Goal: Task Accomplishment & Management: Manage account settings

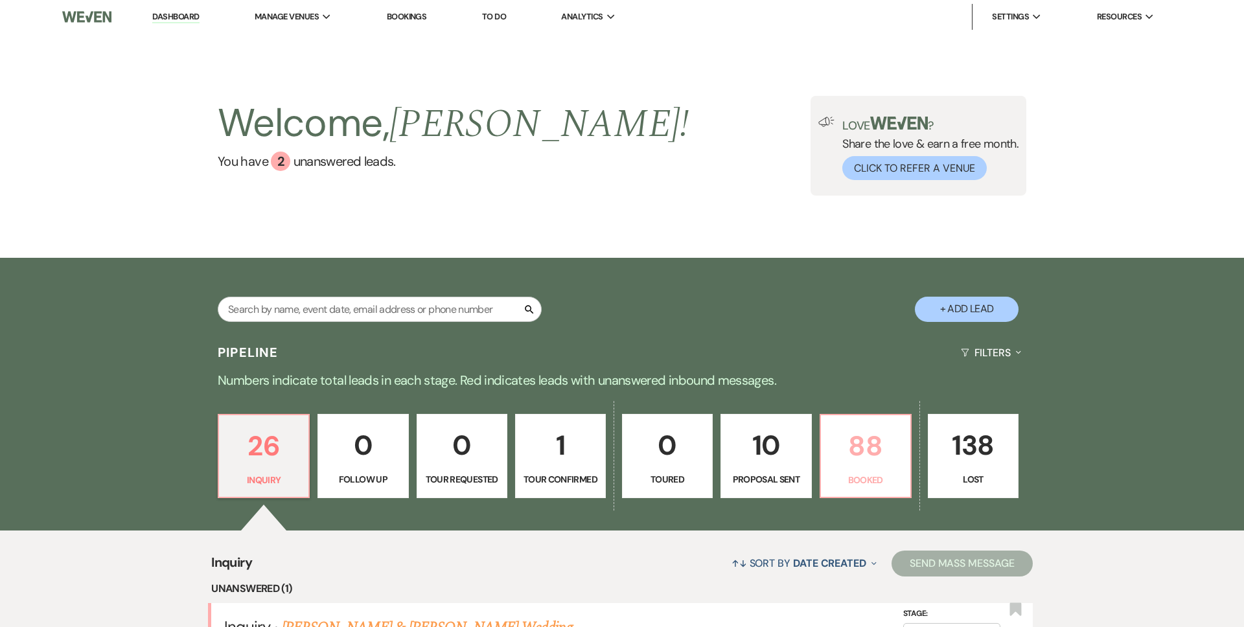
click at [872, 470] on link "88 Booked" at bounding box center [865, 456] width 92 height 84
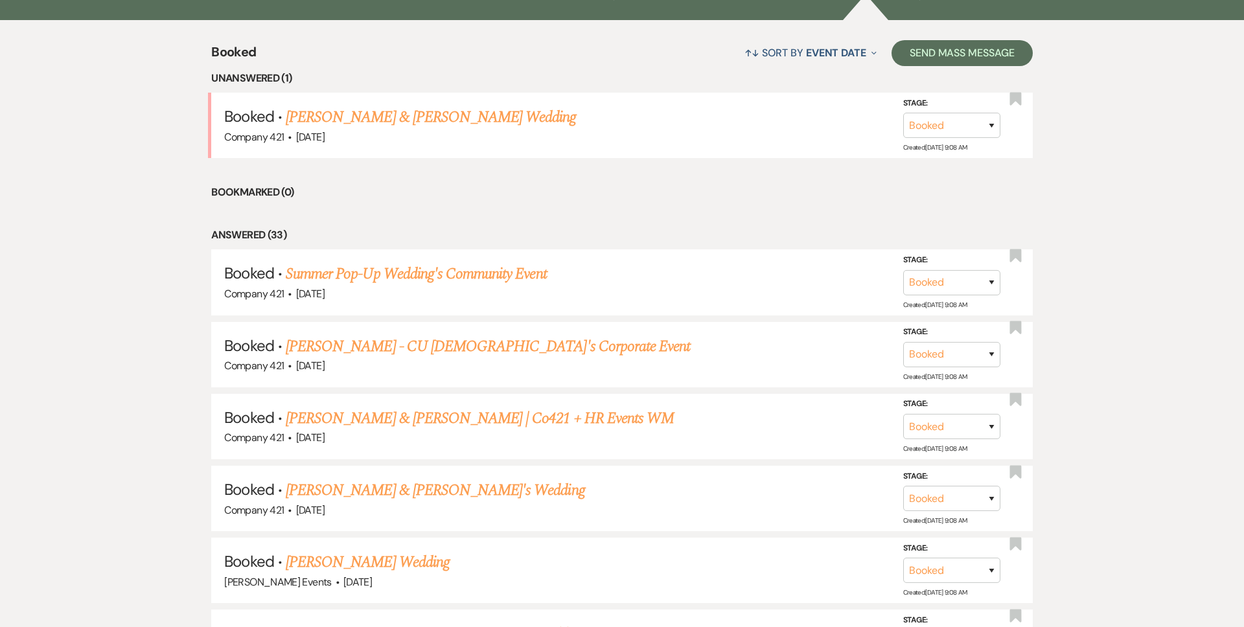
scroll to position [518, 0]
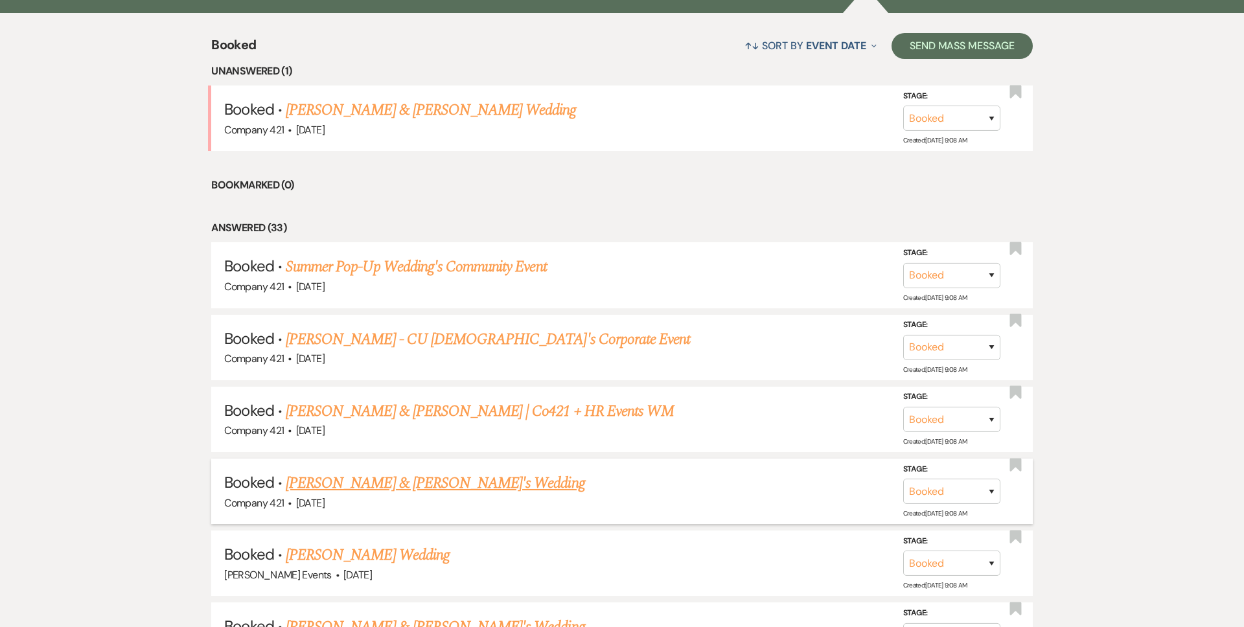
click at [446, 479] on link "[PERSON_NAME] & [PERSON_NAME]'s Wedding" at bounding box center [435, 483] width 299 height 23
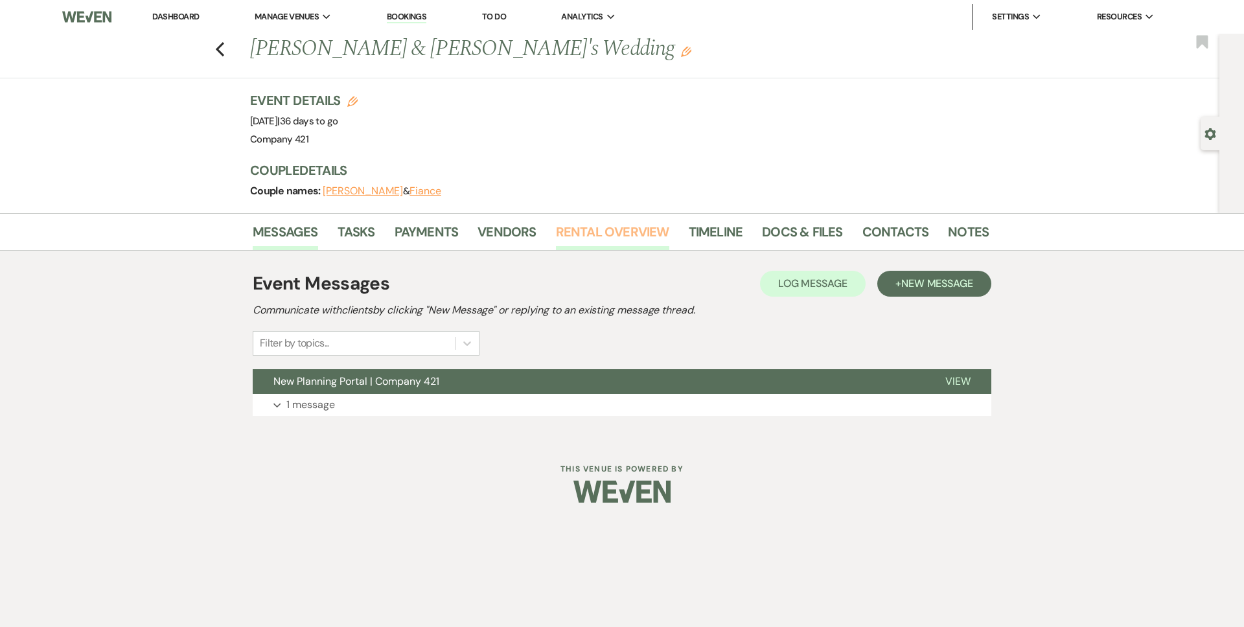
click at [641, 235] on link "Rental Overview" at bounding box center [612, 236] width 113 height 29
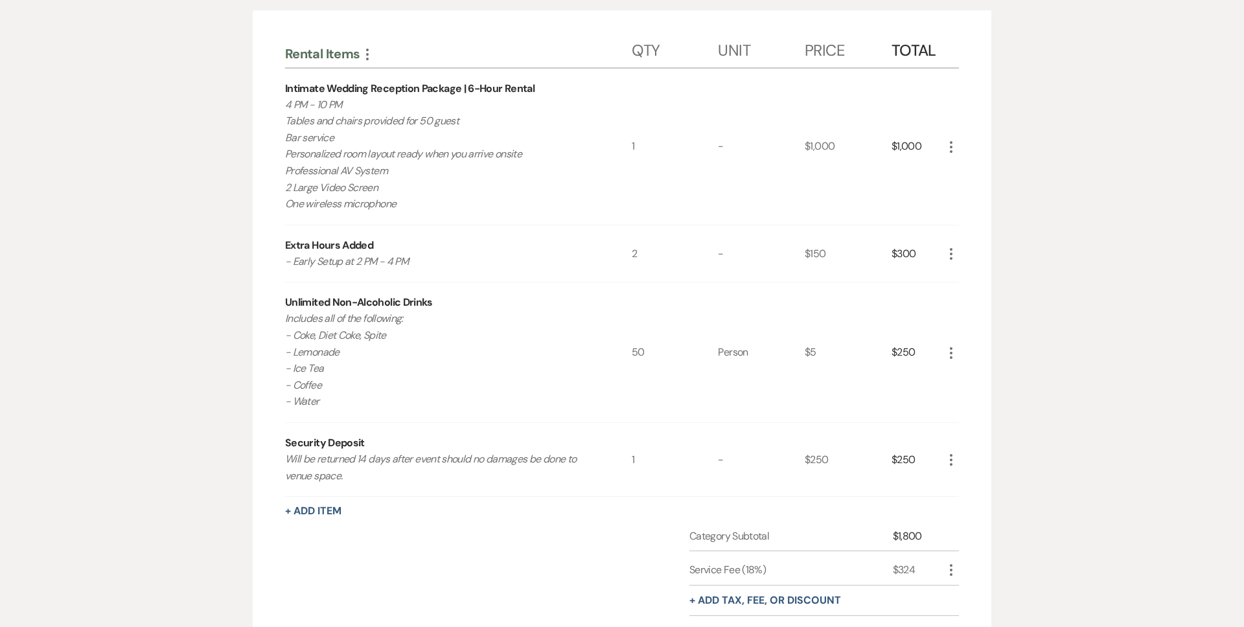
scroll to position [292, 0]
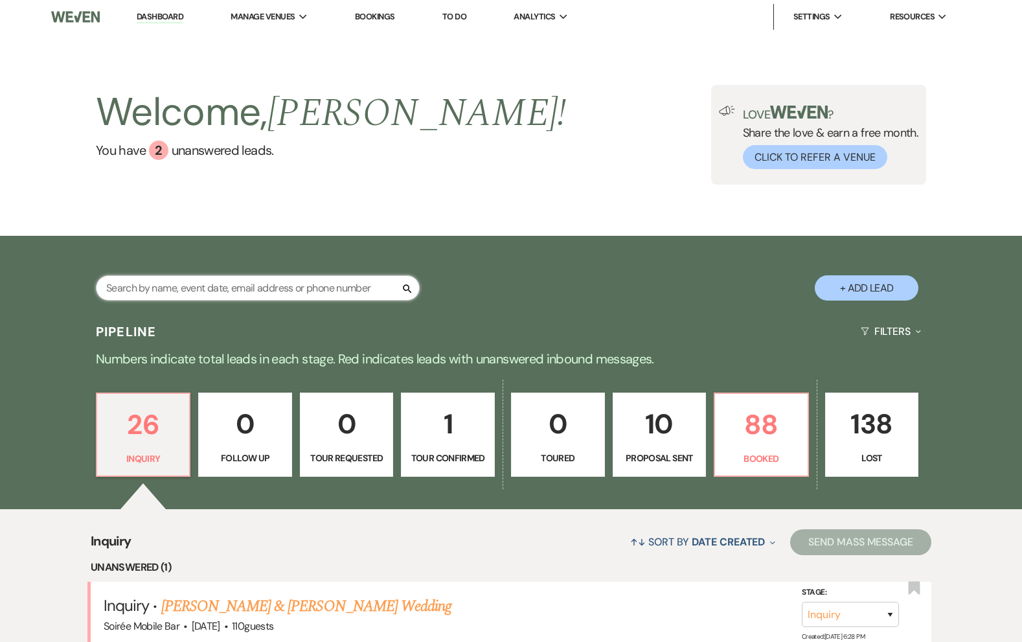
click at [284, 288] on input "text" at bounding box center [258, 287] width 324 height 25
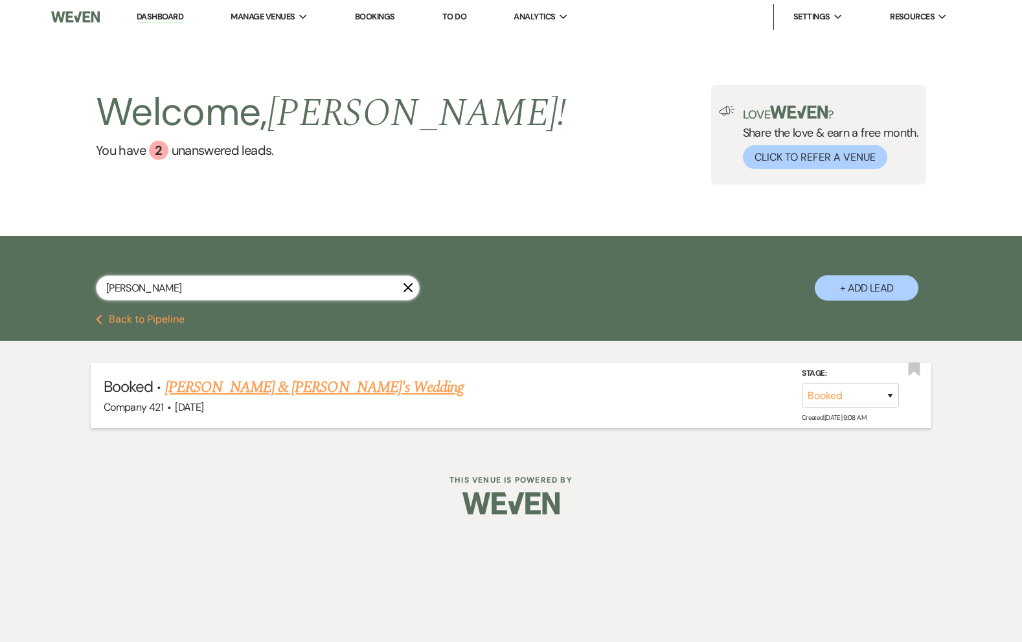
type input "sidney"
click at [311, 390] on link "[PERSON_NAME] & [PERSON_NAME]'s Wedding" at bounding box center [314, 387] width 299 height 23
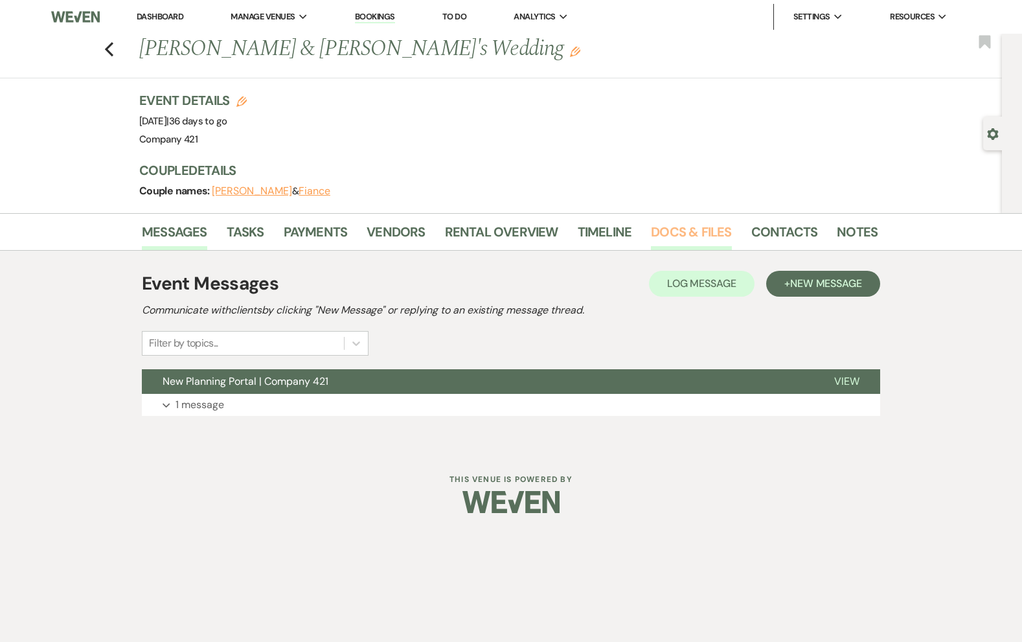
click at [672, 234] on link "Docs & Files" at bounding box center [691, 236] width 80 height 29
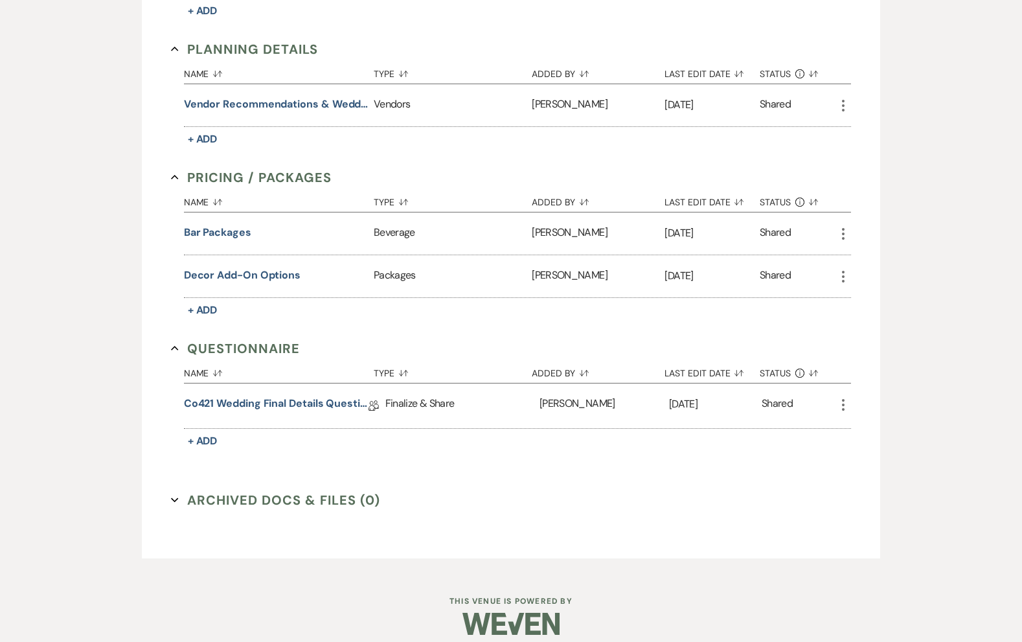
scroll to position [514, 0]
click at [321, 400] on link "Co421 Wedding Final Details Questionnare" at bounding box center [276, 405] width 185 height 20
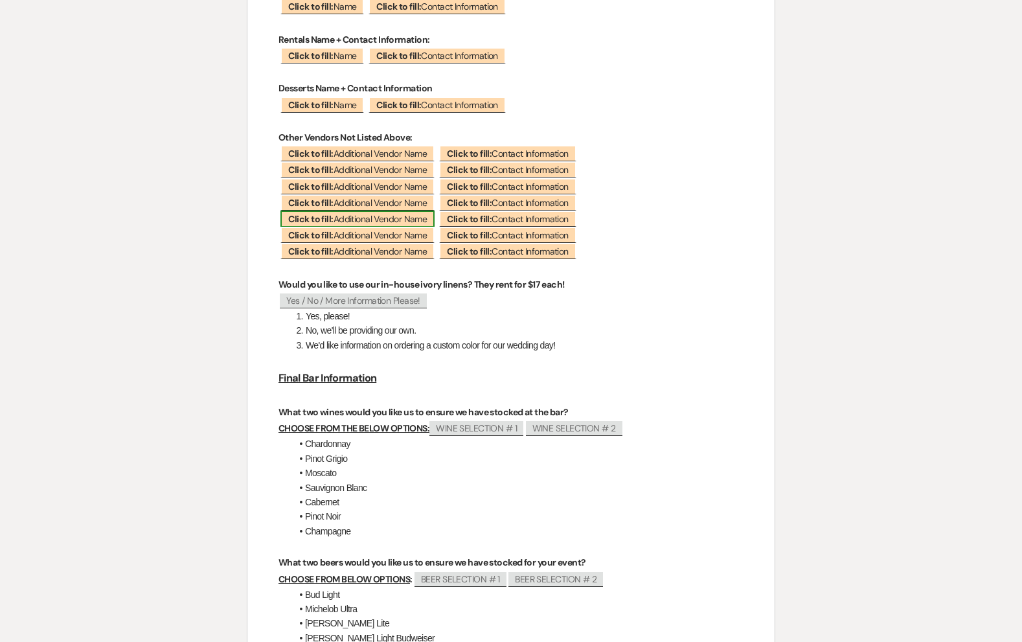
scroll to position [1156, 0]
click at [711, 355] on p at bounding box center [511, 360] width 465 height 16
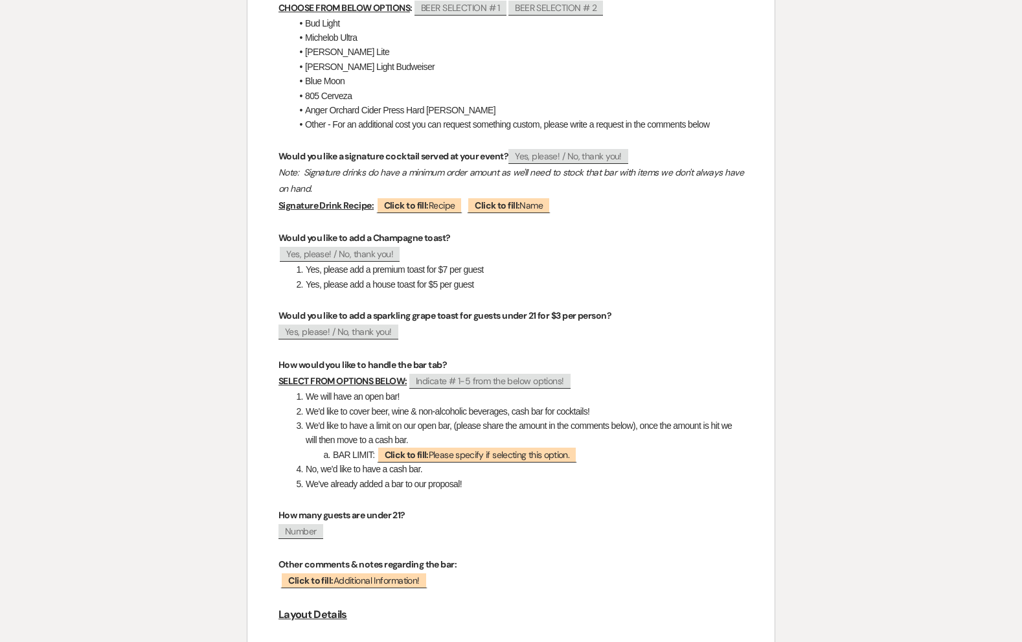
scroll to position [1726, 0]
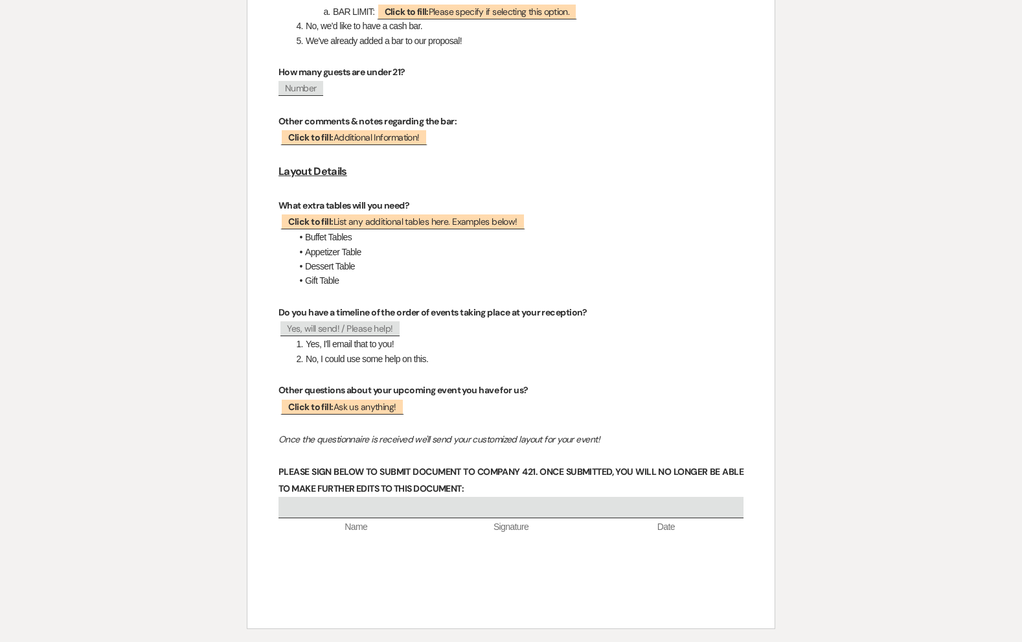
scroll to position [2169, 0]
click at [361, 255] on span "Appetizer Table" at bounding box center [333, 253] width 56 height 10
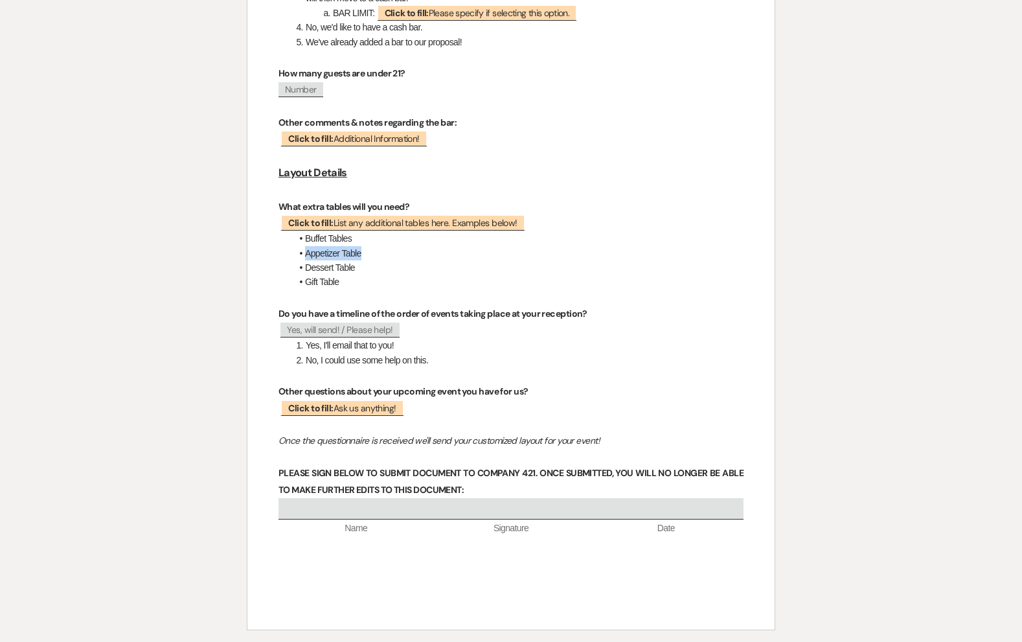
click at [361, 255] on span "Appetizer Table" at bounding box center [333, 253] width 56 height 10
click at [367, 255] on li "Appetizer Table" at bounding box center [517, 253] width 452 height 14
click at [360, 252] on span "Appetizer Table" at bounding box center [333, 253] width 56 height 10
click at [360, 251] on span "Appetizer Table" at bounding box center [333, 253] width 56 height 10
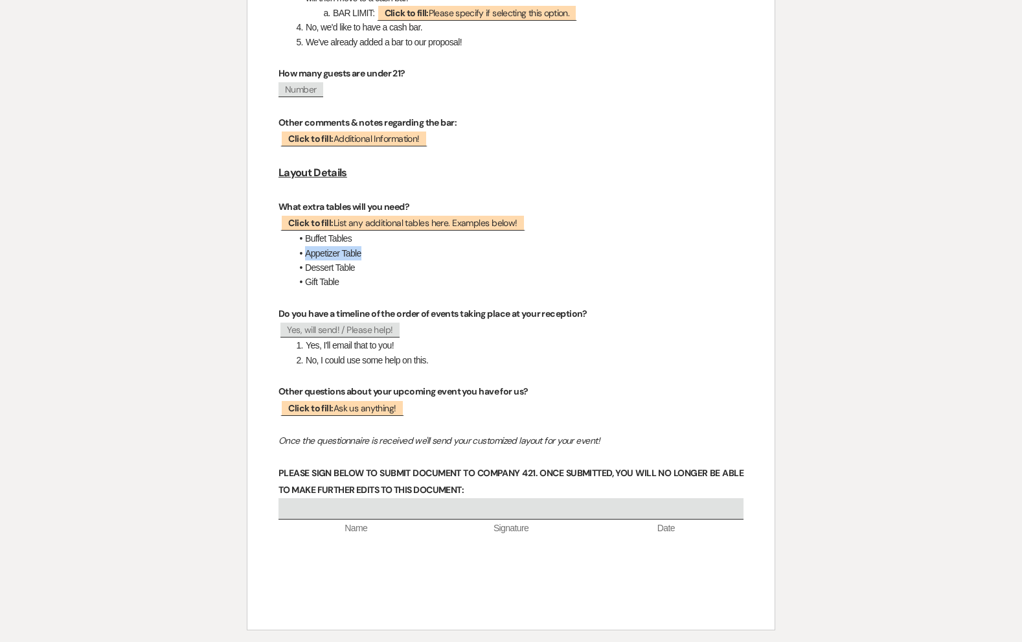
click at [359, 251] on span "Appetizer Table" at bounding box center [333, 253] width 56 height 10
click at [347, 270] on span "Dessert Table" at bounding box center [330, 267] width 50 height 10
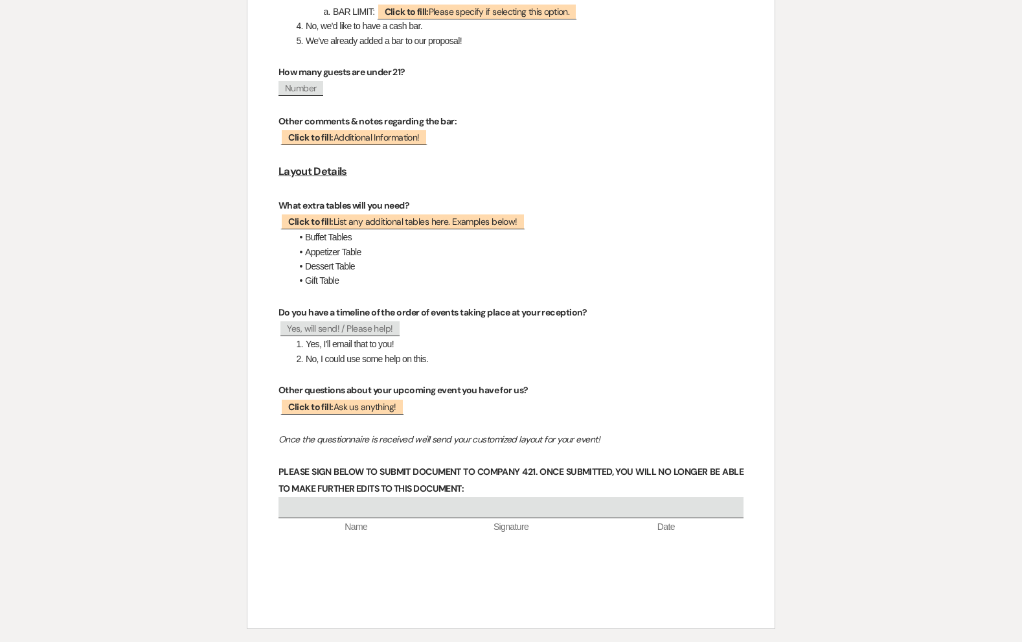
scroll to position [2175, 0]
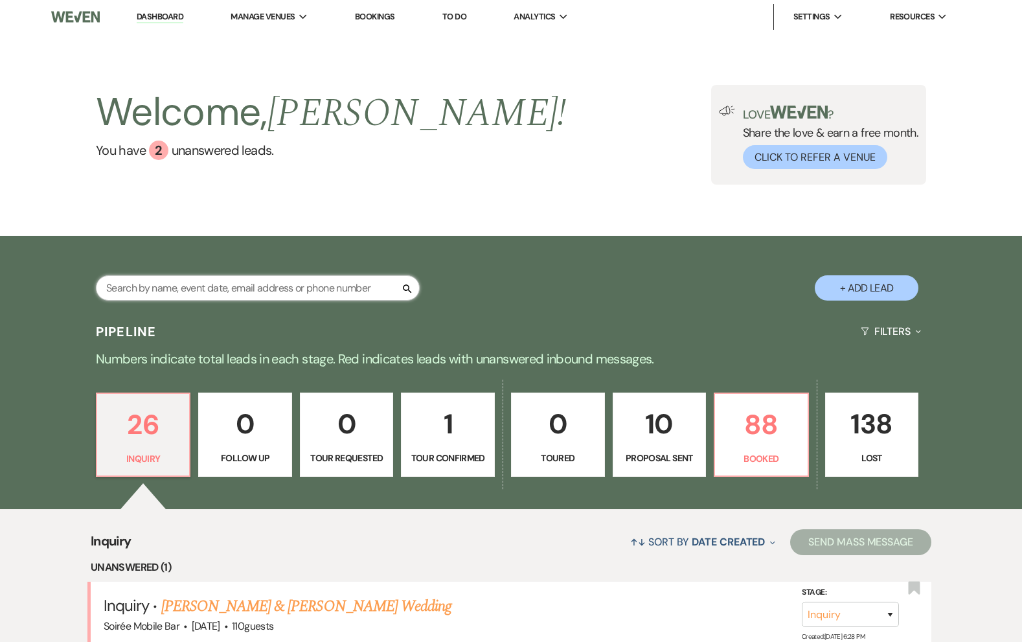
click at [188, 284] on input "text" at bounding box center [258, 287] width 324 height 25
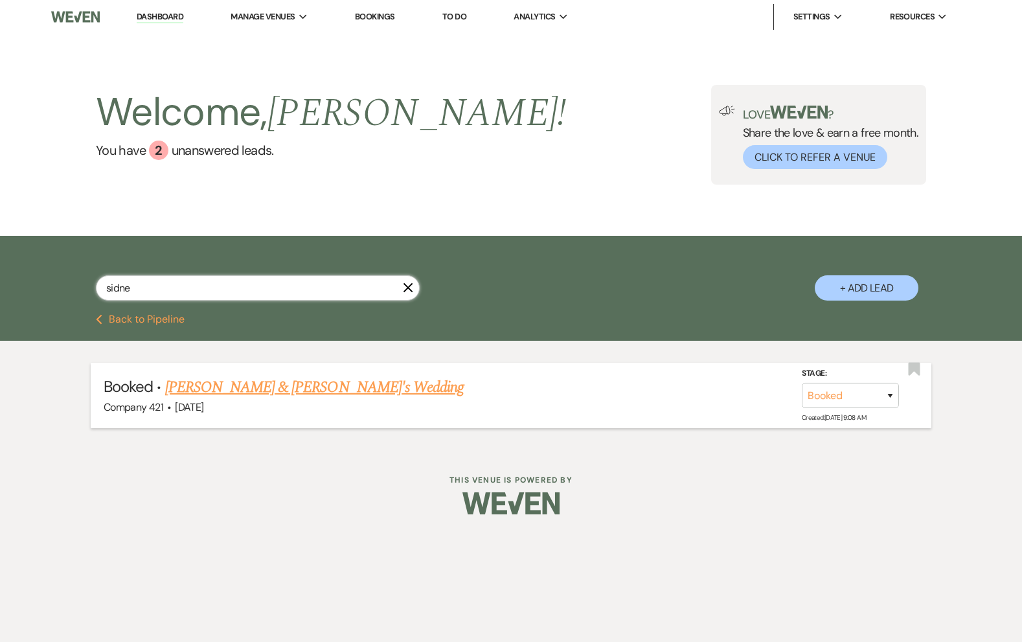
type input "sidne"
click at [254, 383] on link "Sidney Harris & Fiance's Wedding" at bounding box center [314, 387] width 299 height 23
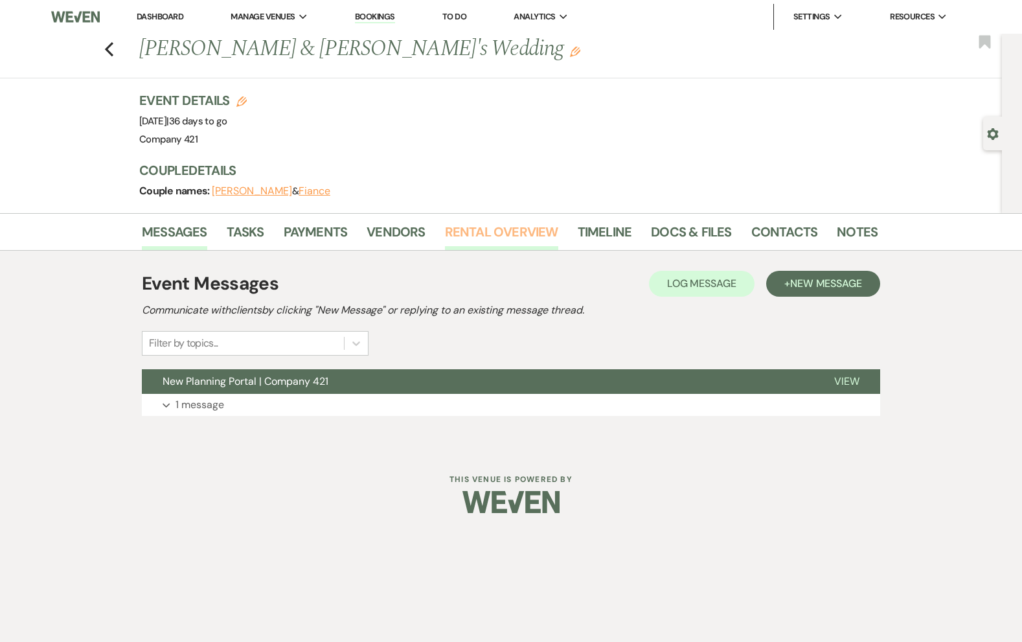
click at [493, 240] on link "Rental Overview" at bounding box center [501, 236] width 113 height 29
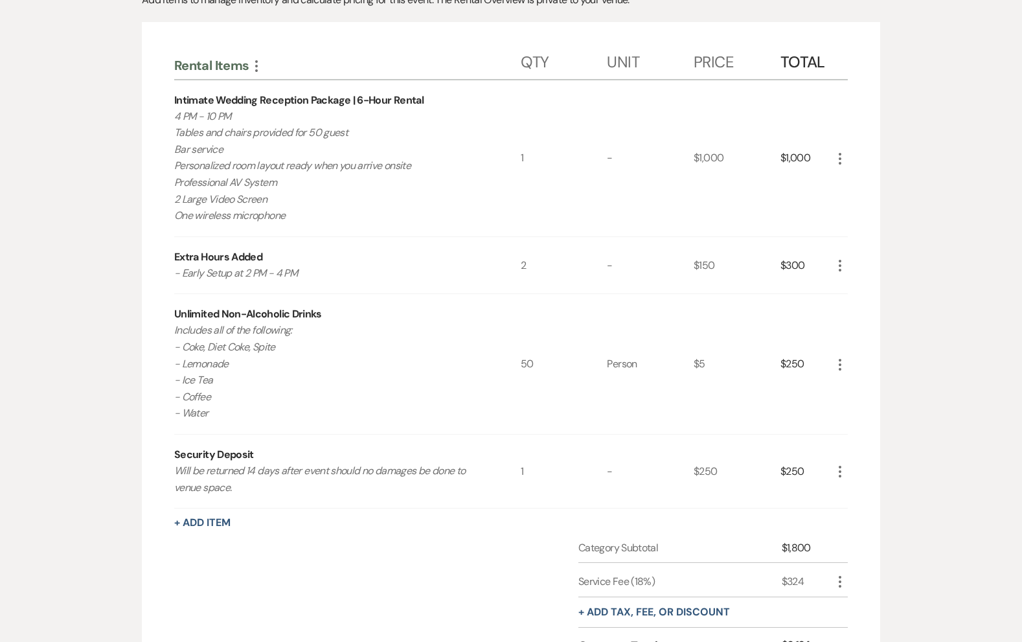
scroll to position [308, 0]
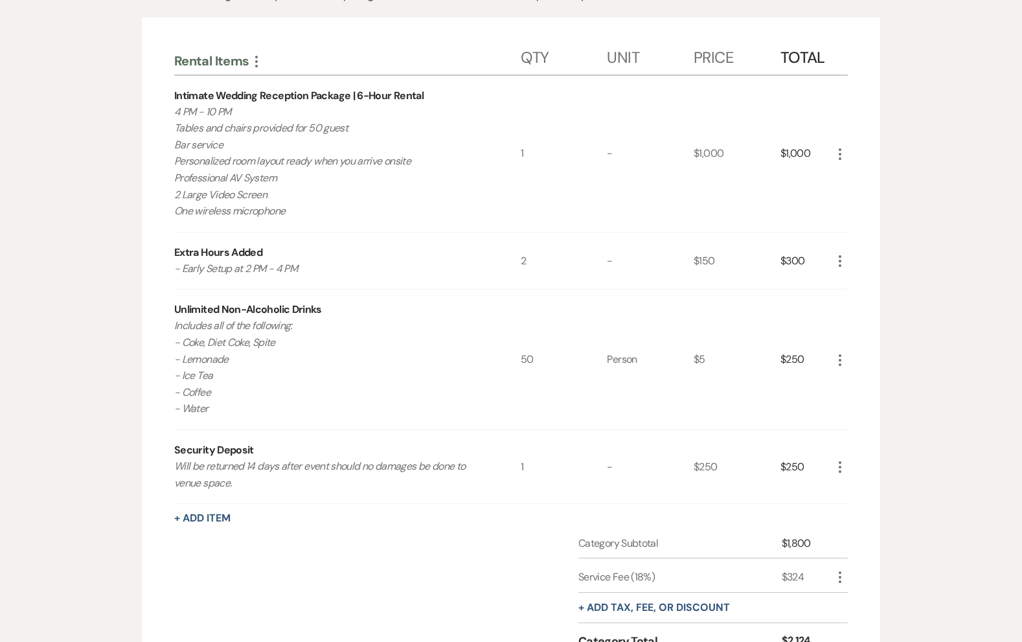
click at [529, 361] on div "50" at bounding box center [564, 360] width 87 height 140
click at [525, 360] on div "50" at bounding box center [564, 360] width 87 height 140
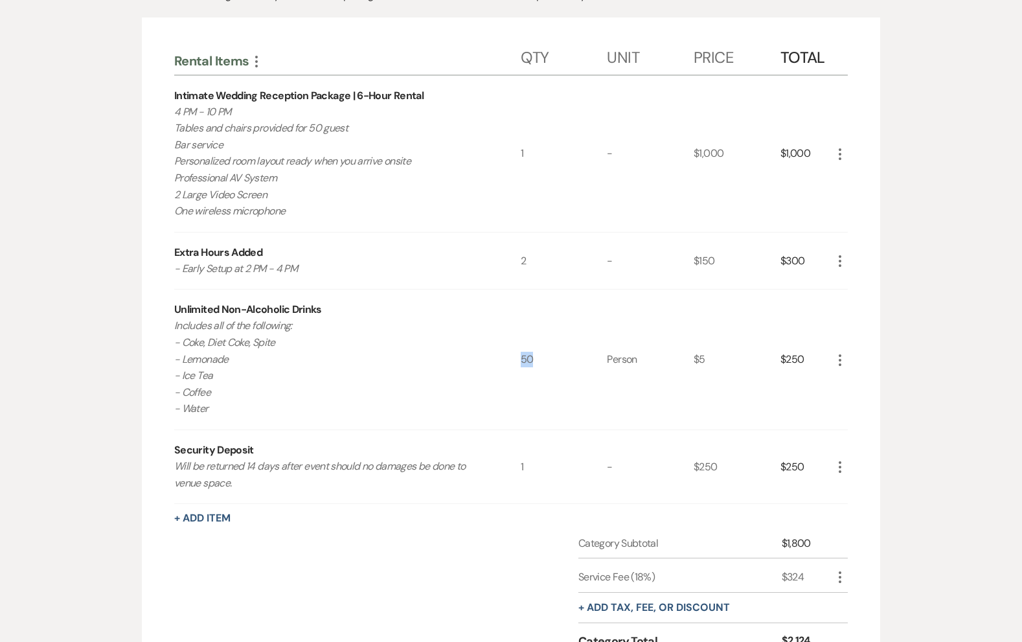
click at [525, 360] on div "50" at bounding box center [564, 360] width 87 height 140
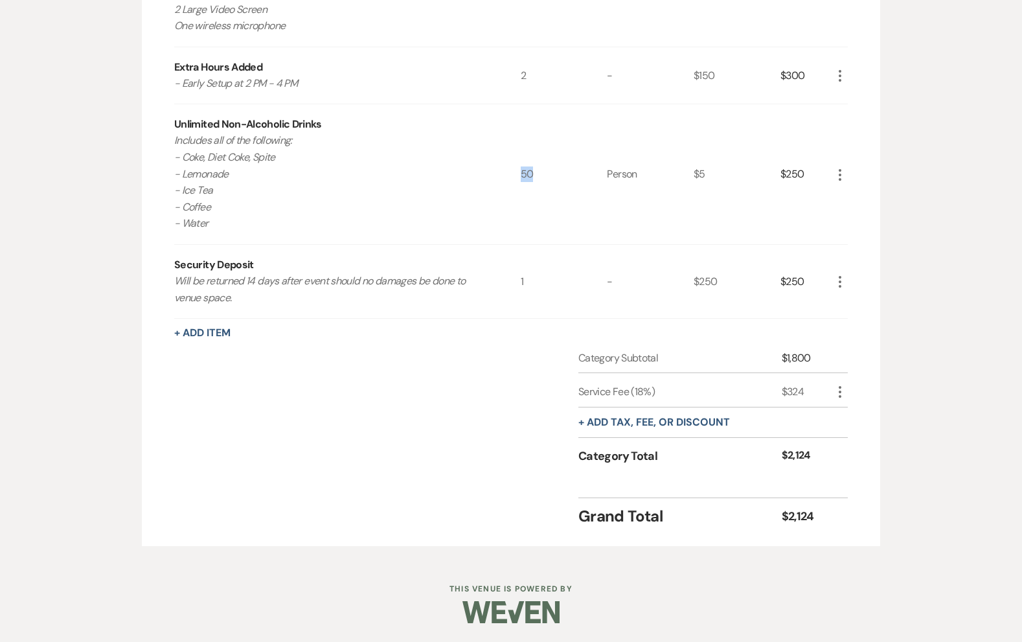
scroll to position [0, 0]
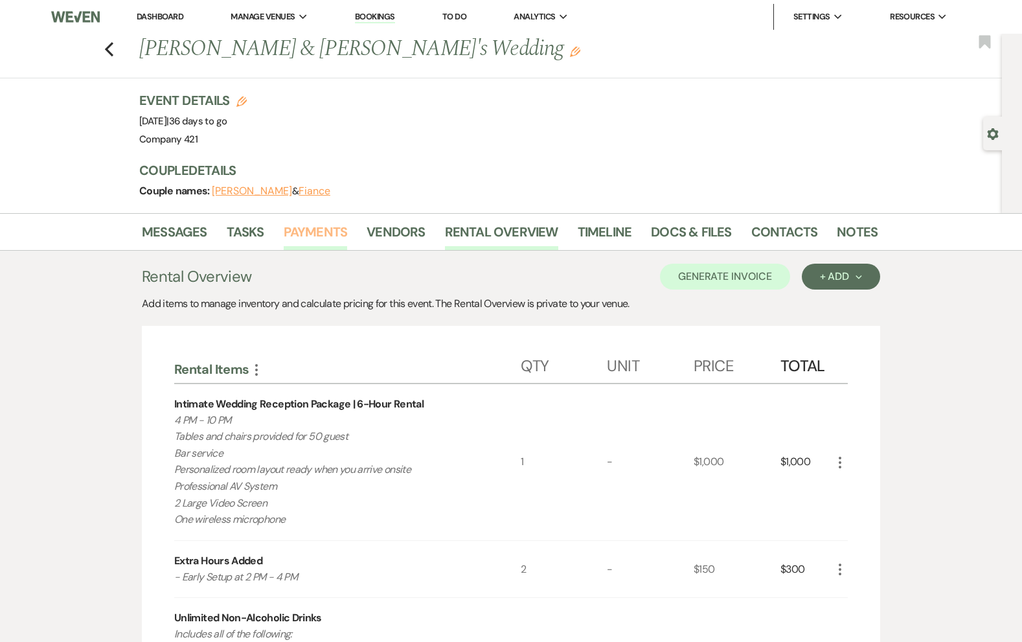
click at [311, 233] on link "Payments" at bounding box center [316, 236] width 64 height 29
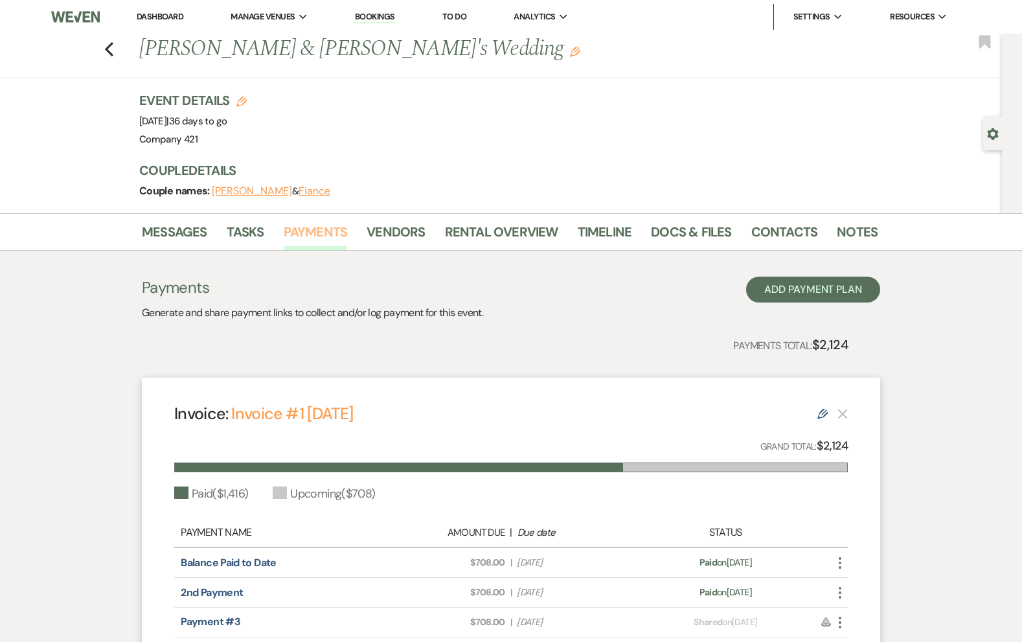
scroll to position [151, 0]
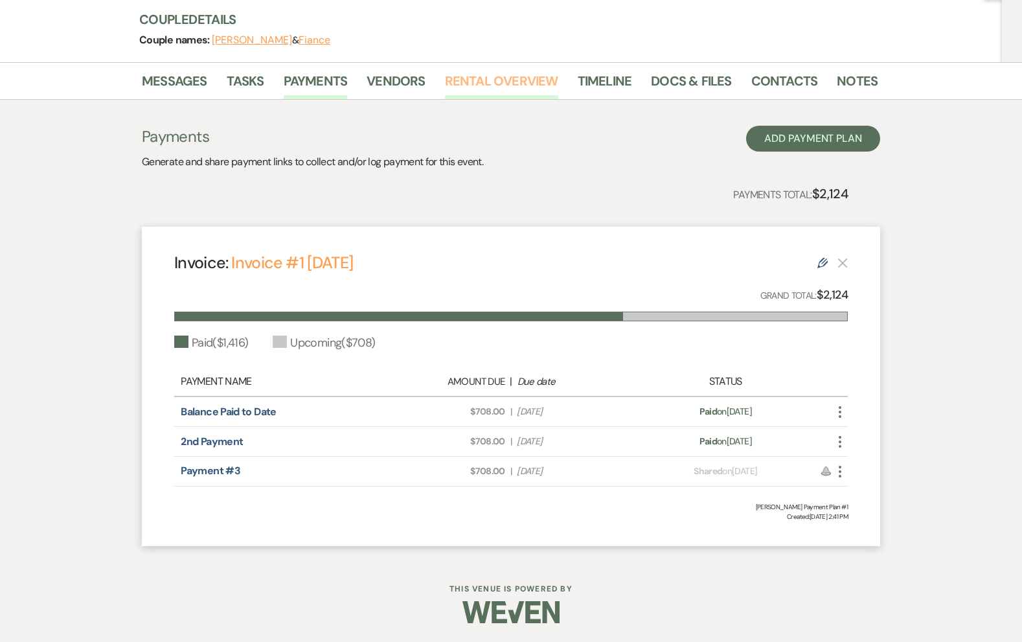
click at [499, 76] on link "Rental Overview" at bounding box center [501, 85] width 113 height 29
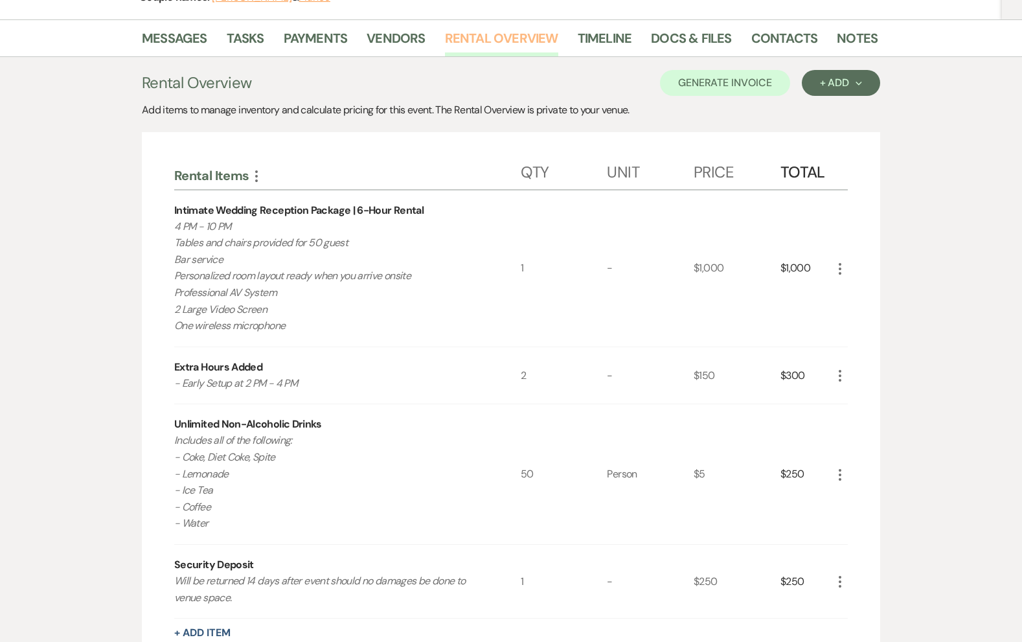
scroll to position [279, 0]
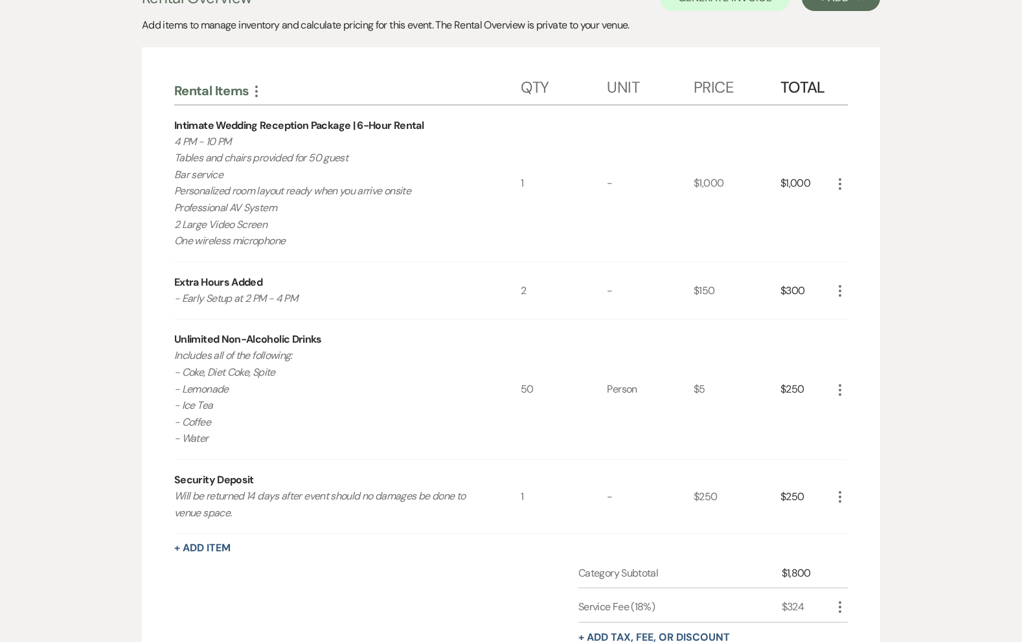
click at [839, 387] on icon "More" at bounding box center [840, 390] width 16 height 16
click at [851, 407] on button "Pencil Edit" at bounding box center [865, 415] width 67 height 21
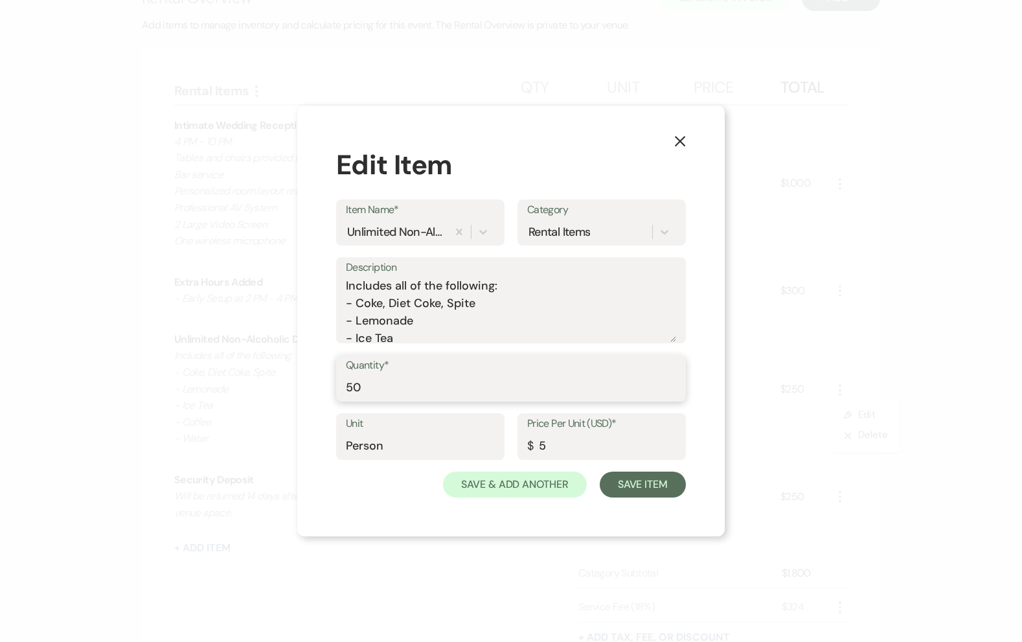
click at [353, 394] on input "50" at bounding box center [511, 387] width 330 height 25
type input "40"
click at [631, 477] on button "Save Item" at bounding box center [643, 485] width 86 height 26
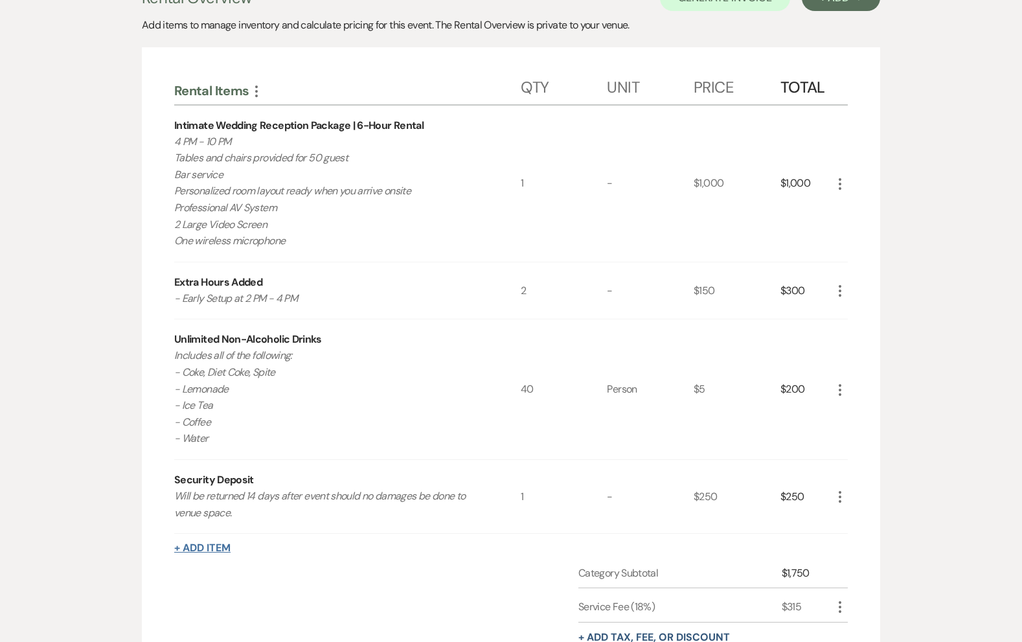
click at [218, 551] on button "+ Add Item" at bounding box center [202, 548] width 56 height 10
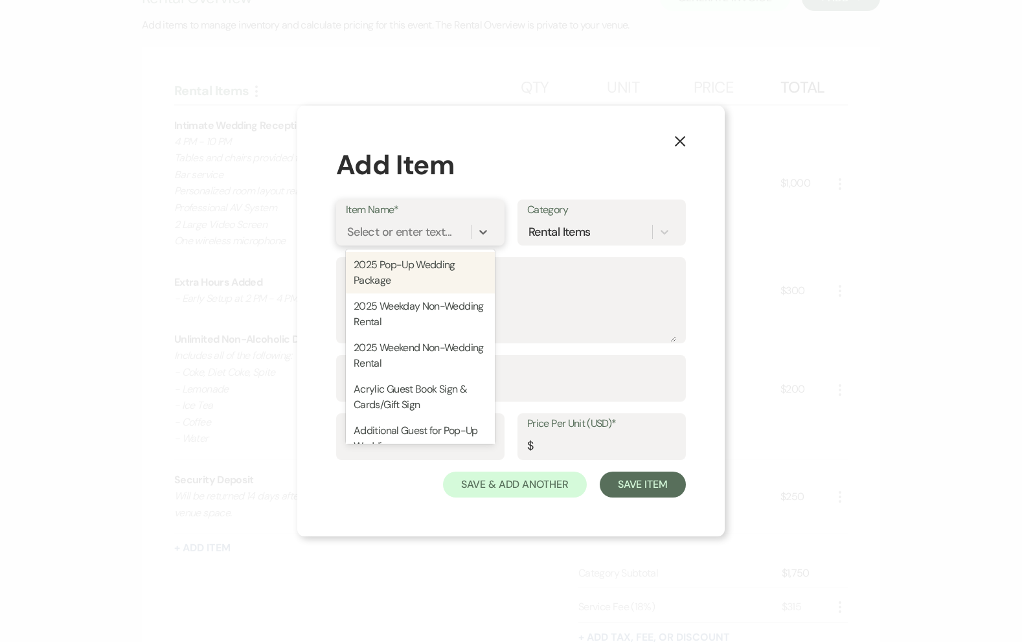
click at [406, 236] on div "Select or enter text..." at bounding box center [399, 231] width 104 height 17
type input "ivo"
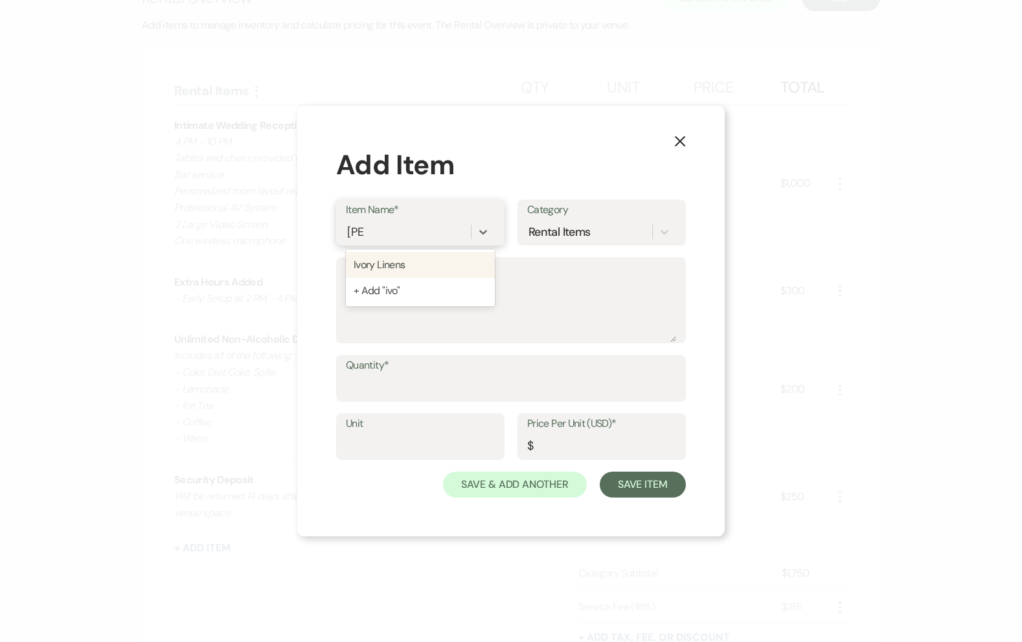
click at [411, 270] on div "Ivory Linens" at bounding box center [420, 265] width 149 height 26
type input "Linen"
type input "17"
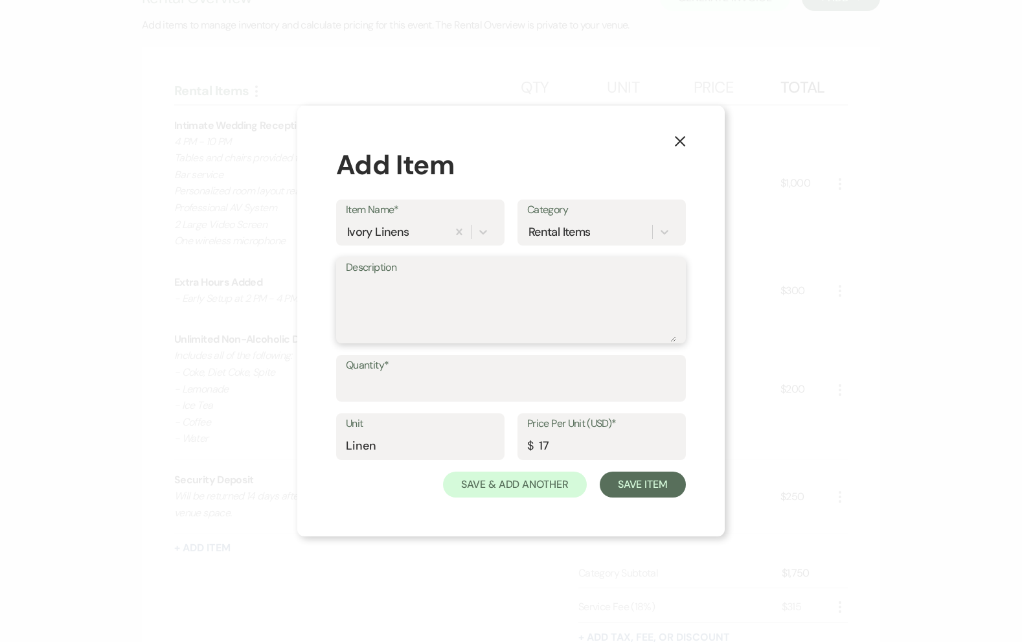
click at [402, 310] on textarea "Description" at bounding box center [511, 309] width 330 height 65
type textarea "4x - Guest Rounds 2x - Six Foot Tables"
click at [439, 393] on input "Quantity*" at bounding box center [511, 387] width 330 height 25
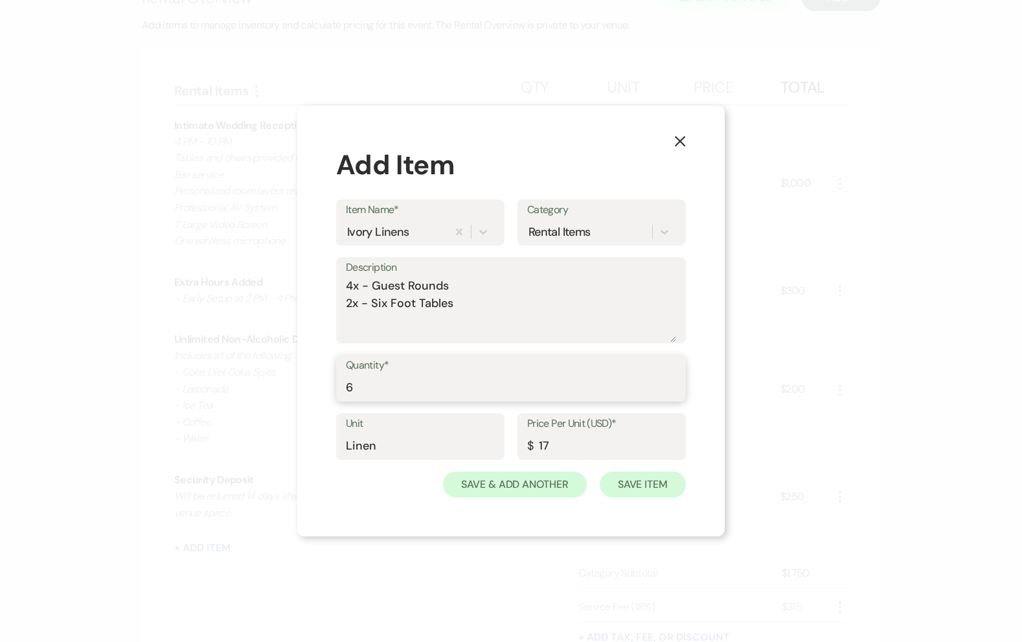
type input "6"
click at [667, 472] on button "Save Item" at bounding box center [643, 485] width 86 height 26
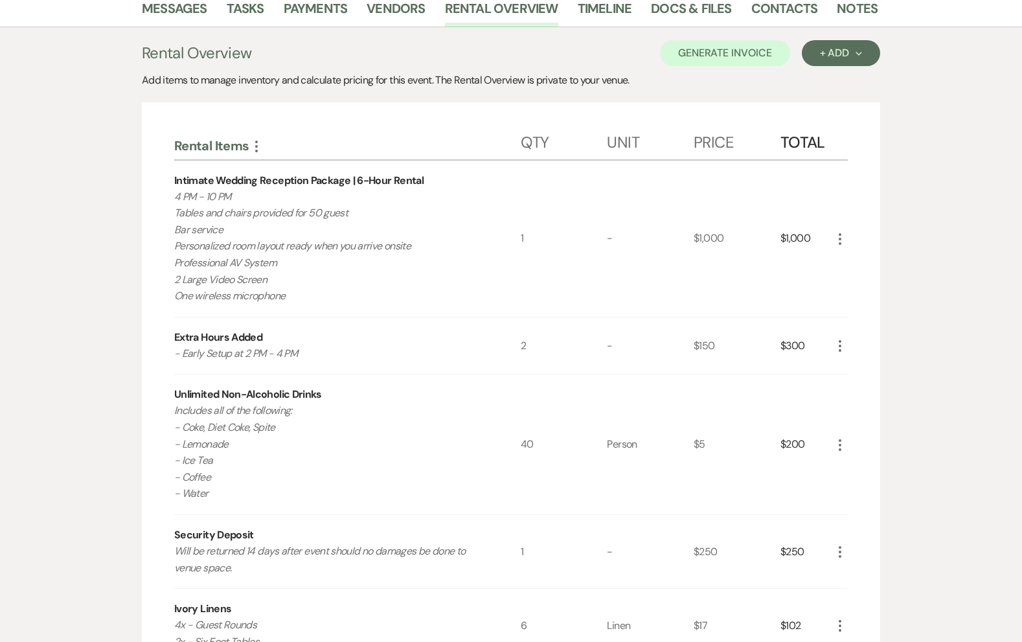
scroll to position [257, 0]
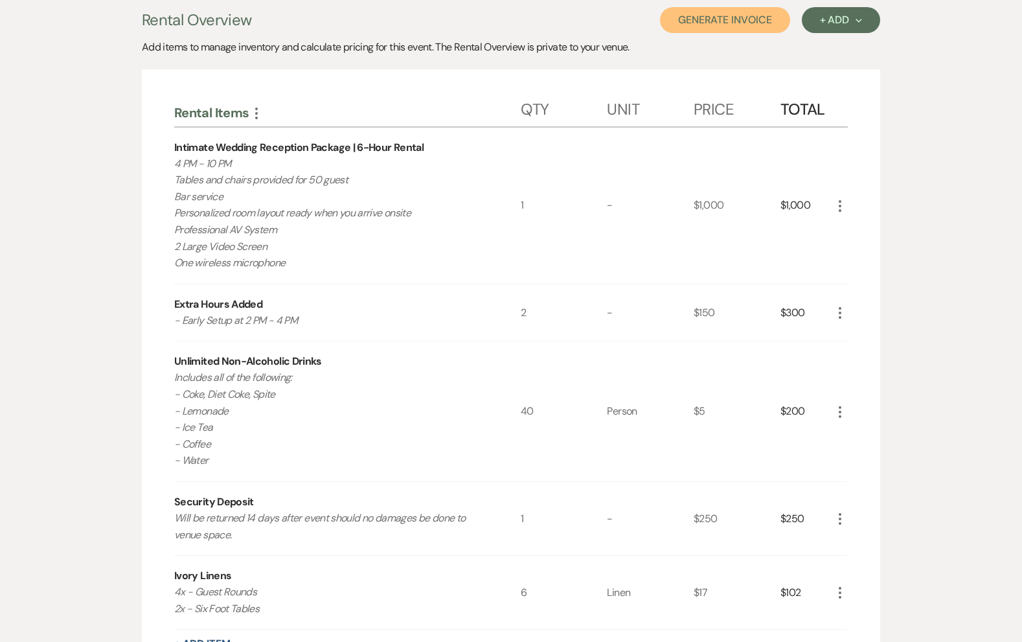
click at [751, 29] on button "Generate Invoice" at bounding box center [725, 20] width 130 height 26
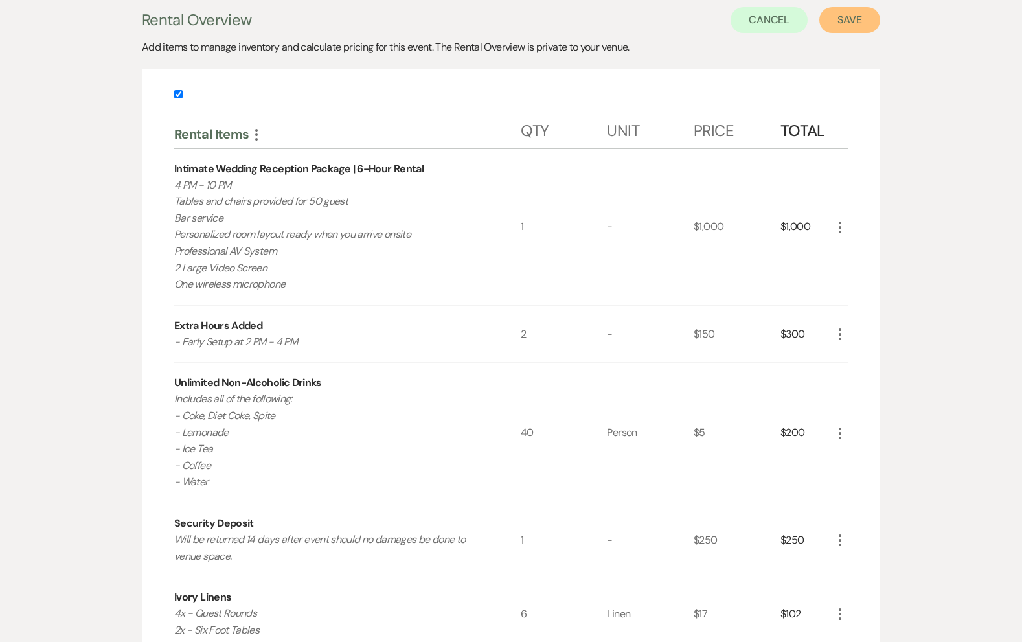
click at [854, 23] on button "Save" at bounding box center [849, 20] width 61 height 26
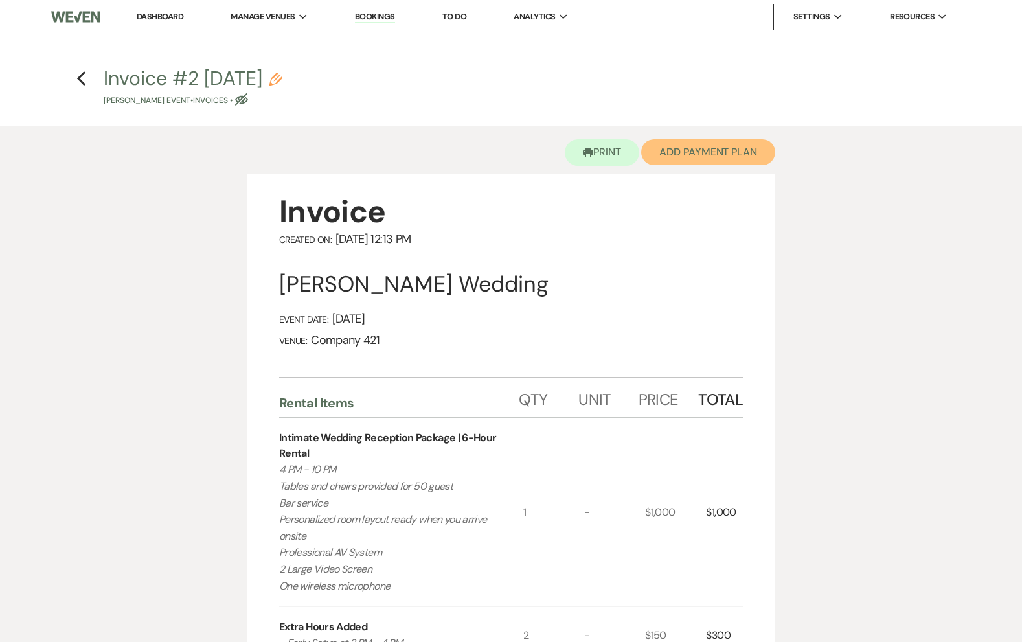
click at [703, 159] on button "Add Payment Plan" at bounding box center [708, 152] width 134 height 26
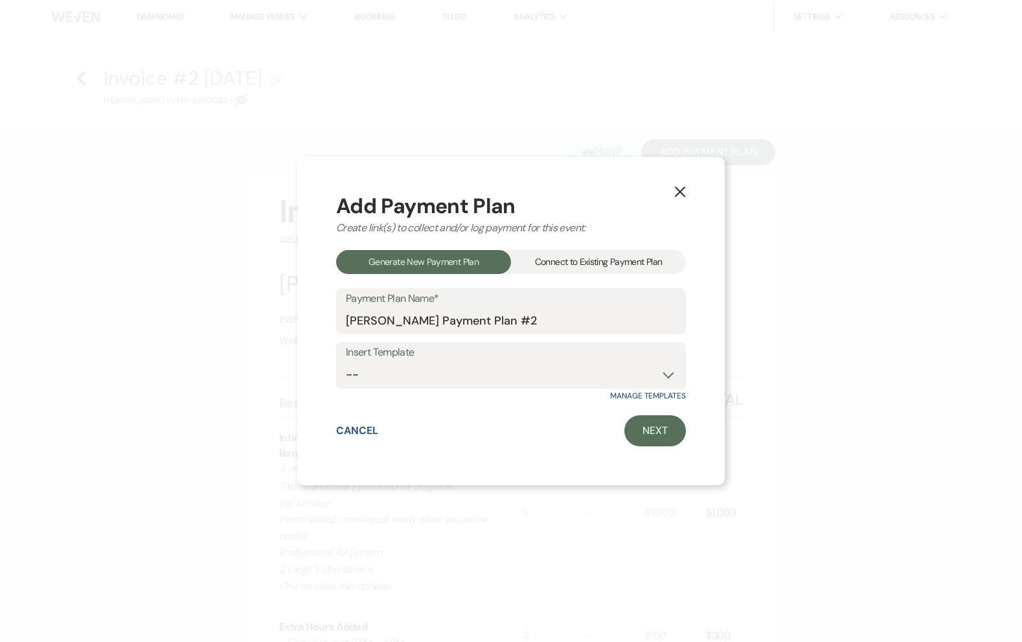
click at [616, 263] on div "Connect to Existing Payment Plan" at bounding box center [598, 262] width 175 height 24
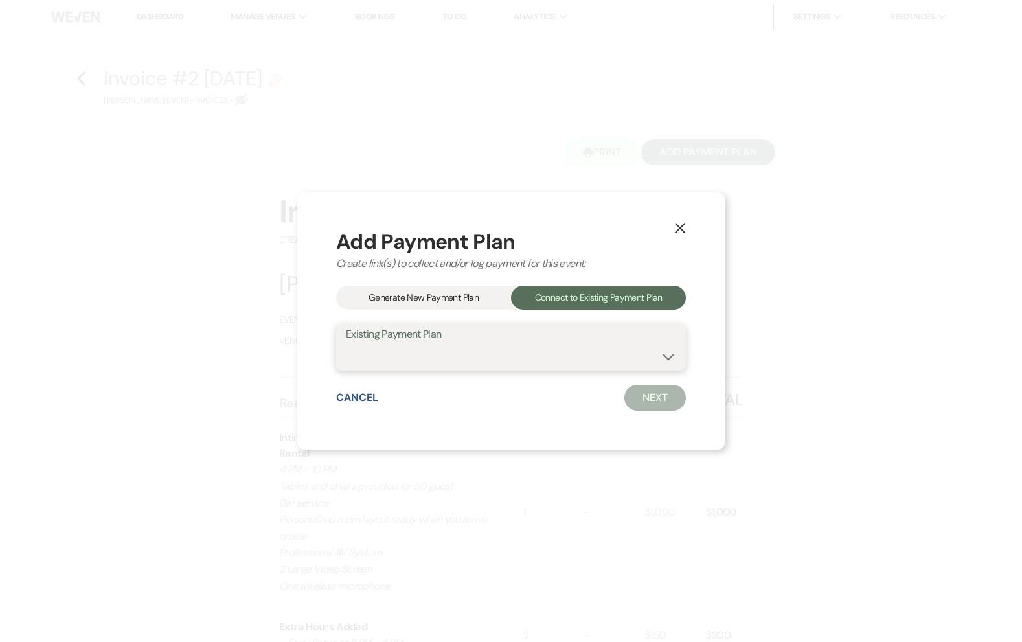
click at [558, 354] on select "Sidney Harris's Payment Plan #1" at bounding box center [511, 356] width 330 height 25
select select "17736"
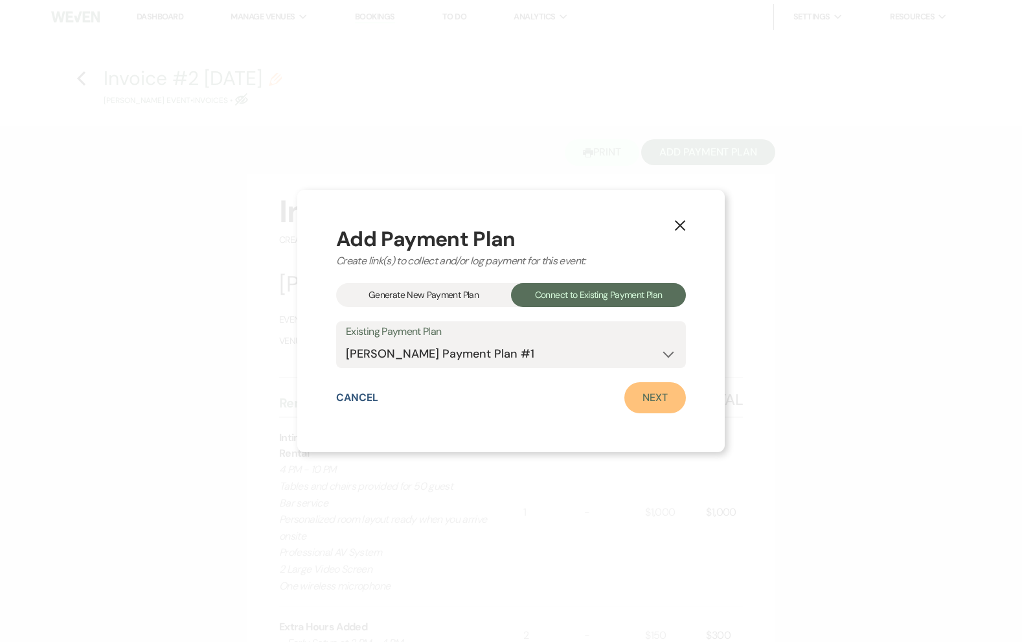
click at [654, 400] on link "Next" at bounding box center [655, 397] width 62 height 31
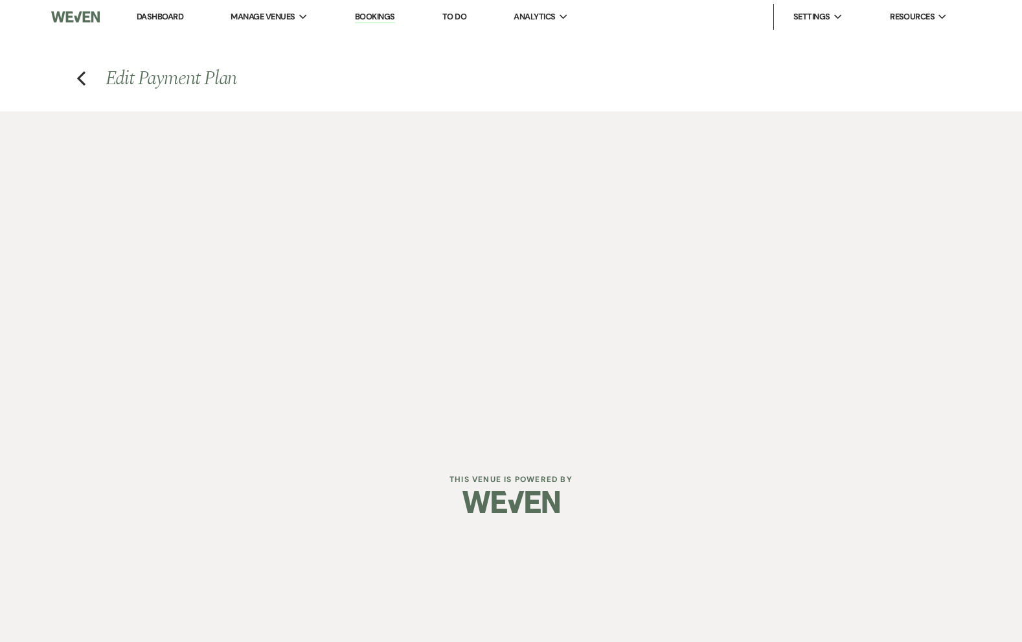
select select "27269"
select select "1"
select select "true"
select select "1"
select select "true"
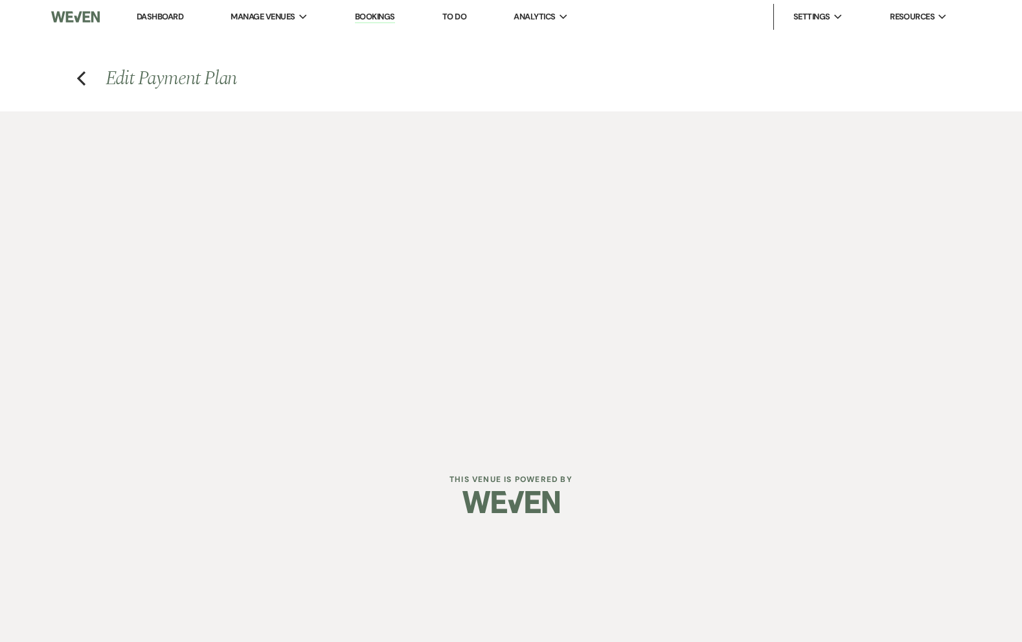
select select "2"
select select "flat"
select select "true"
select select "client"
select select "weeks"
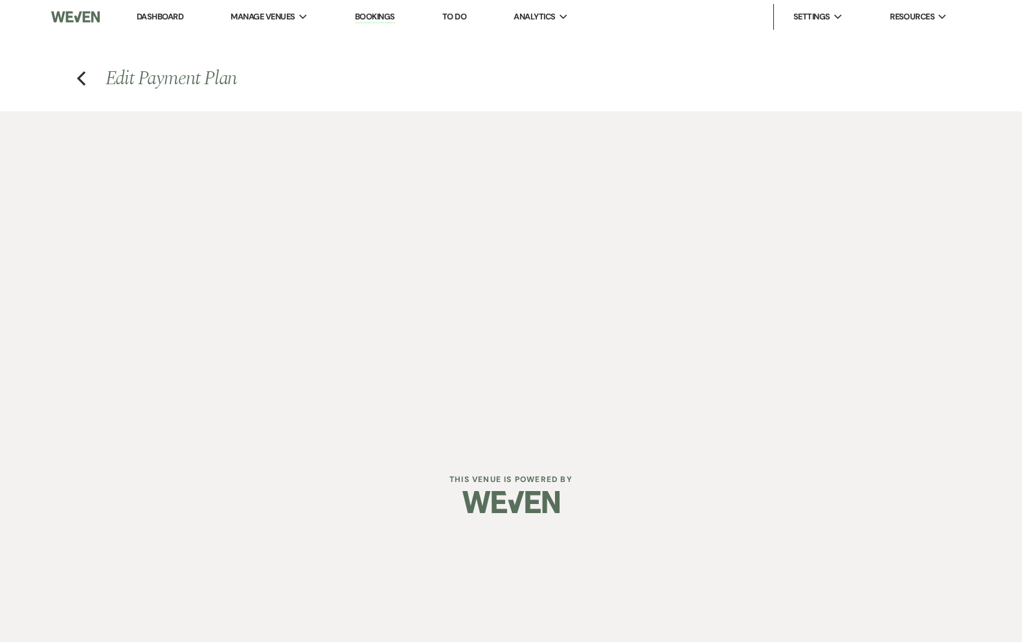
select select "client"
select select "days"
select select "host"
select select "days"
select select "afterDueDate"
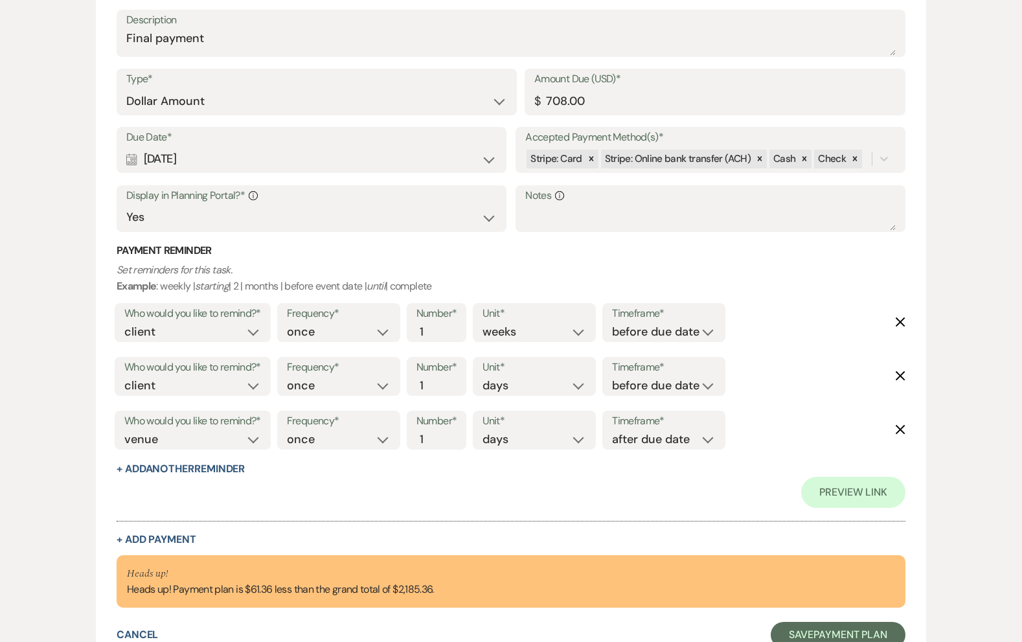
scroll to position [1446, 0]
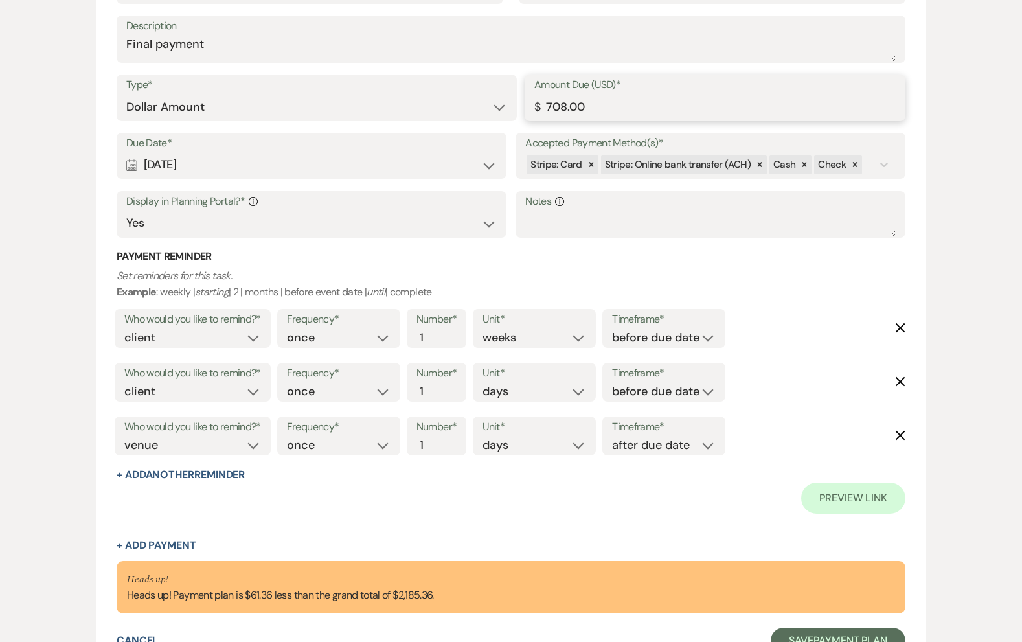
click at [573, 108] on input "708.00" at bounding box center [714, 107] width 361 height 25
type input "6"
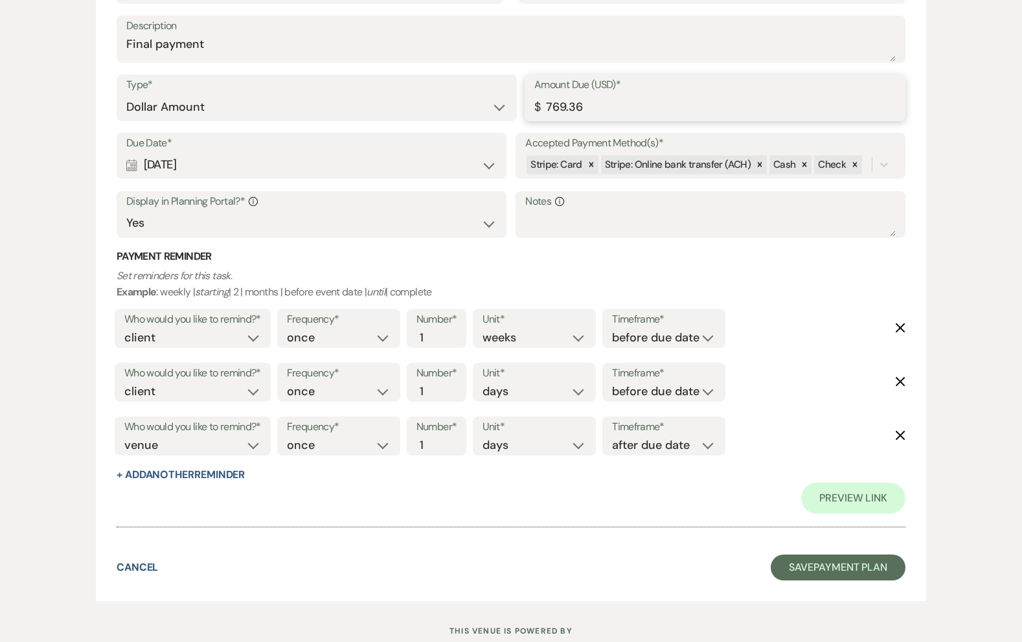
type input "769.36"
click at [594, 269] on p "Set reminders for this task. Example : weekly | starting | 2 | months | before …" at bounding box center [511, 284] width 789 height 33
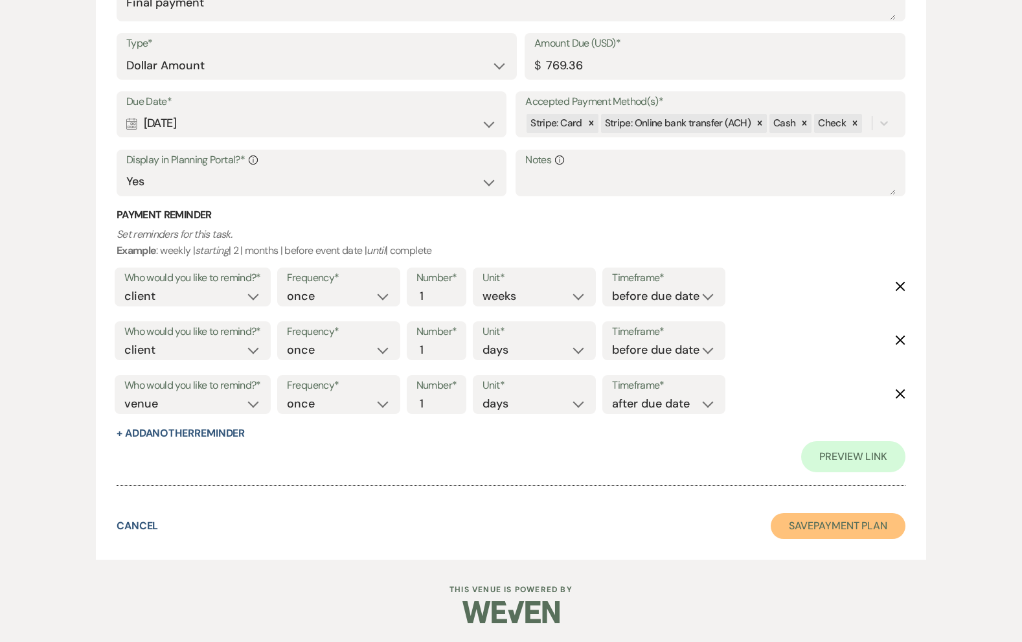
click at [788, 520] on button "Save Payment Plan" at bounding box center [838, 526] width 135 height 26
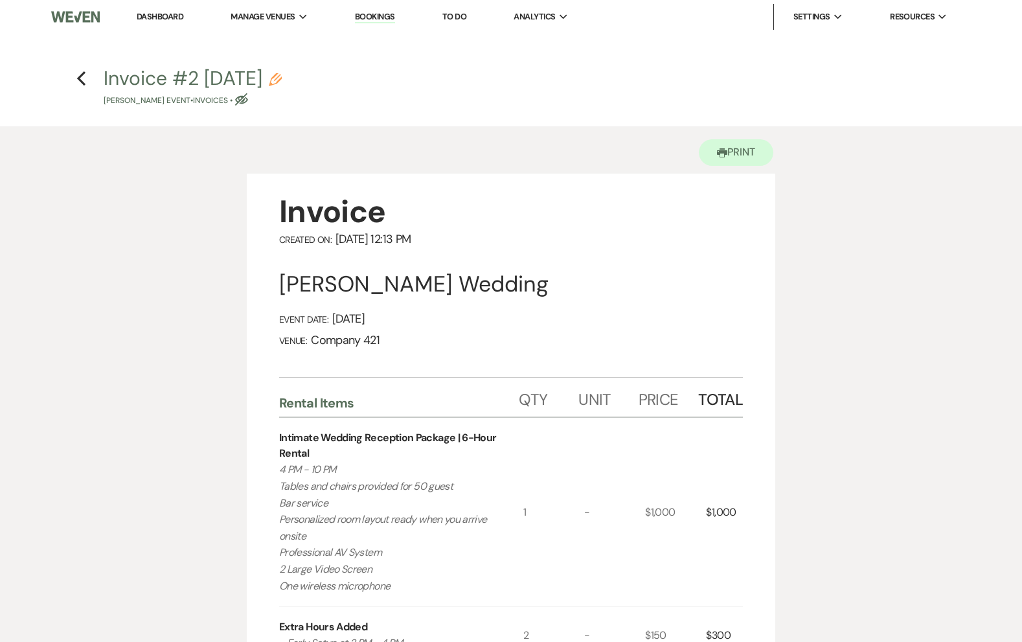
click at [282, 78] on icon "Pencil" at bounding box center [275, 79] width 13 height 13
select select "22"
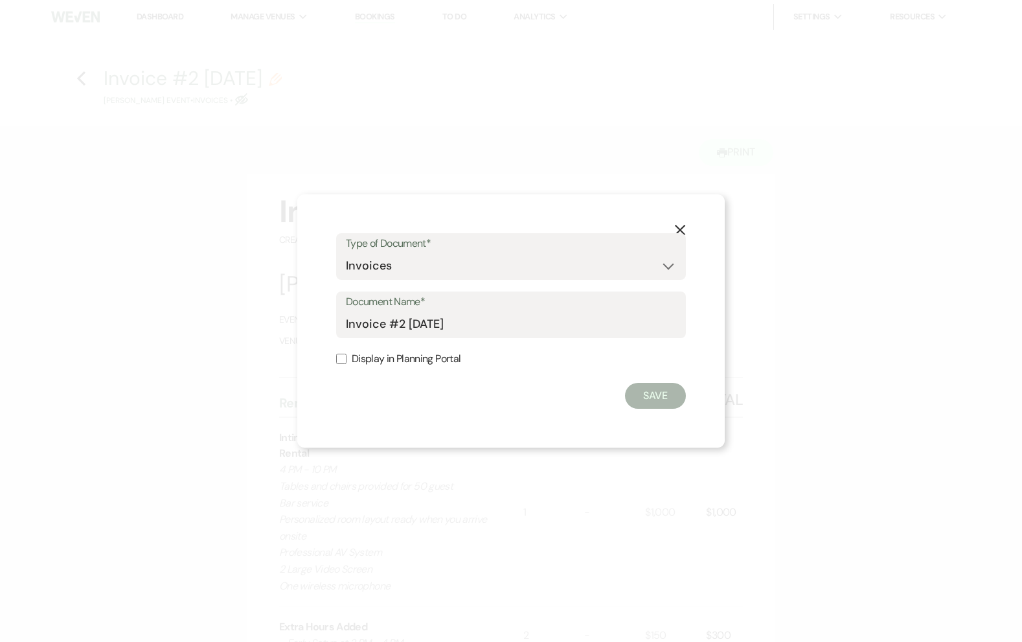
click at [345, 330] on div "Document Name* Invoice #2 8-12-2025" at bounding box center [511, 314] width 350 height 47
click at [348, 324] on input "Invoice #2 8-12-2025" at bounding box center [511, 324] width 330 height 25
type input "UPDATED Invoice #2 8-12-2025"
click at [655, 398] on button "Save" at bounding box center [655, 396] width 61 height 26
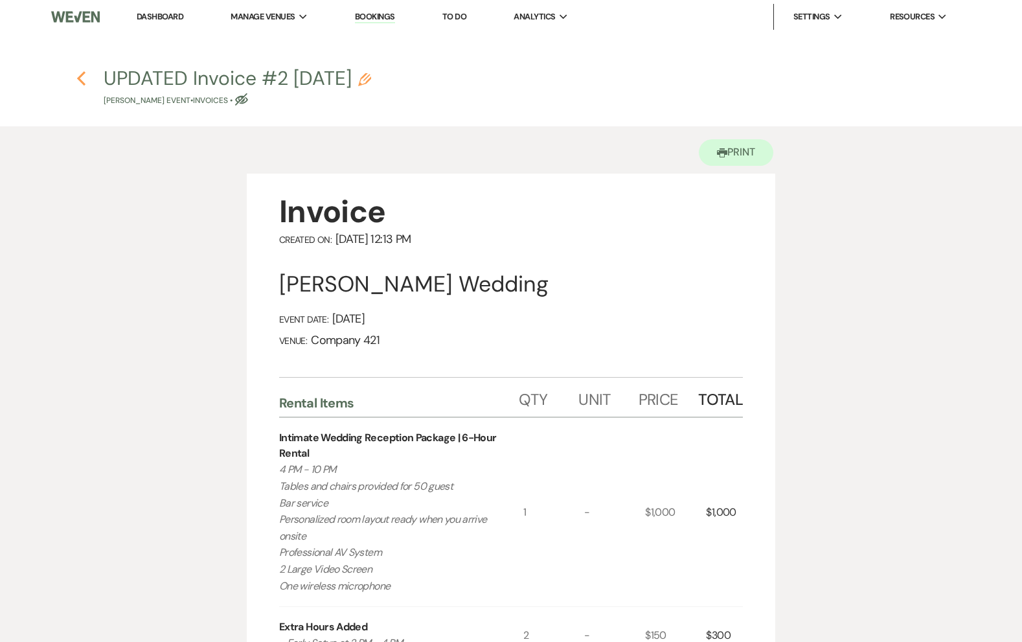
click at [82, 80] on icon "Previous" at bounding box center [81, 79] width 10 height 16
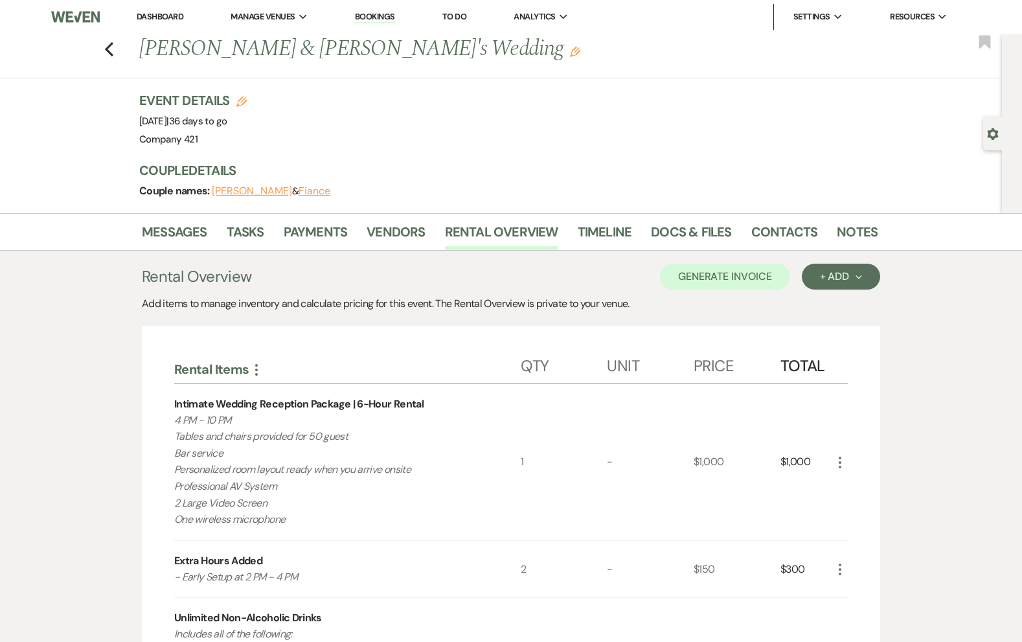
click at [430, 56] on h1 "Sidney Harris & Fiance's Wedding Edit" at bounding box center [429, 49] width 580 height 31
click at [570, 52] on icon "Edit" at bounding box center [575, 52] width 10 height 10
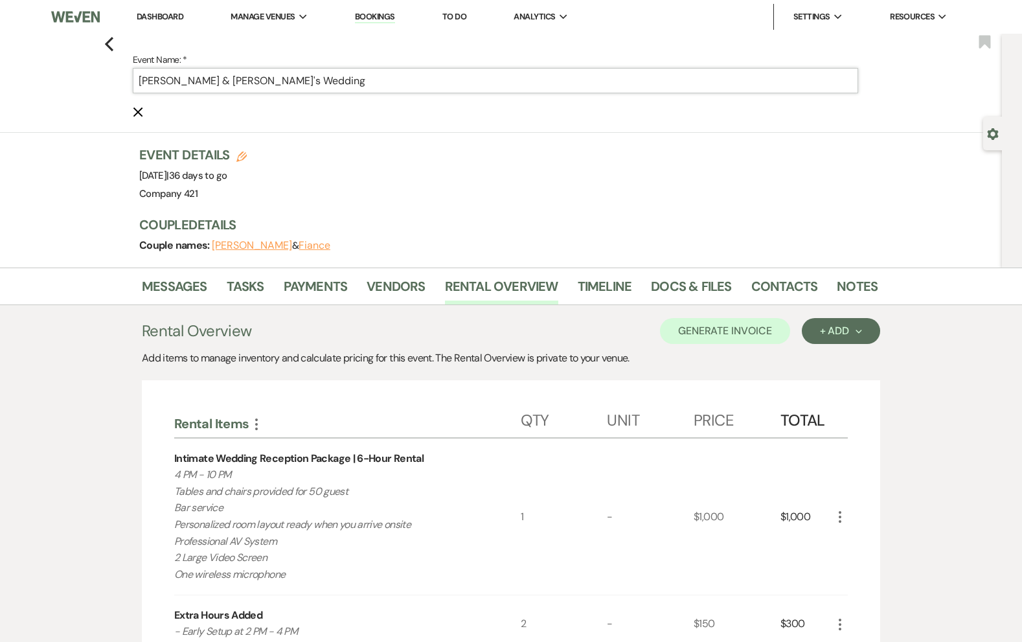
drag, startPoint x: 253, startPoint y: 80, endPoint x: 173, endPoint y: 80, distance: 80.3
click at [173, 80] on input "[PERSON_NAME] & [PERSON_NAME]'s Wedding" at bounding box center [495, 80] width 725 height 25
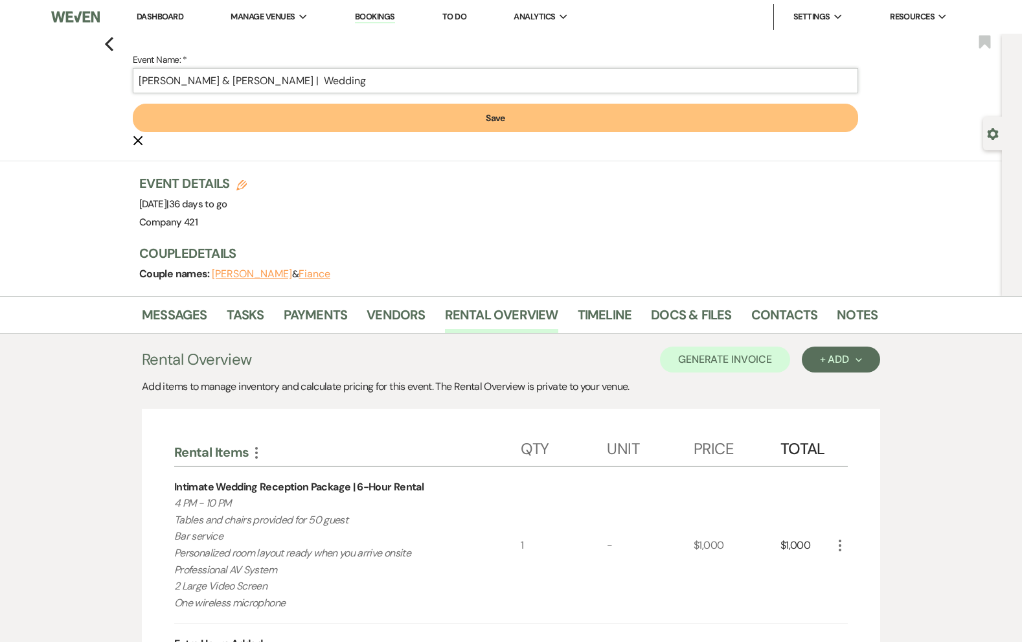
type input "[PERSON_NAME] & [PERSON_NAME] | Wedding"
click at [211, 125] on button "Save" at bounding box center [495, 118] width 725 height 29
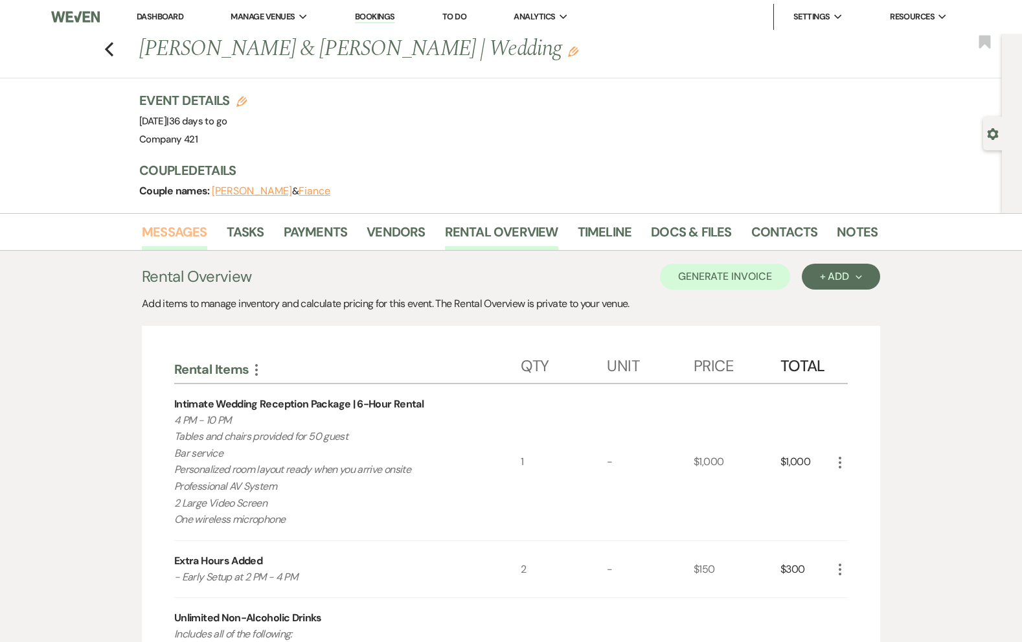
click at [177, 234] on link "Messages" at bounding box center [174, 236] width 65 height 29
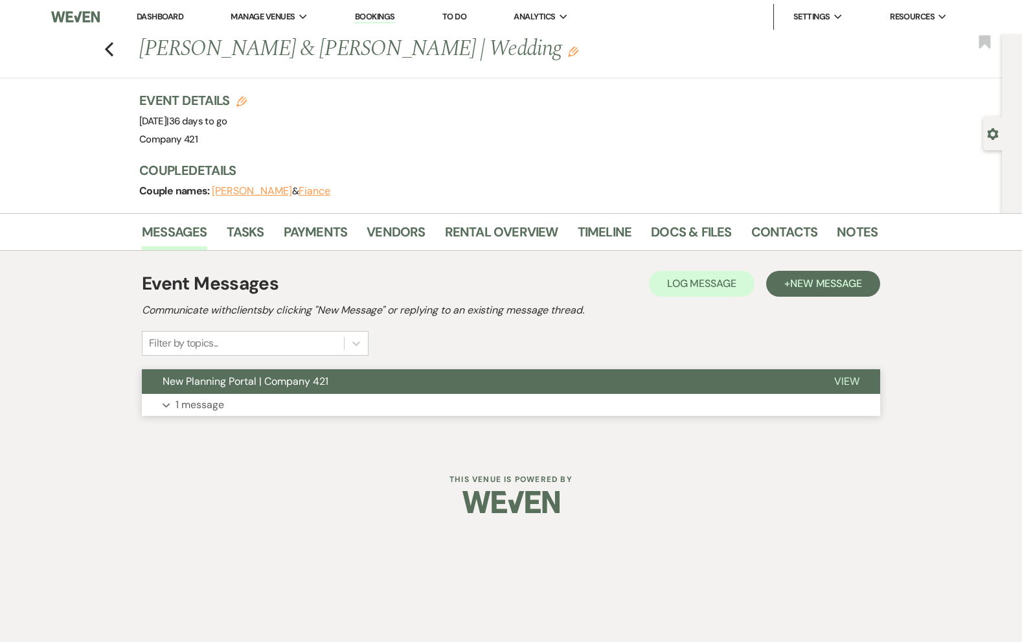
click at [214, 411] on p "1 message" at bounding box center [200, 404] width 49 height 17
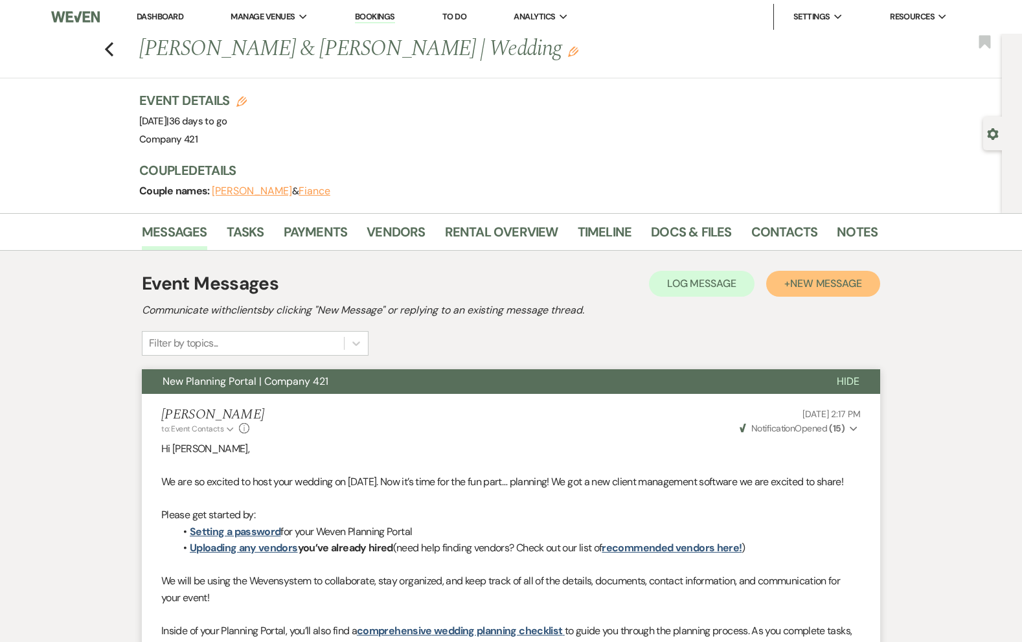
click at [827, 290] on button "+ New Message" at bounding box center [823, 284] width 114 height 26
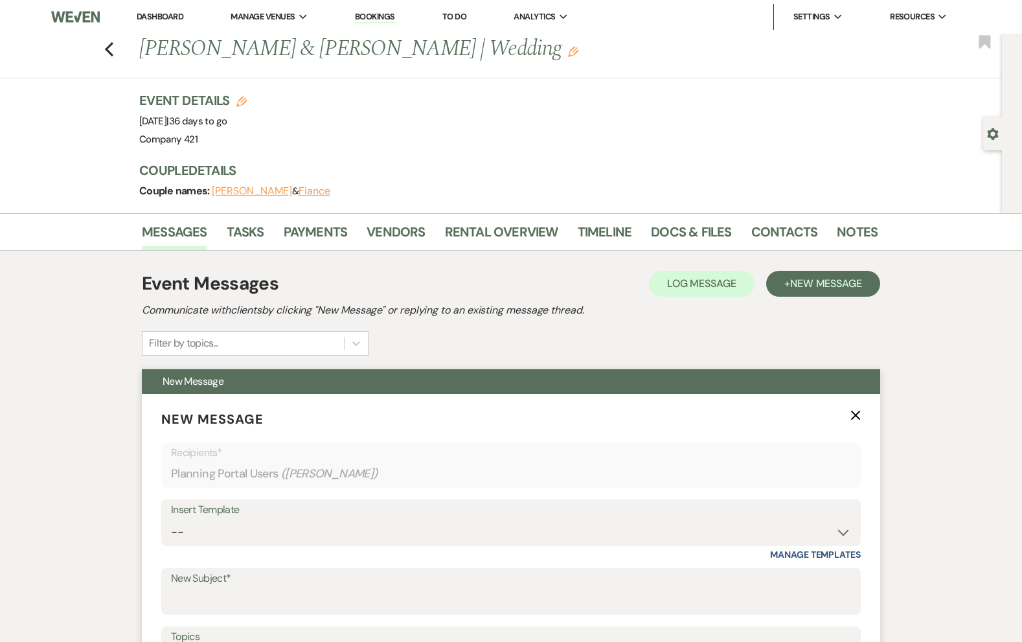
click at [471, 514] on div "Insert Template" at bounding box center [511, 510] width 680 height 19
click at [461, 529] on select "-- Weven Planning Portal Introduction (Booked Events) Initial Inquiry Response …" at bounding box center [511, 532] width 680 height 25
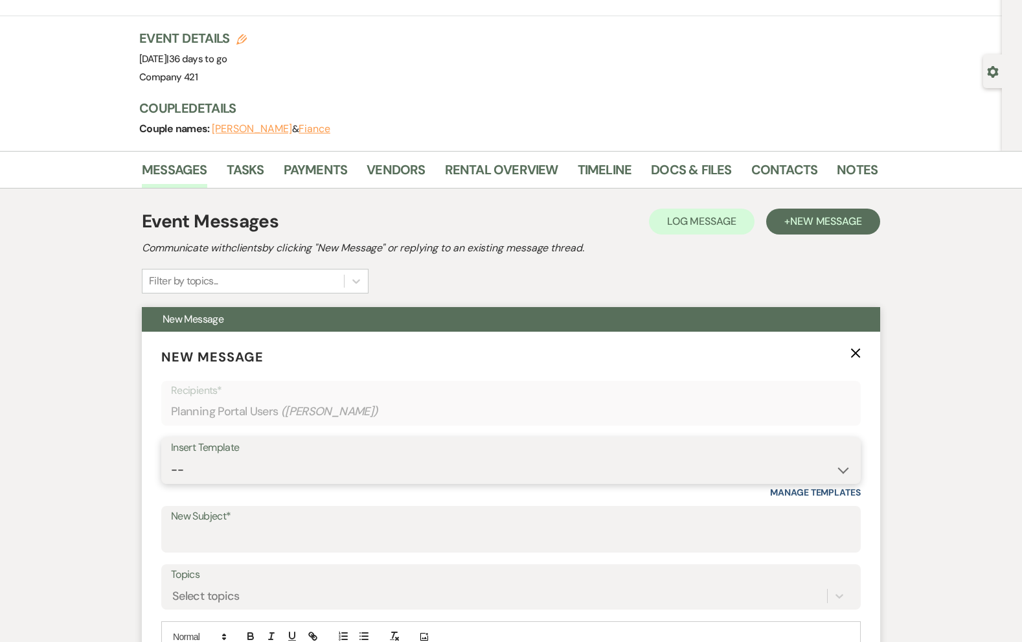
scroll to position [84, 0]
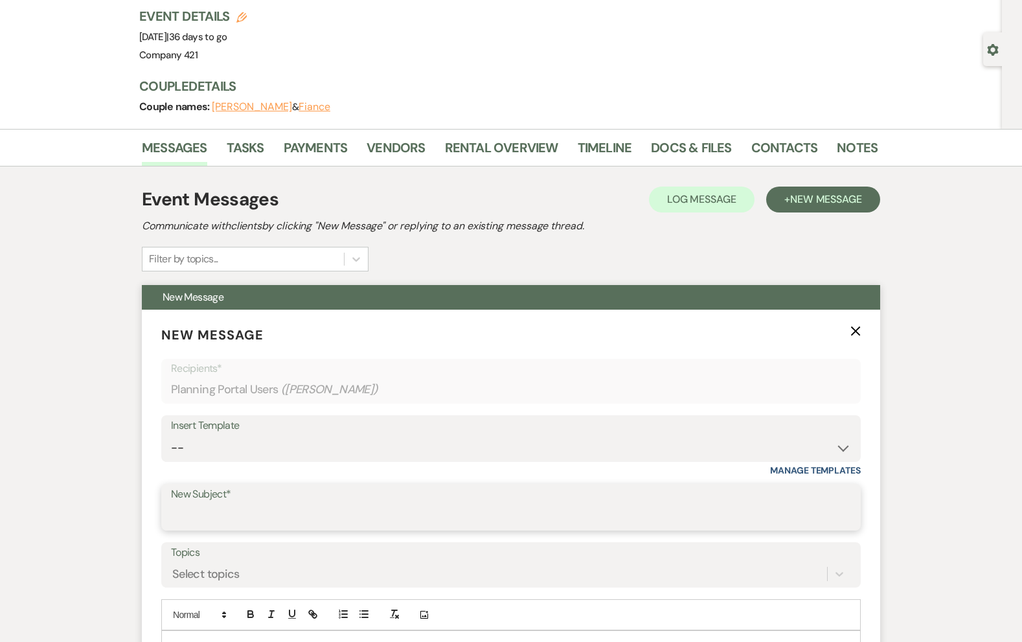
click at [374, 519] on input "New Subject*" at bounding box center [511, 516] width 680 height 25
type input "Updated Invoice | Company 421"
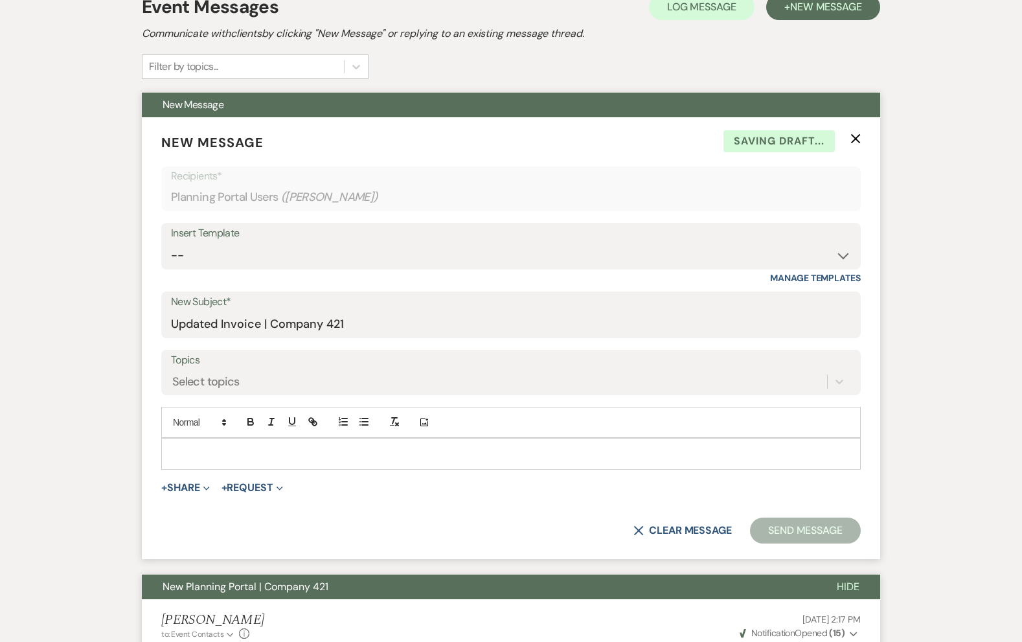
click at [297, 455] on p at bounding box center [511, 453] width 679 height 14
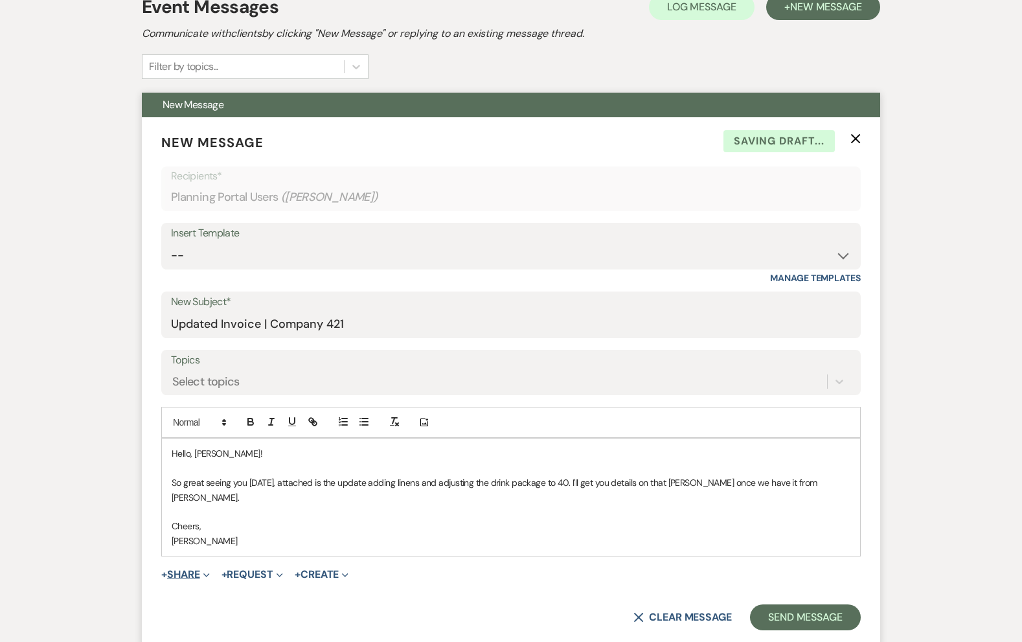
click at [187, 569] on button "+ Share Expand" at bounding box center [185, 574] width 49 height 10
click at [253, 589] on button "Doc Upload Documents" at bounding box center [251, 600] width 181 height 23
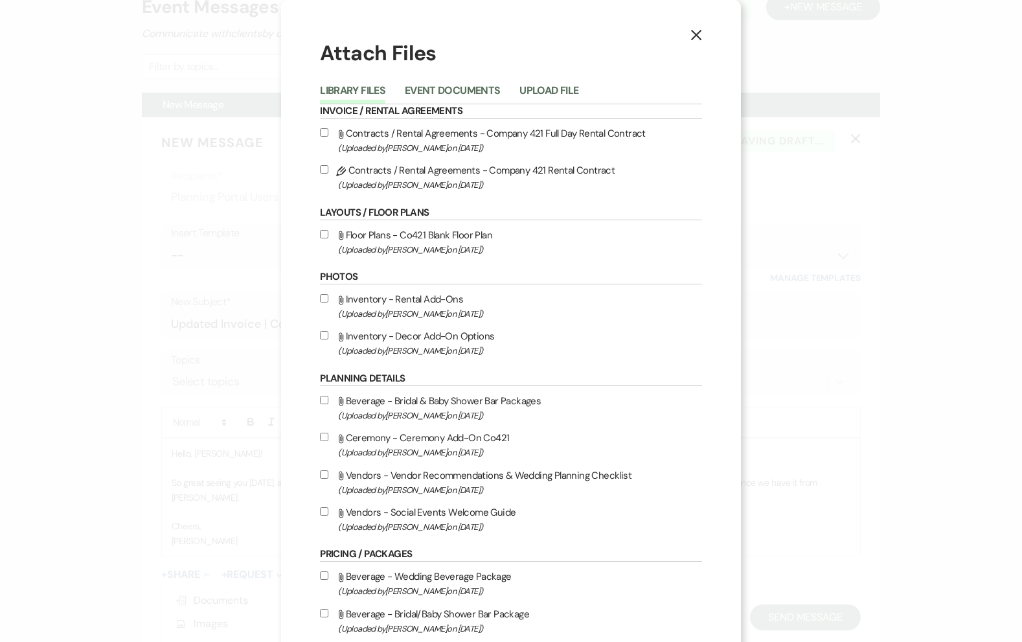
click at [452, 97] on button "Event Documents" at bounding box center [452, 95] width 95 height 18
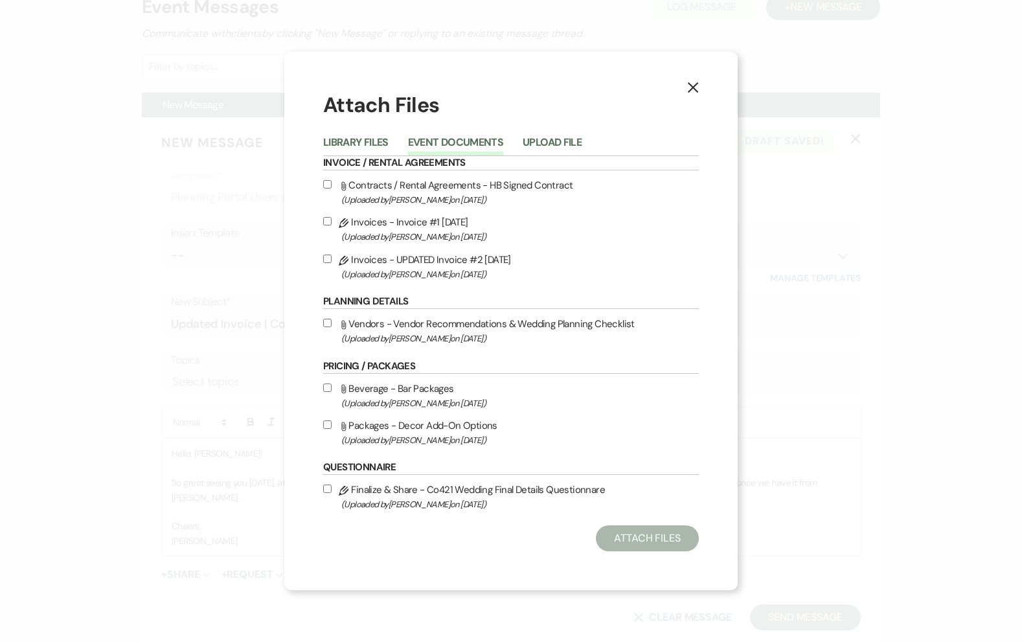
click at [390, 261] on label "Pencil Invoices - UPDATED Invoice #2 8-12-2025 (Uploaded by Hillary Isaksen on …" at bounding box center [511, 266] width 376 height 30
click at [332, 261] on input "Pencil Invoices - UPDATED Invoice #2 8-12-2025 (Uploaded by Hillary Isaksen on …" at bounding box center [327, 259] width 8 height 8
checkbox input "true"
click at [647, 544] on button "Attach Files" at bounding box center [647, 538] width 103 height 26
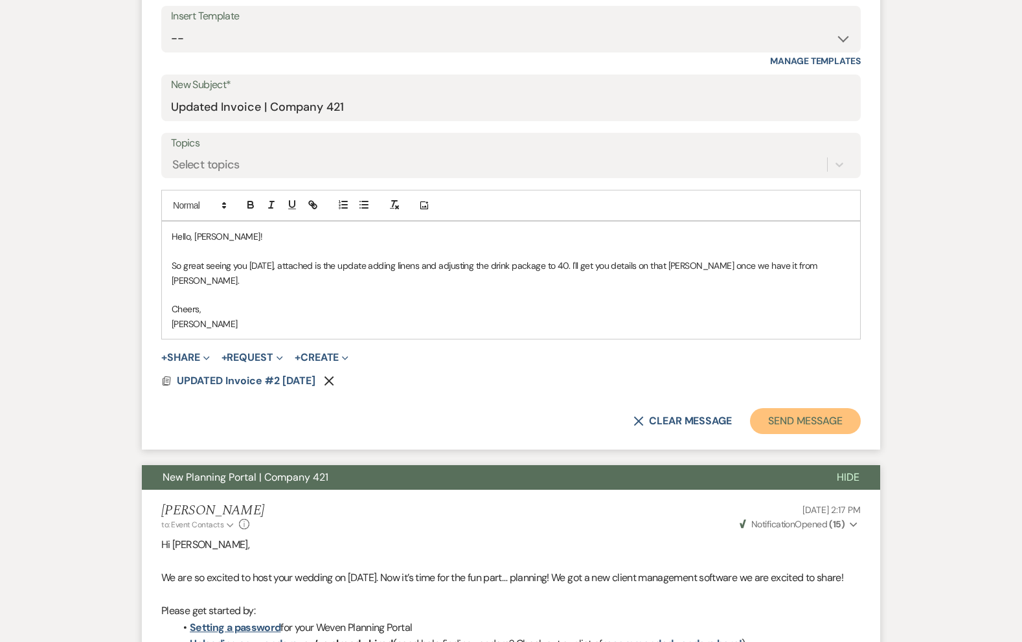
click at [817, 408] on button "Send Message" at bounding box center [805, 421] width 111 height 26
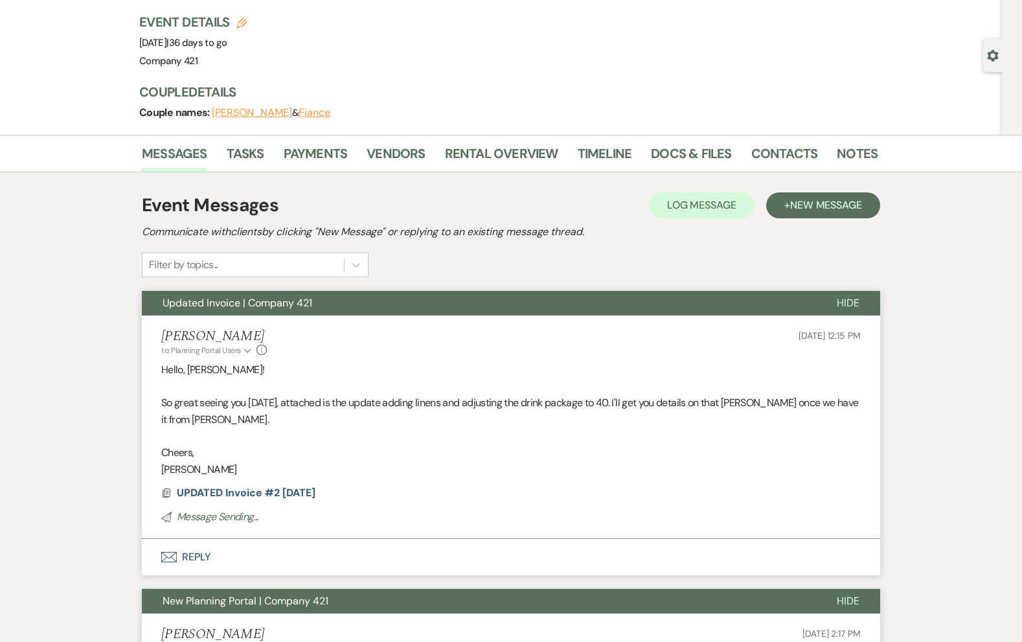
scroll to position [79, 0]
click at [400, 150] on link "Vendors" at bounding box center [396, 157] width 58 height 29
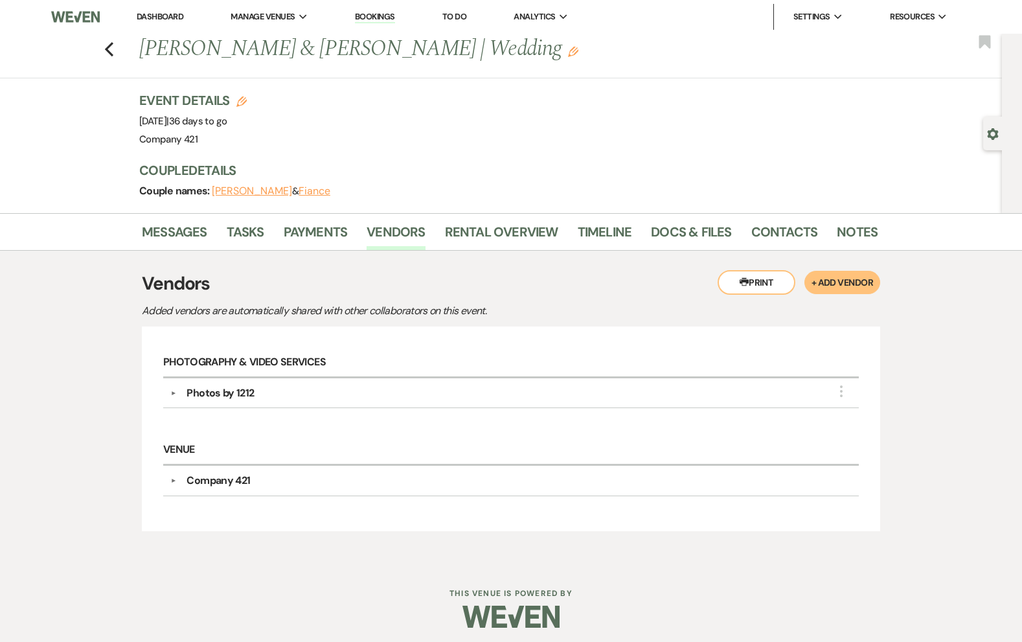
click at [258, 393] on div "Photos by 1212" at bounding box center [514, 393] width 676 height 16
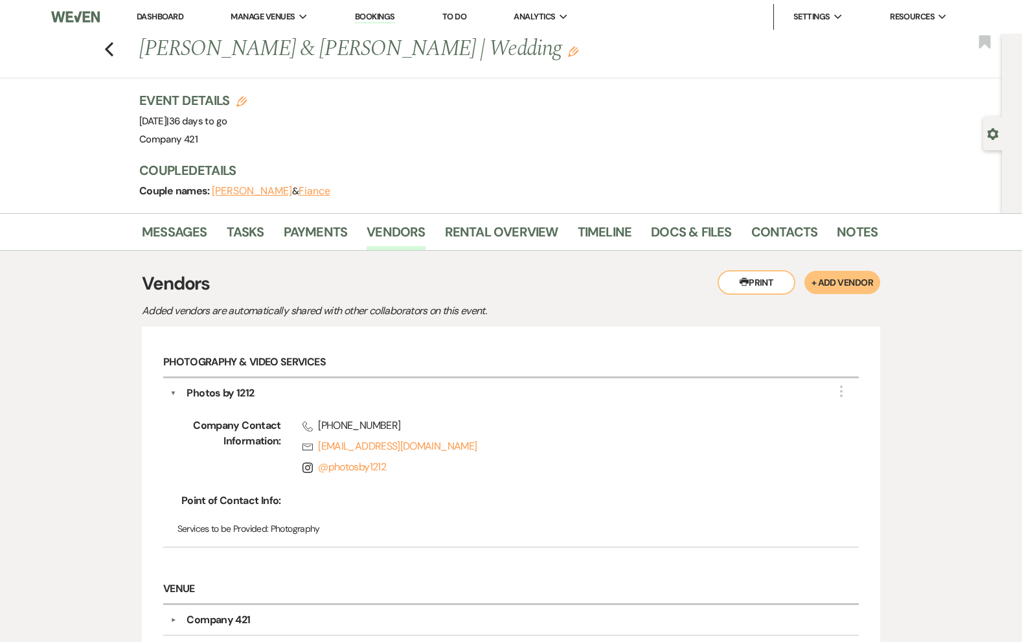
click at [256, 393] on div "Photos by 1212" at bounding box center [514, 393] width 676 height 16
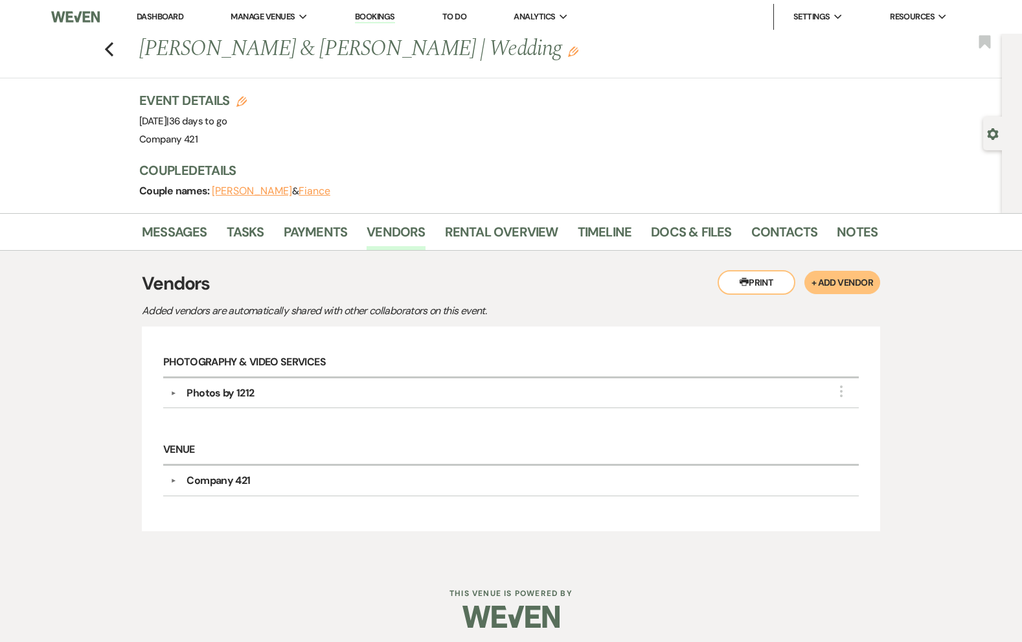
click at [837, 286] on button "+ Add Vendor" at bounding box center [843, 282] width 76 height 23
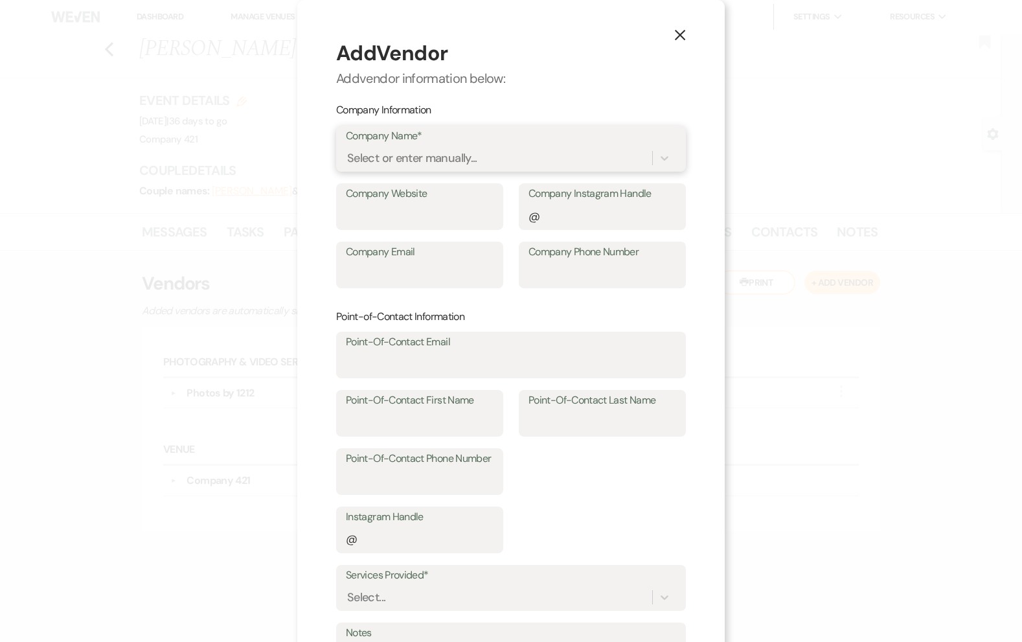
click at [584, 157] on div "Select or enter manually..." at bounding box center [499, 158] width 306 height 23
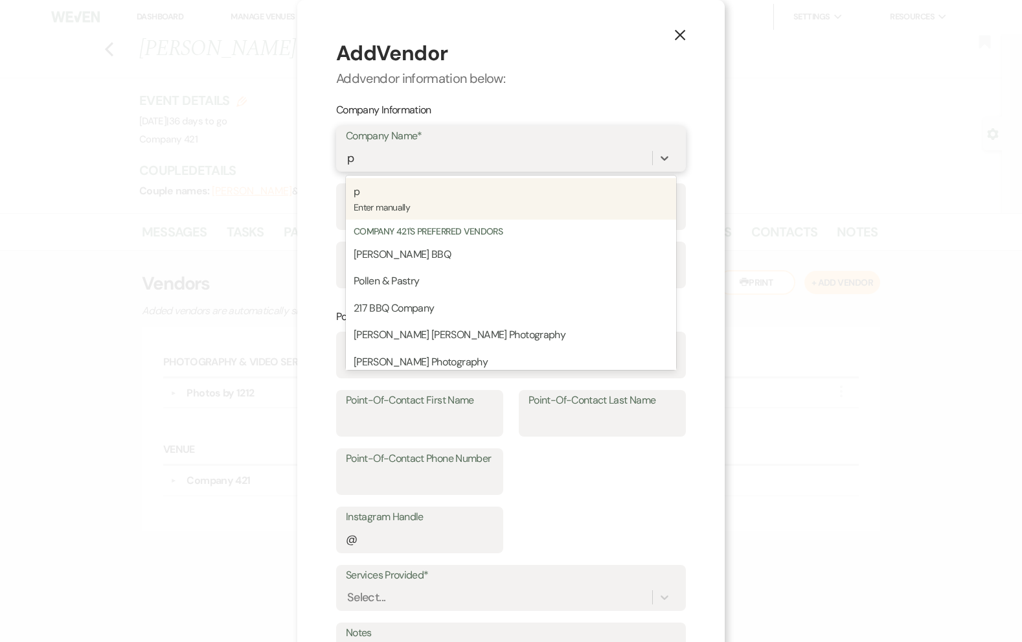
type input "po"
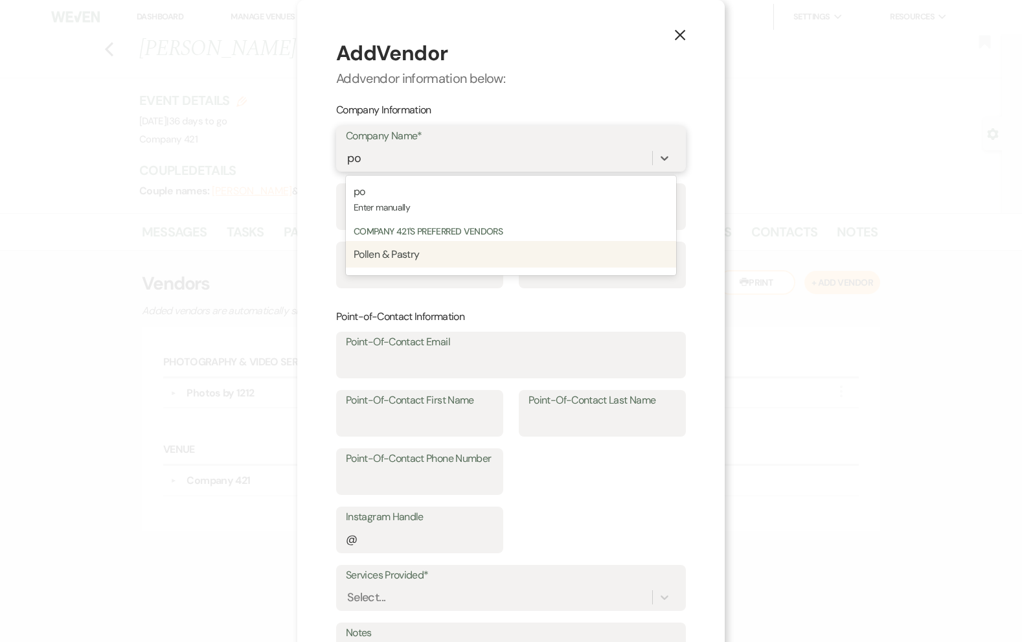
click at [499, 255] on p "Pollen & Pastry" at bounding box center [511, 254] width 315 height 17
type input "letsparty@pollenandpastry.com"
type input "Candice"
type input "Anderson"
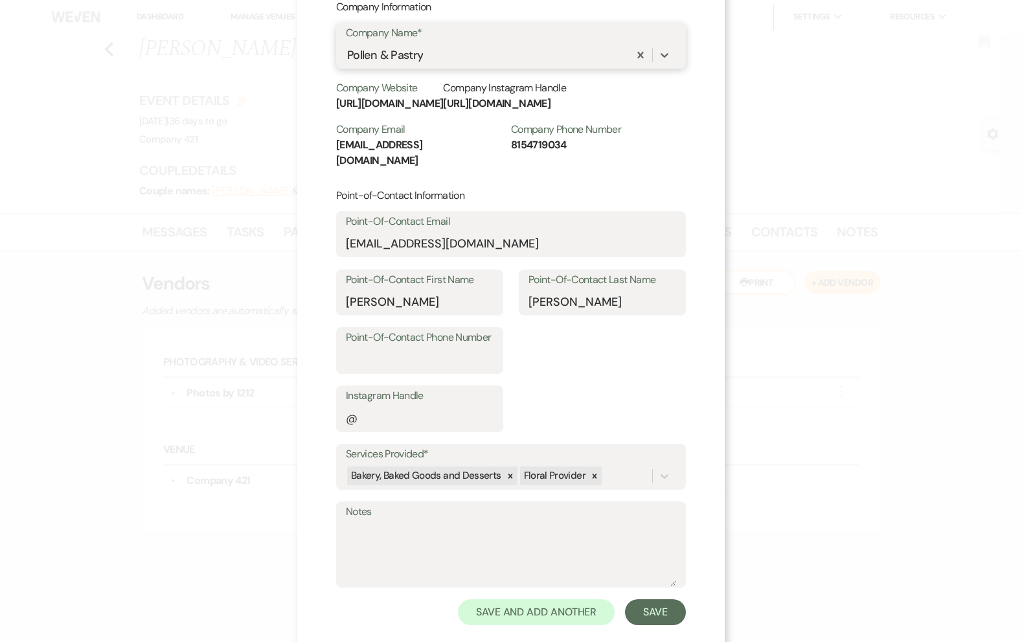
scroll to position [109, 0]
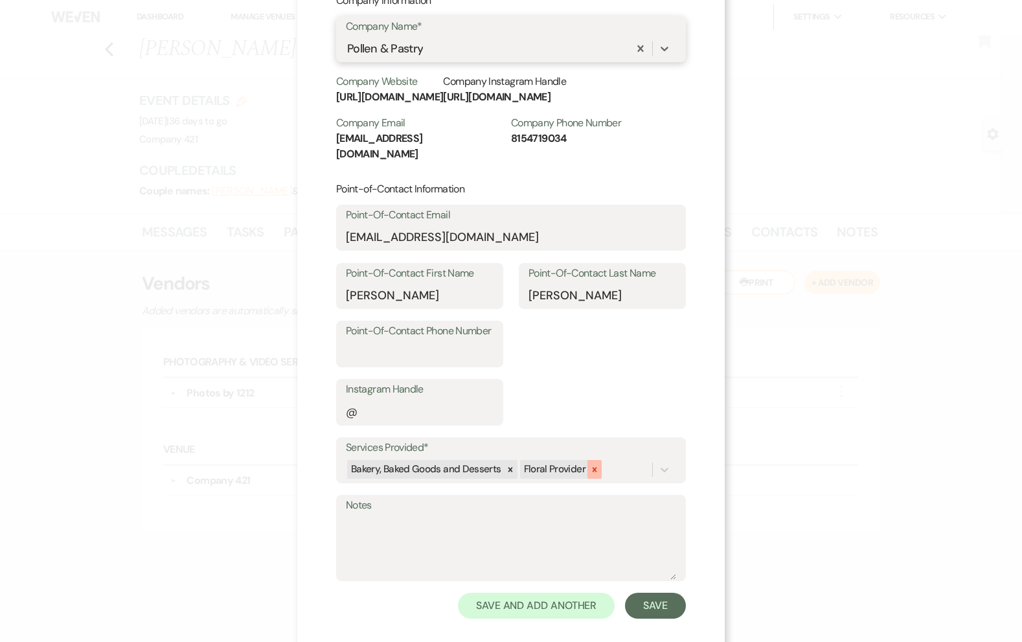
click at [590, 465] on icon at bounding box center [594, 469] width 9 height 9
click at [667, 597] on button "Save" at bounding box center [655, 606] width 61 height 26
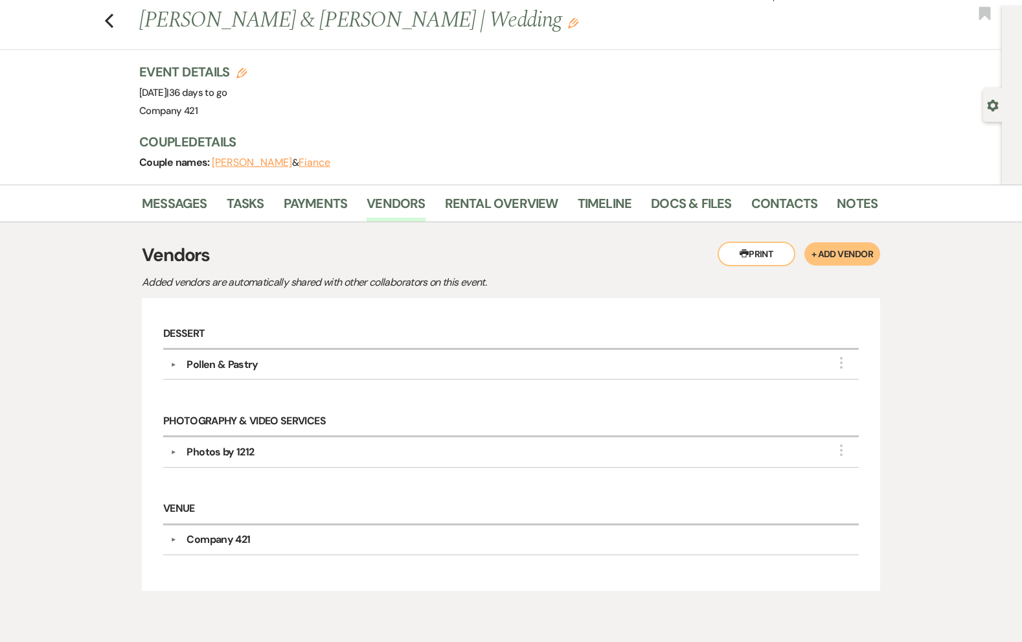
scroll to position [29, 0]
click at [839, 253] on button "+ Add Vendor" at bounding box center [843, 253] width 76 height 23
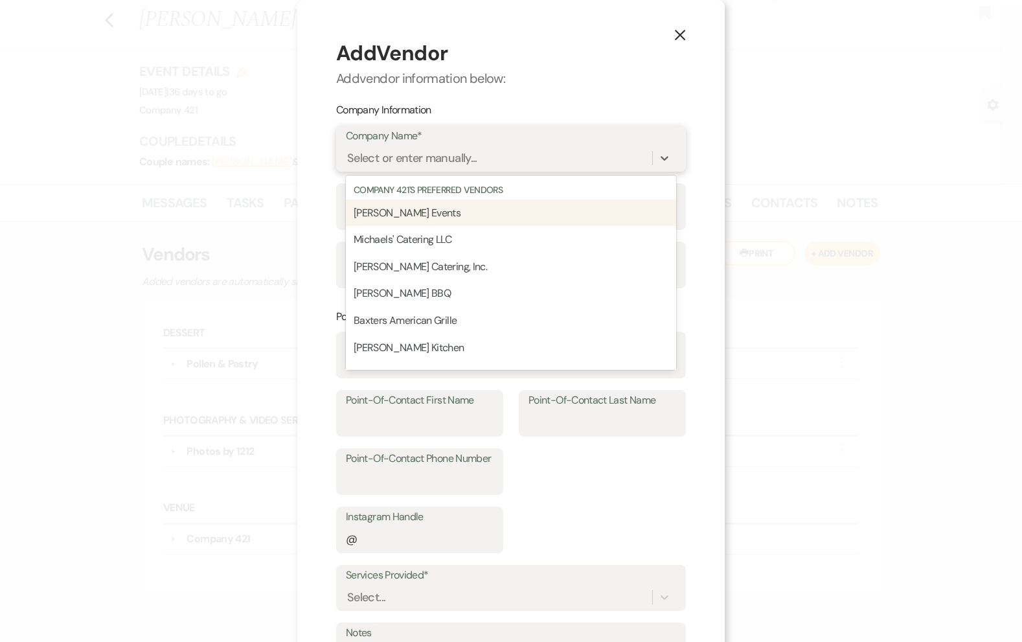
click at [533, 162] on div "Select or enter manually..." at bounding box center [499, 158] width 306 height 23
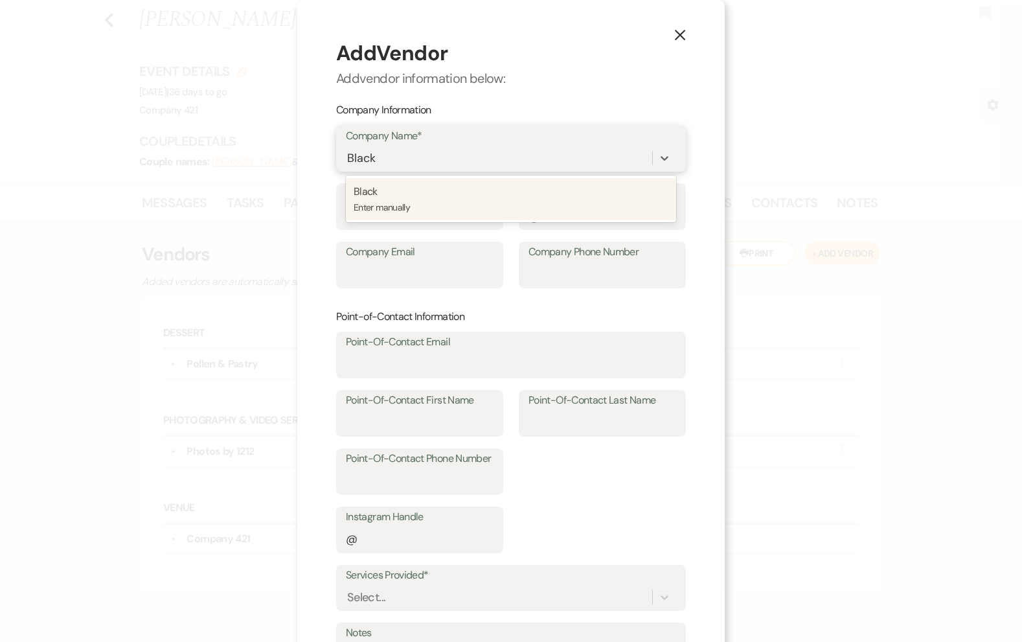
type input "Black"
type input "Black Dog Snoke & Ale House"
click at [444, 198] on span "Black Dog Snoke & Ale House" at bounding box center [442, 192] width 177 height 14
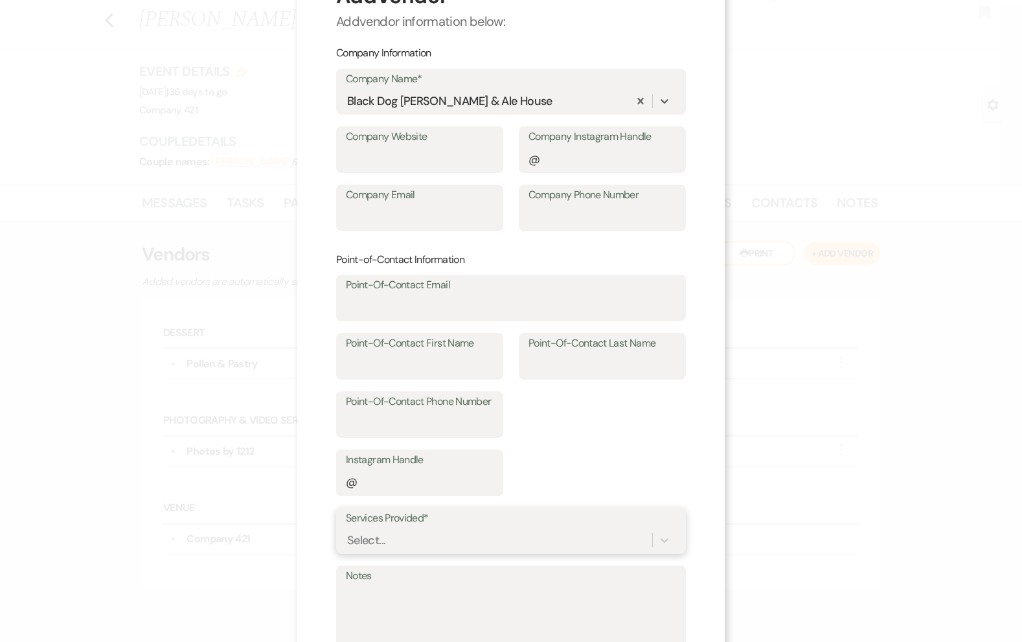
scroll to position [166, 0]
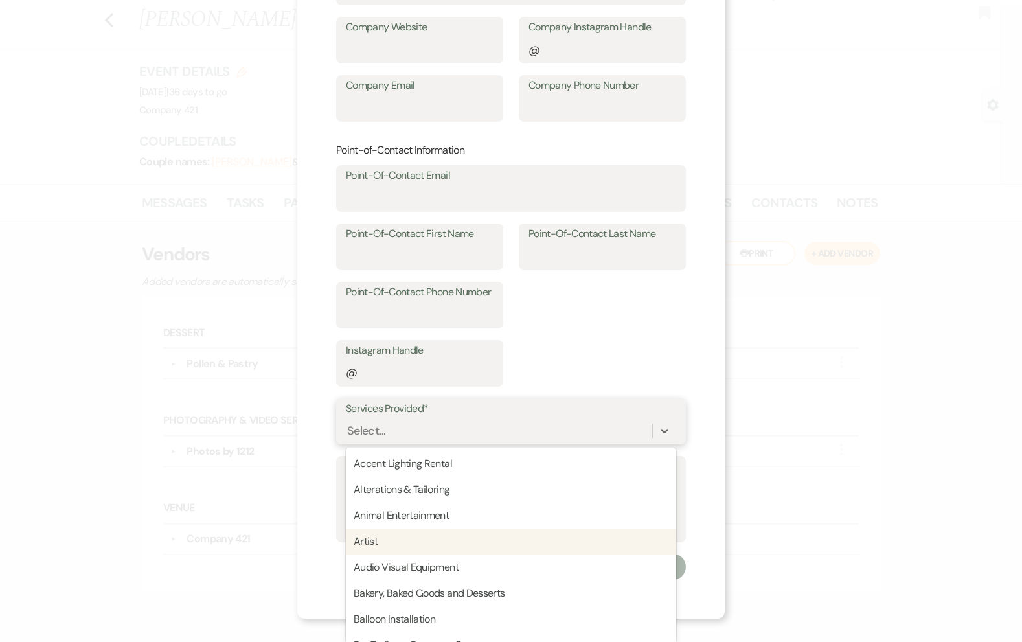
click at [405, 443] on div "option Artist focused, 4 of 95. 95 results available. Use Up and Down to choose…" at bounding box center [511, 430] width 330 height 25
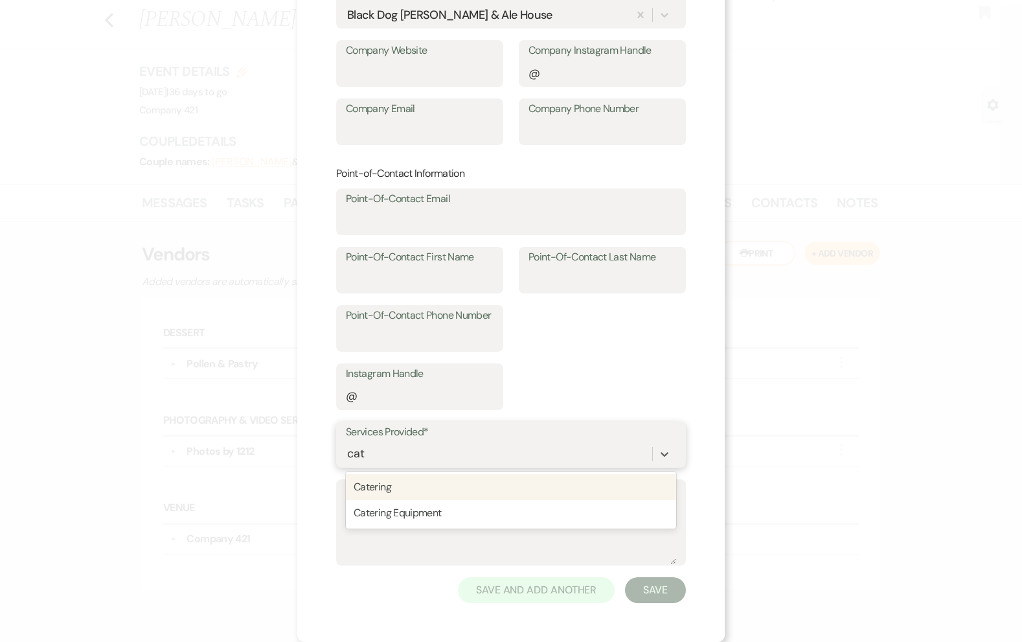
scroll to position [143, 0]
type input "cater"
click at [383, 490] on div "Catering" at bounding box center [511, 488] width 330 height 26
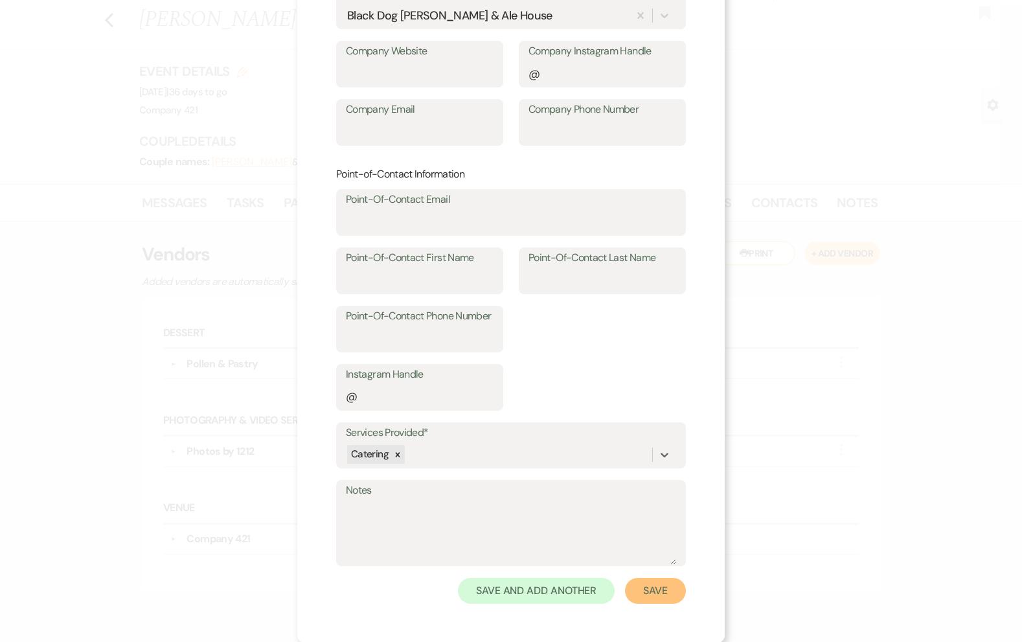
click at [663, 590] on button "Save" at bounding box center [655, 591] width 61 height 26
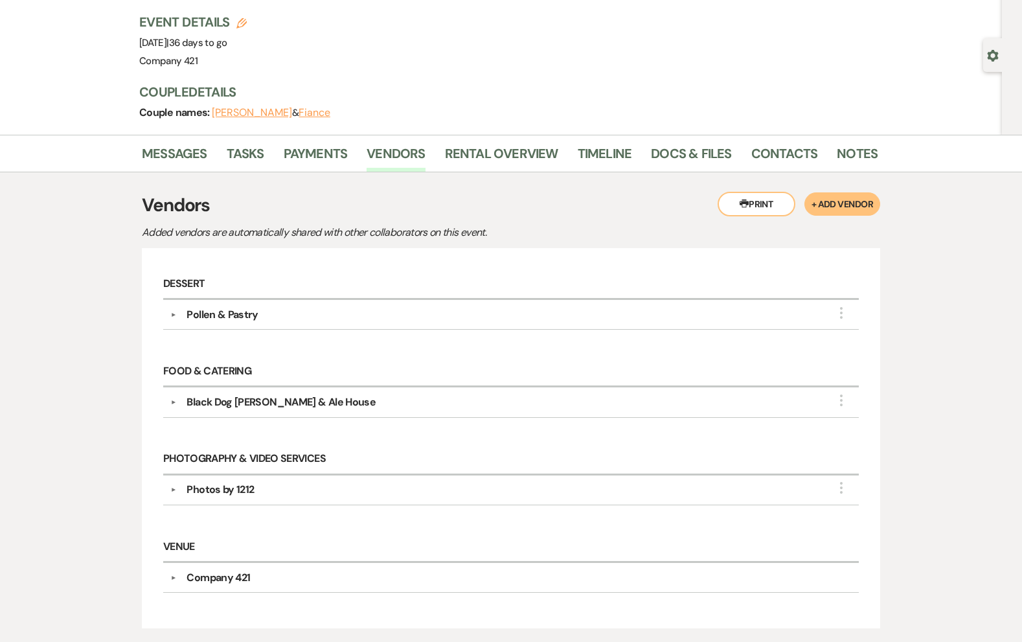
scroll to position [0, 0]
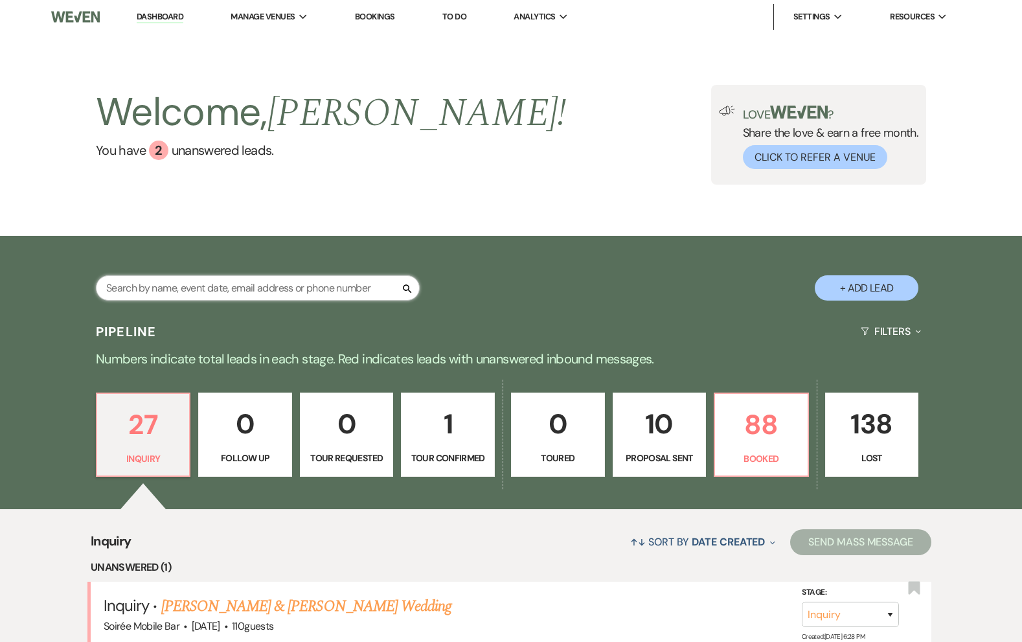
click at [264, 282] on input "text" at bounding box center [258, 287] width 324 height 25
type input "t"
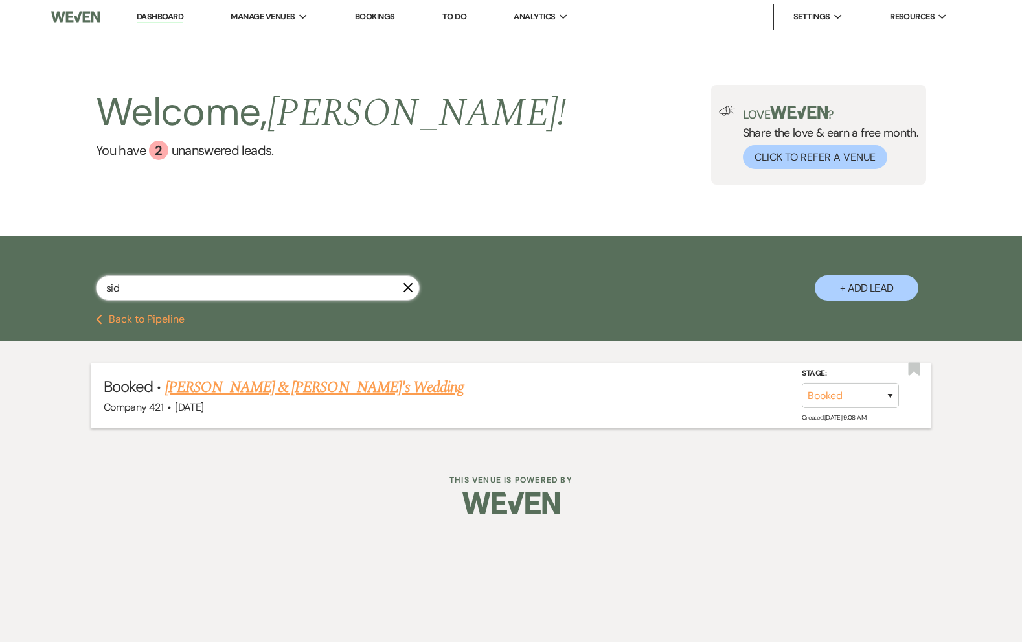
type input "sid"
click at [273, 387] on link "Sidney Harris & Fiance's Wedding" at bounding box center [314, 387] width 299 height 23
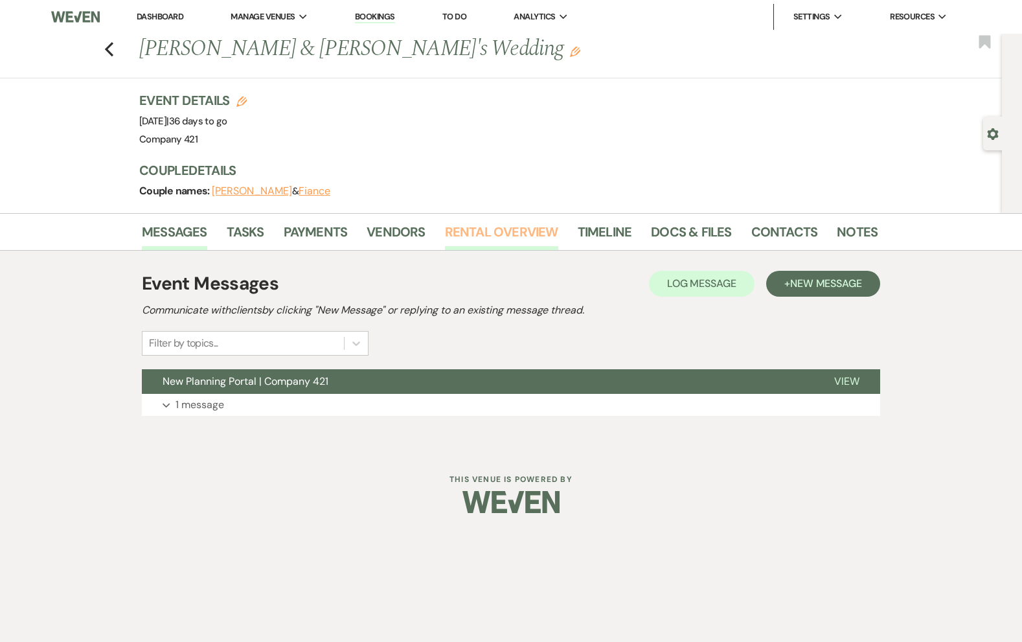
click at [502, 238] on link "Rental Overview" at bounding box center [501, 236] width 113 height 29
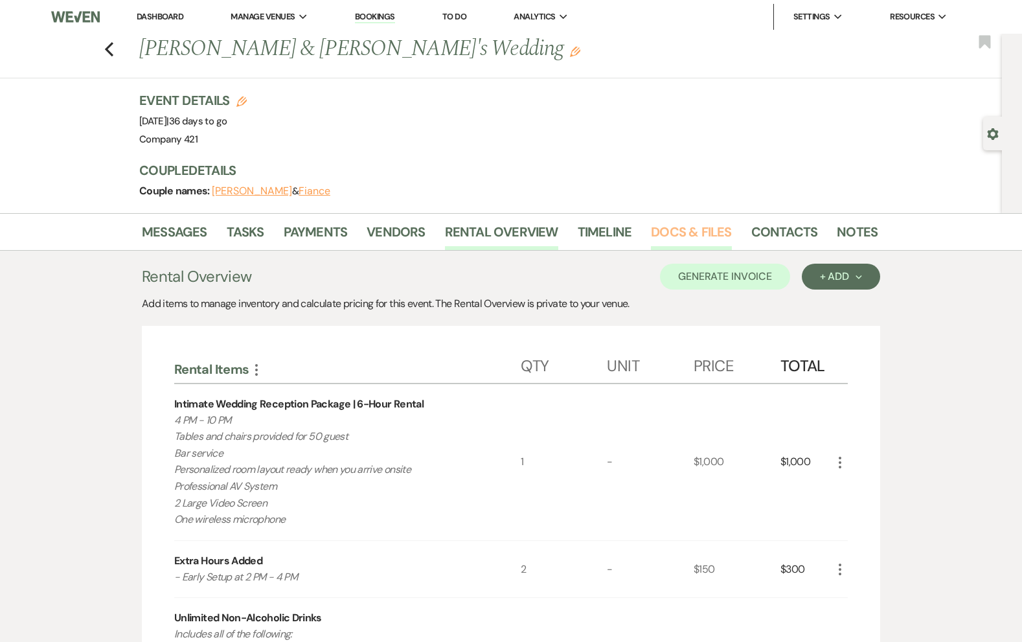
click at [681, 223] on link "Docs & Files" at bounding box center [691, 236] width 80 height 29
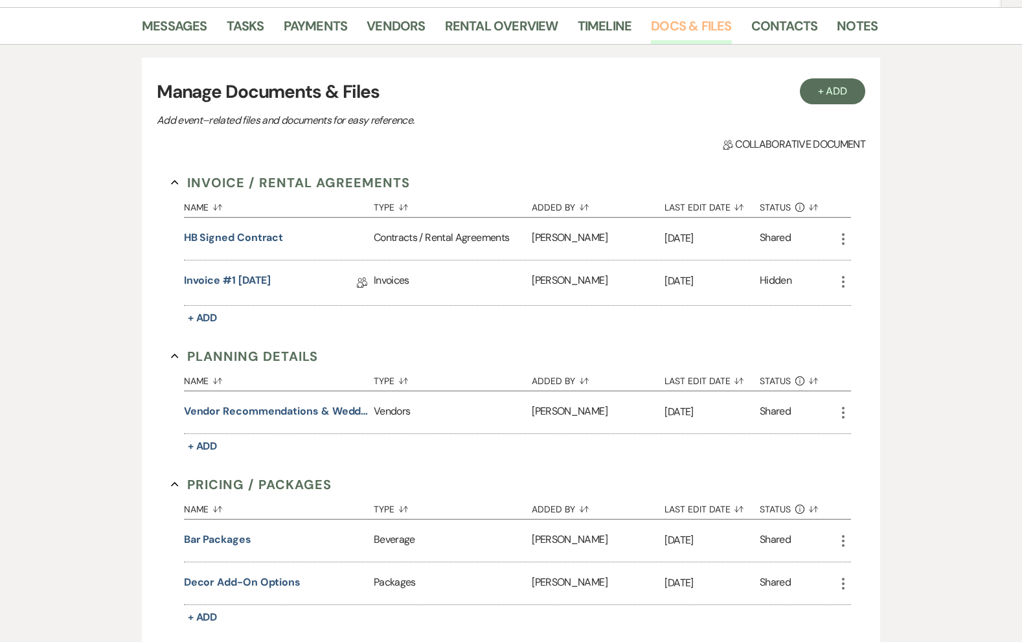
scroll to position [205, 0]
click at [273, 240] on button "HB Signed Contract" at bounding box center [234, 239] width 100 height 16
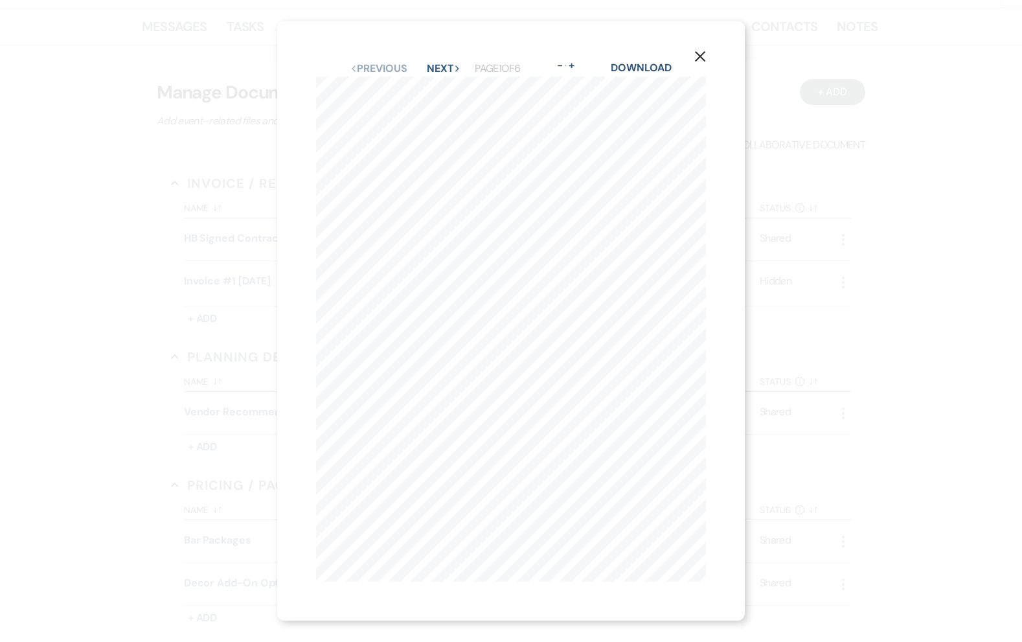
click at [700, 58] on icon "X" at bounding box center [700, 57] width 12 height 12
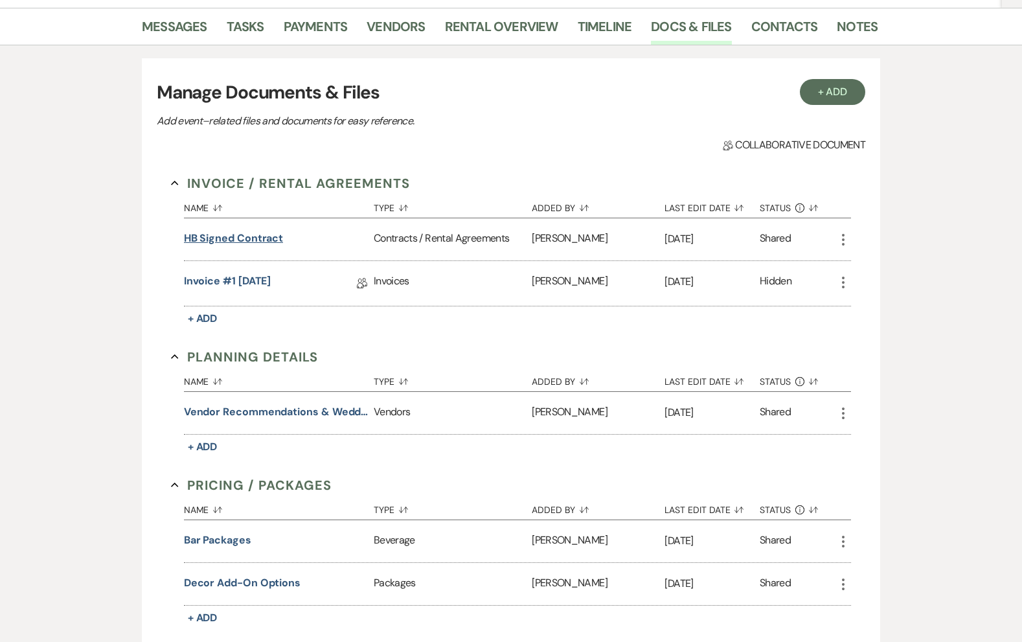
click at [233, 243] on button "HB Signed Contract" at bounding box center [234, 239] width 100 height 16
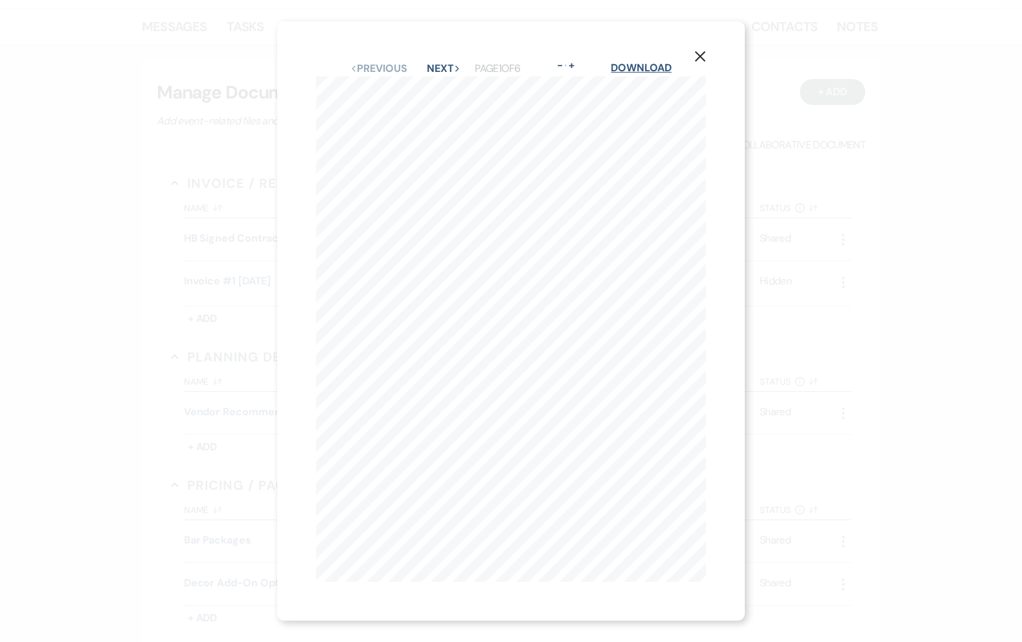
click at [641, 65] on link "Download" at bounding box center [641, 68] width 60 height 14
click at [698, 58] on use "button" at bounding box center [700, 56] width 10 height 10
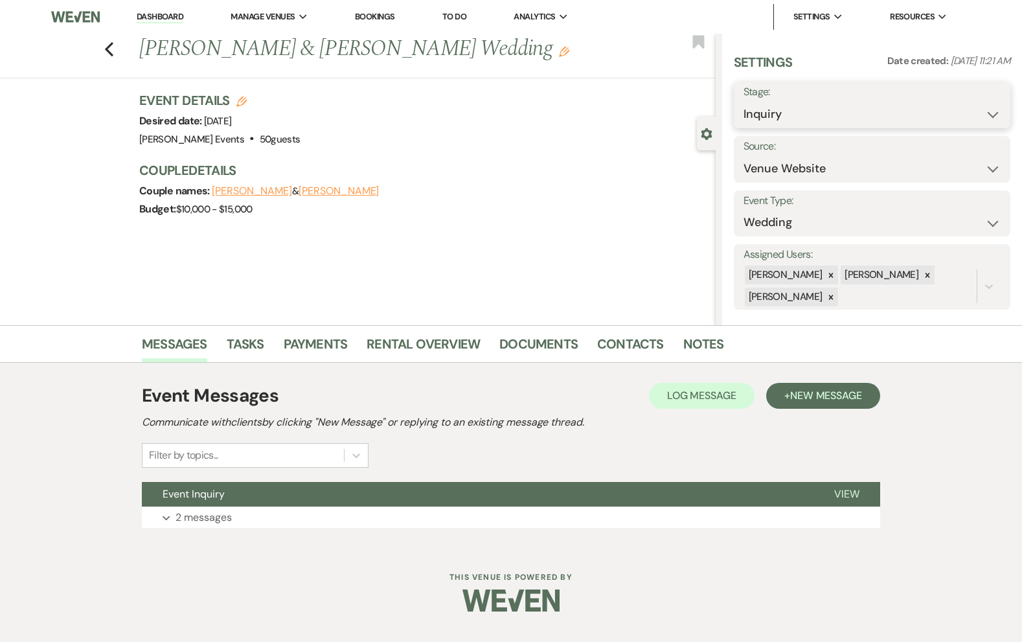
click at [803, 109] on select "Inquiry Follow Up Tour Requested Tour Confirmed Toured Proposal Sent Booked Lost" at bounding box center [872, 114] width 257 height 25
select select "8"
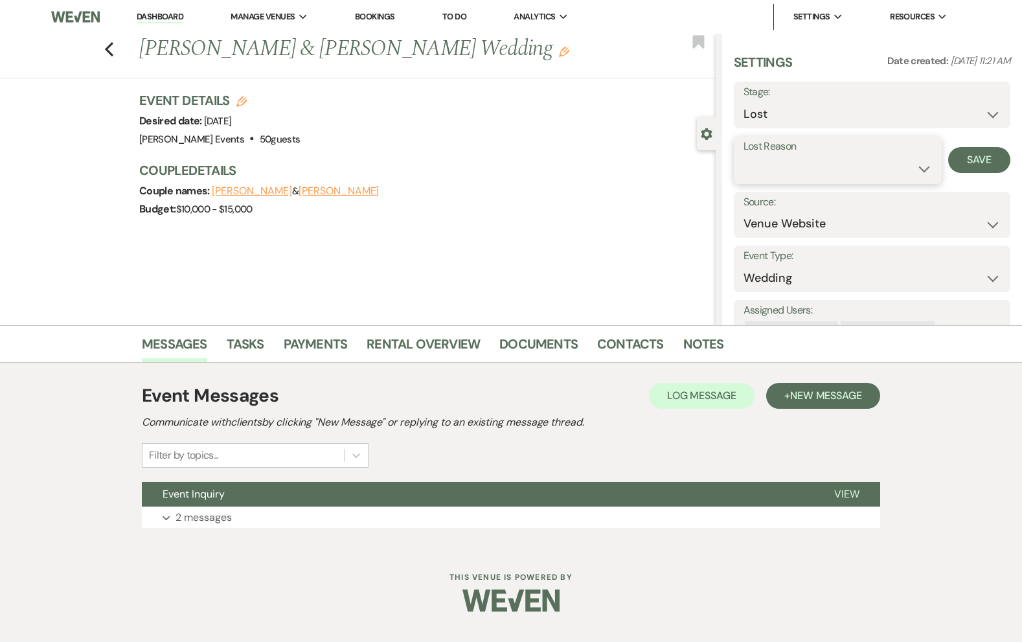
click at [779, 165] on select "Booked Elsewhere Budget Date Unavailable No Response Not a Good Match Capacity …" at bounding box center [838, 168] width 188 height 25
select select "3"
click at [974, 164] on button "Save" at bounding box center [979, 160] width 62 height 26
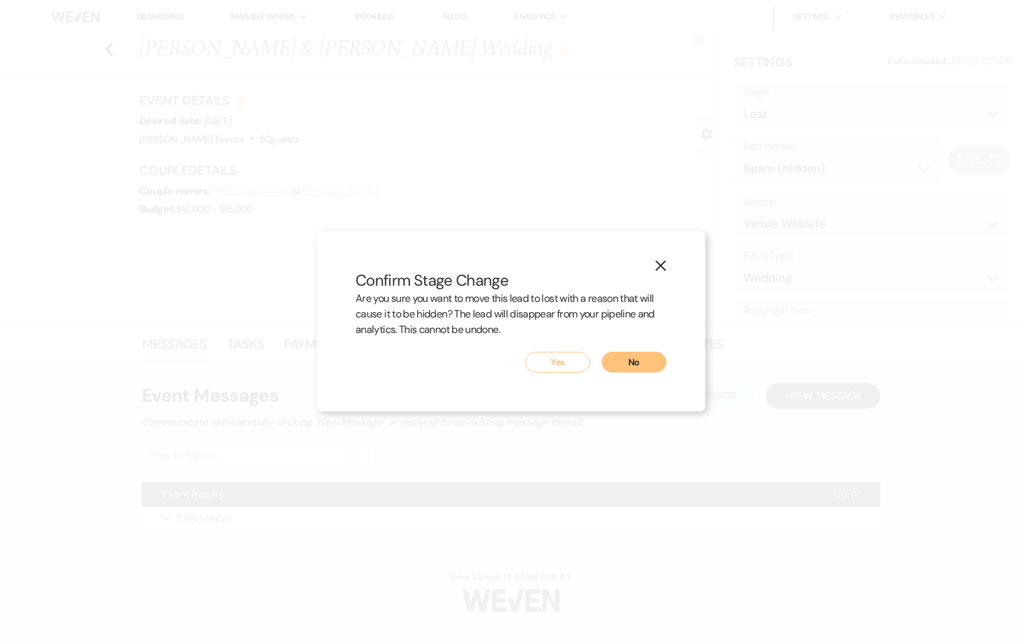
click at [553, 358] on button "Yes" at bounding box center [557, 362] width 65 height 21
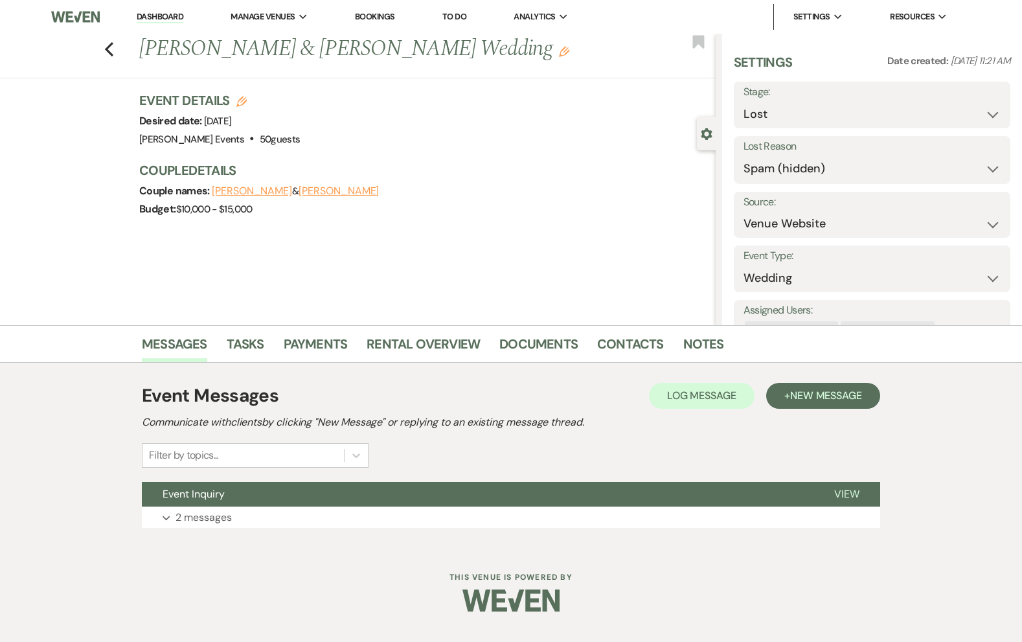
click at [154, 10] on li "Dashboard" at bounding box center [160, 17] width 60 height 26
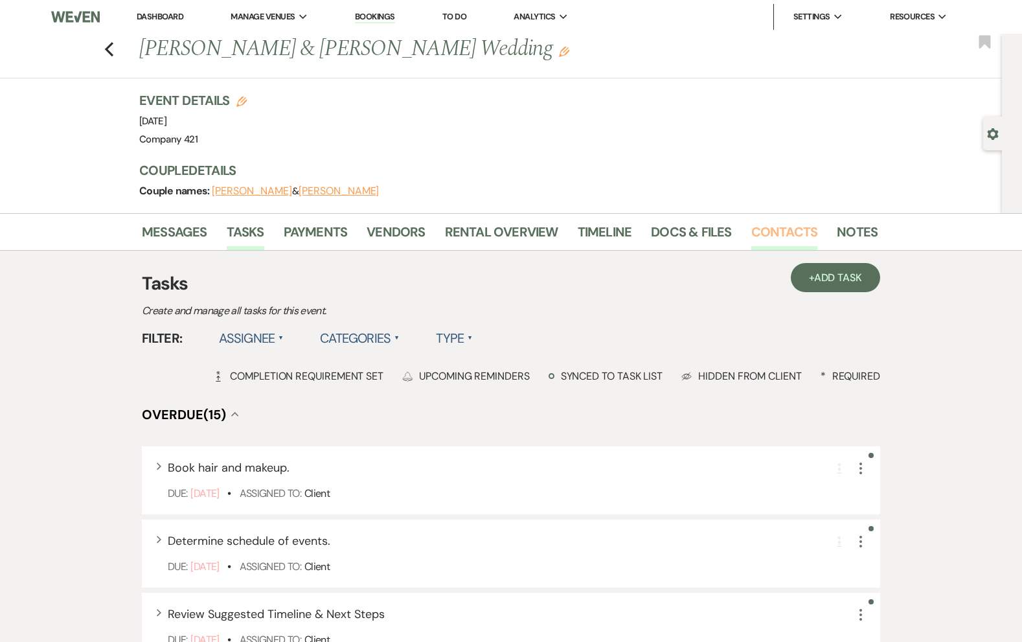
click at [788, 233] on link "Contacts" at bounding box center [784, 236] width 67 height 29
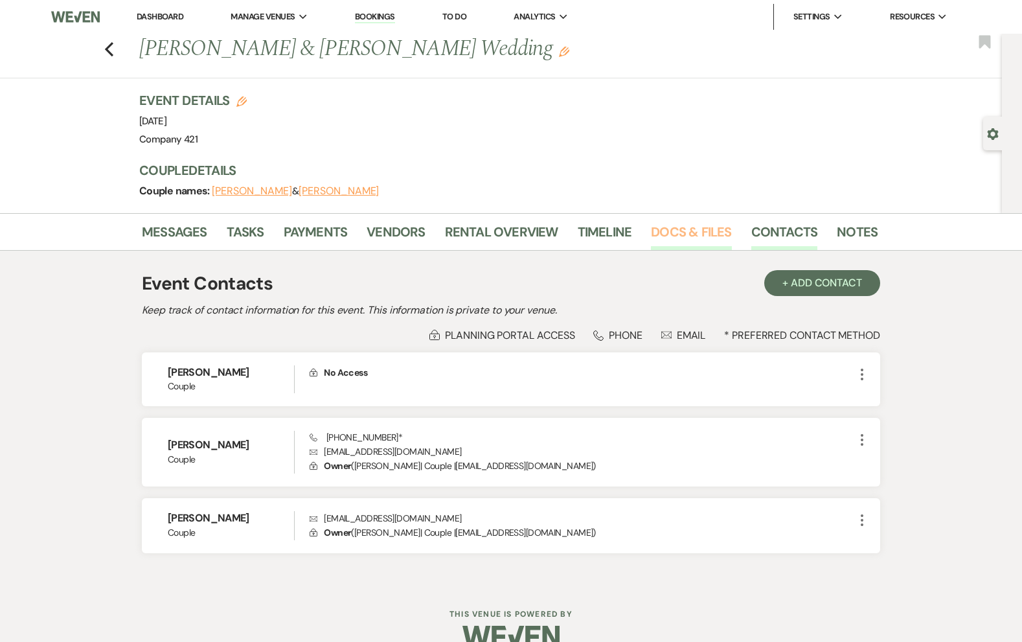
click at [665, 233] on link "Docs & Files" at bounding box center [691, 236] width 80 height 29
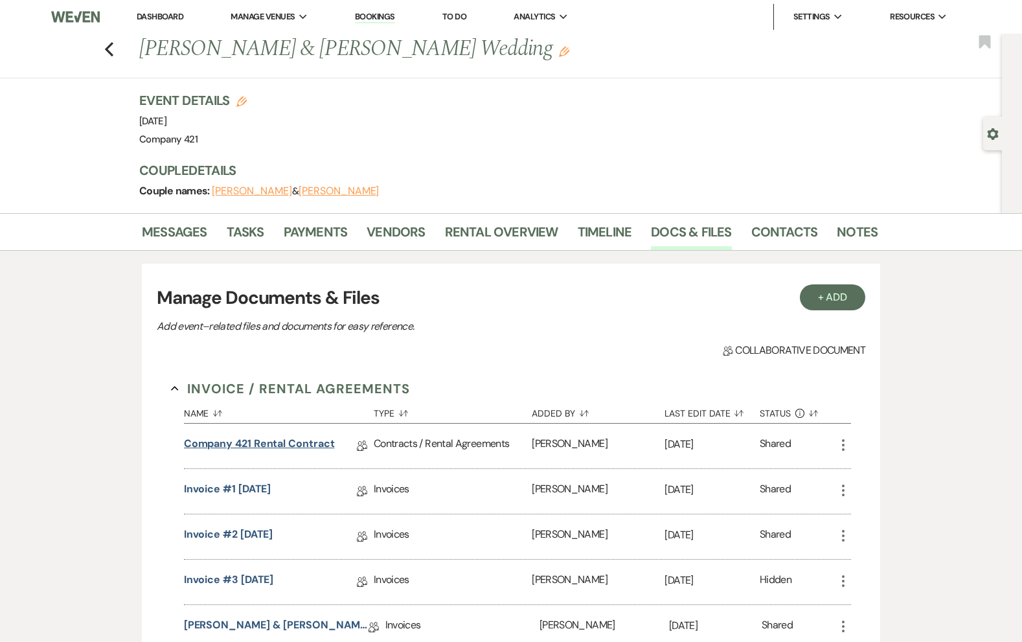
click at [271, 441] on link "Company 421 Rental Contract" at bounding box center [259, 446] width 151 height 20
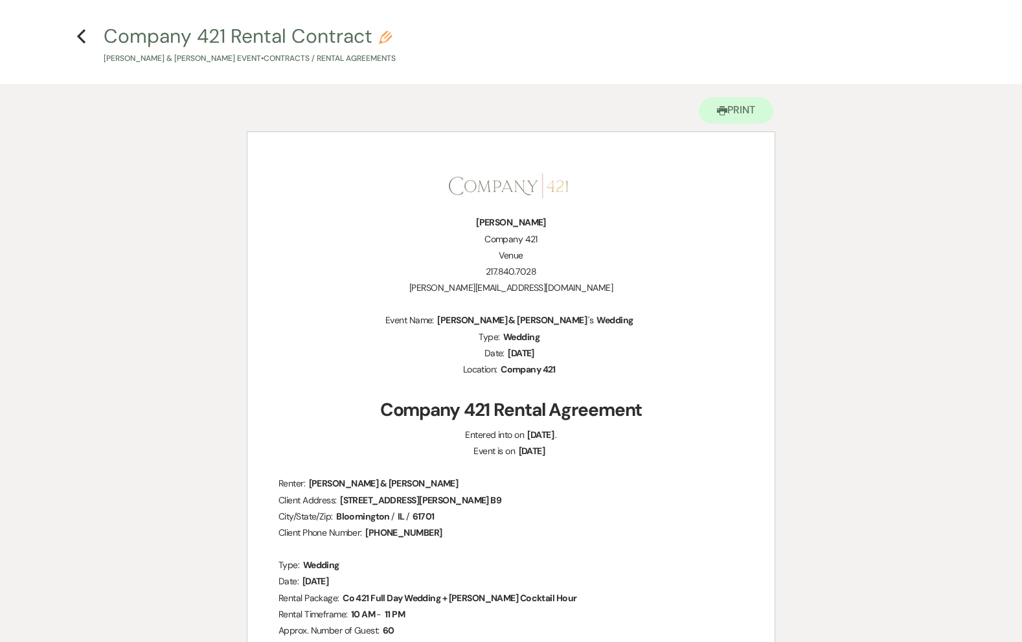
scroll to position [45, 0]
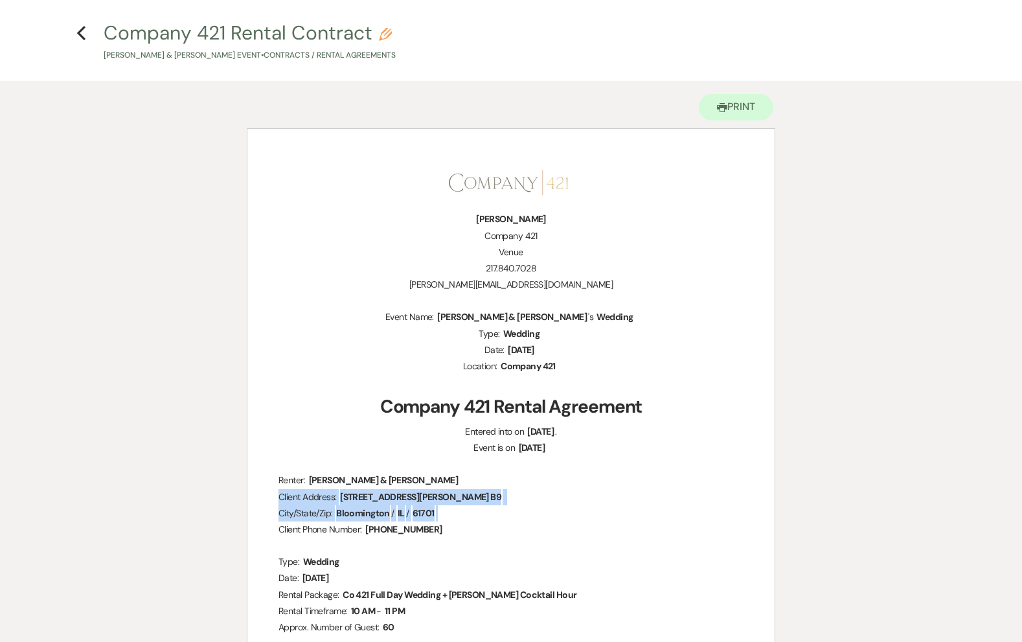
drag, startPoint x: 276, startPoint y: 495, endPoint x: 450, endPoint y: 510, distance: 174.9
copy div "Client Address: ﻿ [STREET_ADDRESS][PERSON_NAME] B9 ﻿ City/State/Zip: ﻿ [GEOGRAP…"
click at [76, 36] on icon "Previous" at bounding box center [81, 33] width 10 height 16
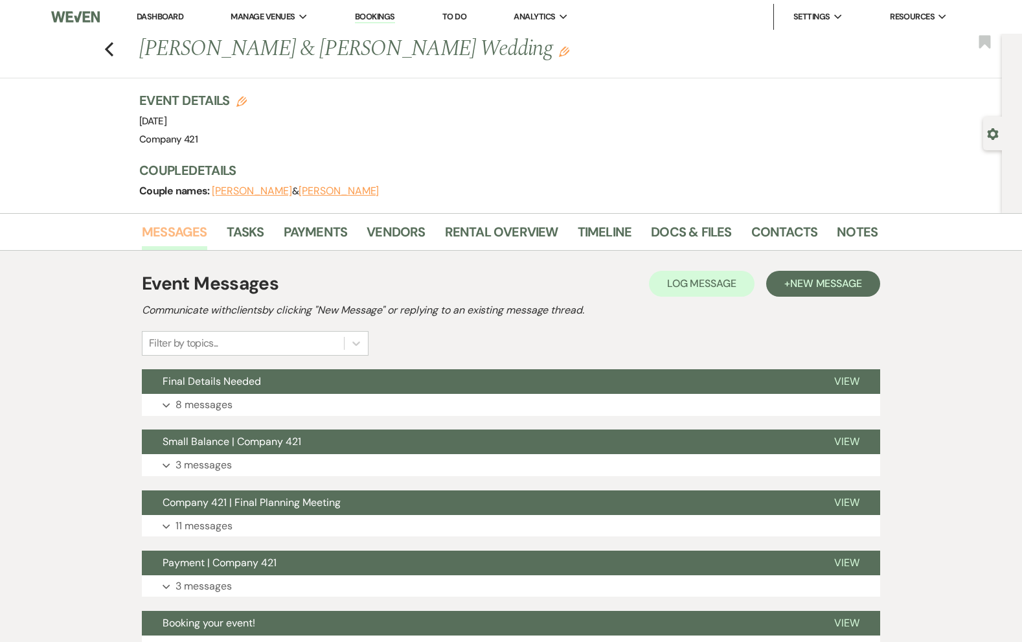
click at [165, 231] on link "Messages" at bounding box center [174, 236] width 65 height 29
click at [810, 293] on button "+ New Message" at bounding box center [823, 284] width 114 height 26
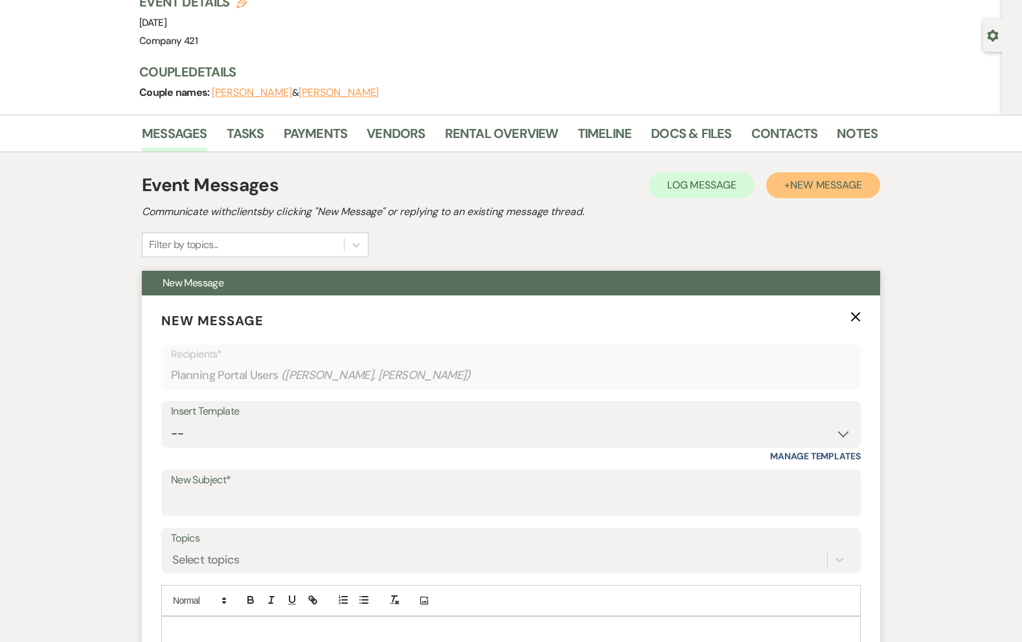
scroll to position [162, 0]
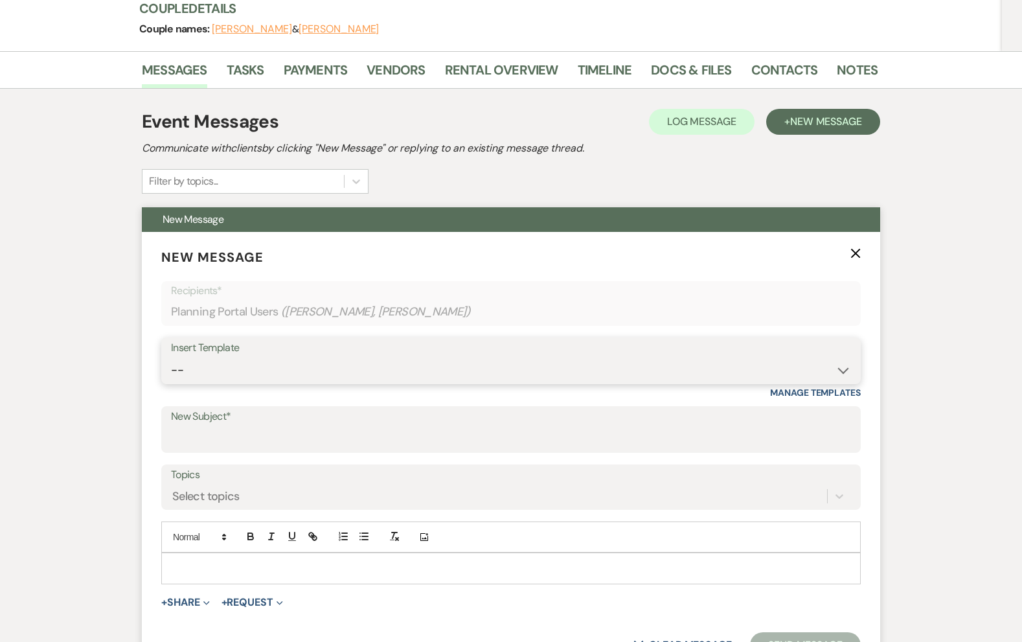
click at [446, 378] on select "-- Weven Planning Portal Introduction (Booked Events) Initial Inquiry Response …" at bounding box center [511, 370] width 680 height 25
select select "4869"
type input "We'd Love Your Feedback – Share Your Experience with Us!"
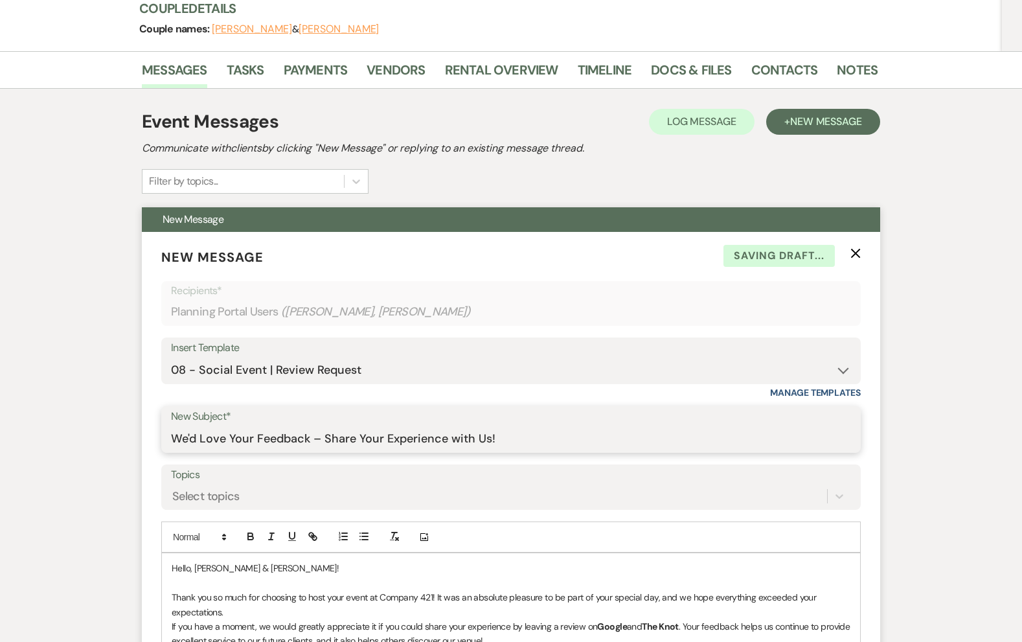
click at [343, 440] on input "We'd Love Your Feedback – Share Your Experience with Us!" at bounding box center [511, 438] width 680 height 25
click at [346, 373] on select "-- Weven Planning Portal Introduction (Booked Events) Initial Inquiry Response …" at bounding box center [511, 370] width 680 height 25
select select "4853"
type input "We’d Love to Hear About Your Experience at Company 421!"
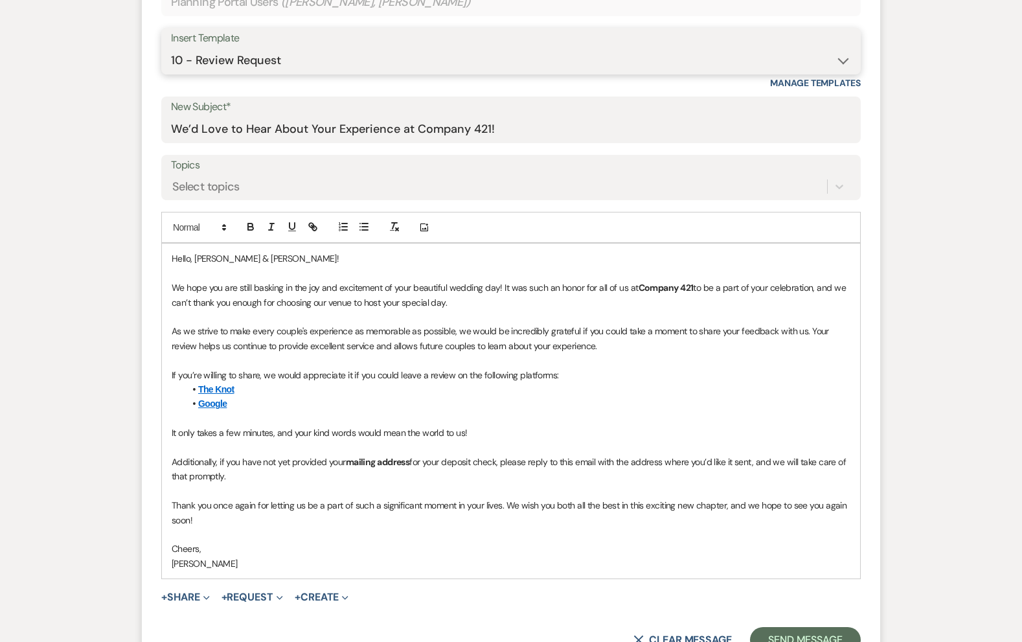
scroll to position [472, 0]
drag, startPoint x: 327, startPoint y: 462, endPoint x: 247, endPoint y: 461, distance: 80.3
click at [246, 461] on p "Additionally, if you have not yet provided your mailing address for your deposi…" at bounding box center [511, 468] width 679 height 29
click at [274, 480] on p "Additionally, if you can confirm your mailing address for your deposit check, p…" at bounding box center [511, 468] width 679 height 29
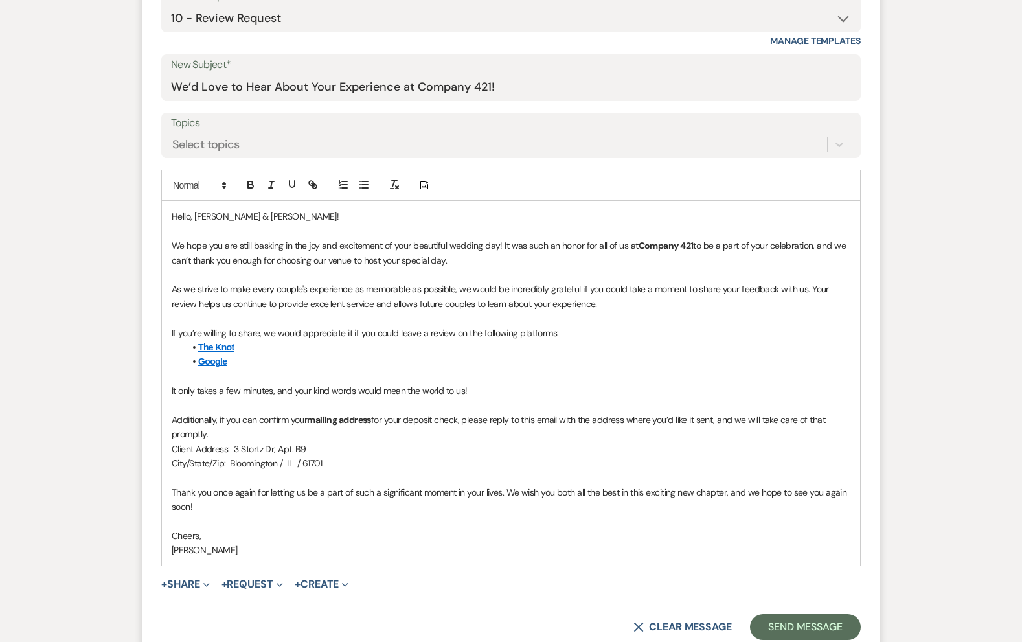
scroll to position [520, 0]
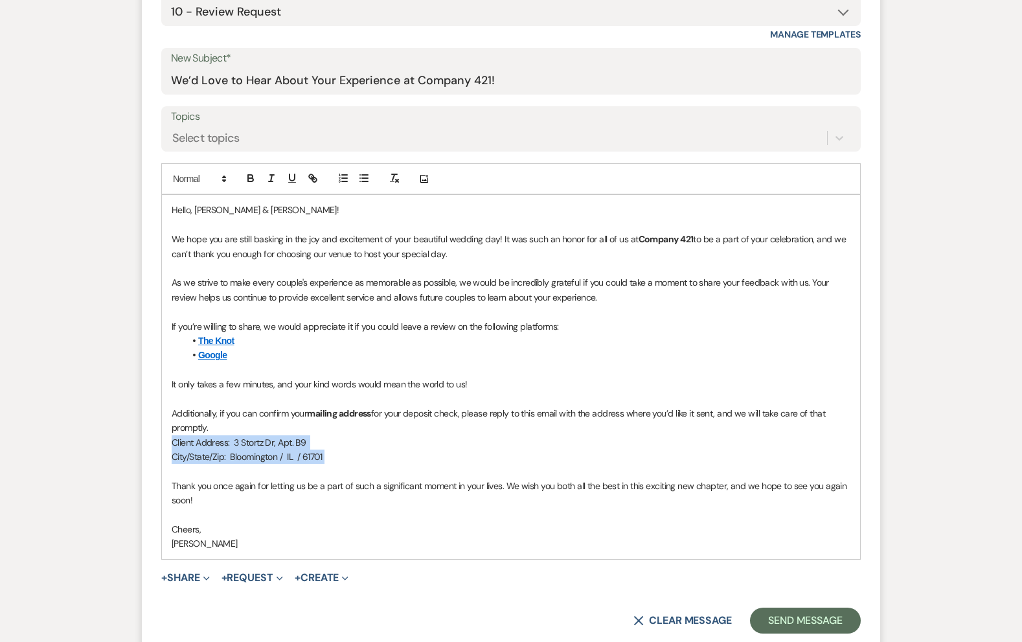
drag, startPoint x: 343, startPoint y: 459, endPoint x: 163, endPoint y: 445, distance: 179.9
click at [163, 445] on div "Hello, Tara & George! We hope you are still basking in the joy and excitement o…" at bounding box center [511, 376] width 698 height 363
click at [249, 176] on icon "button" at bounding box center [251, 178] width 12 height 12
click at [241, 422] on p "Additionally, if you can confirm your mailing address for your deposit check, p…" at bounding box center [511, 420] width 679 height 29
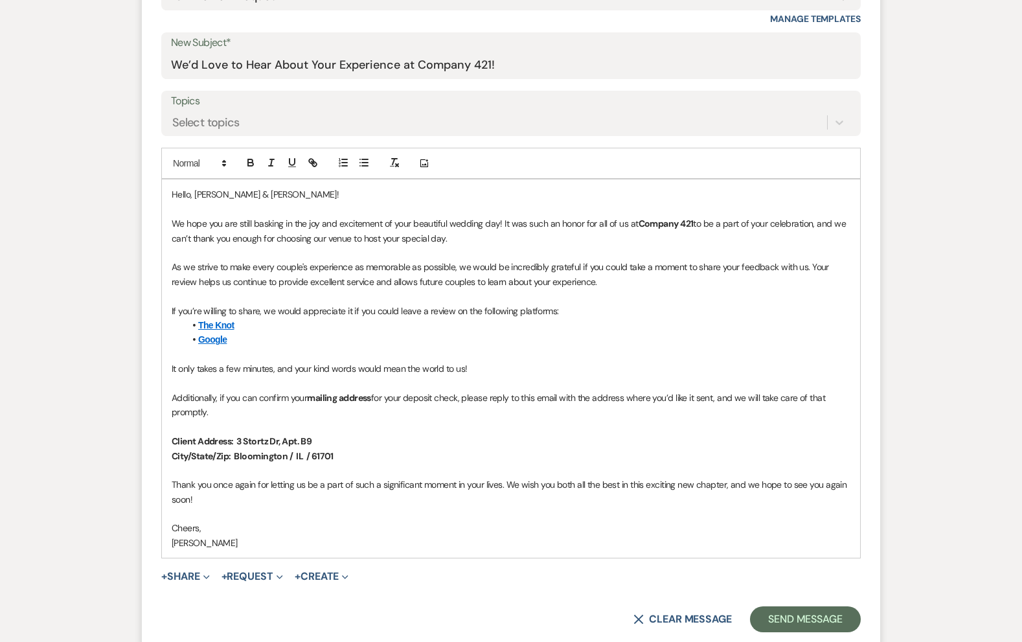
scroll to position [537, 0]
click at [823, 612] on button "Send Message" at bounding box center [805, 618] width 111 height 26
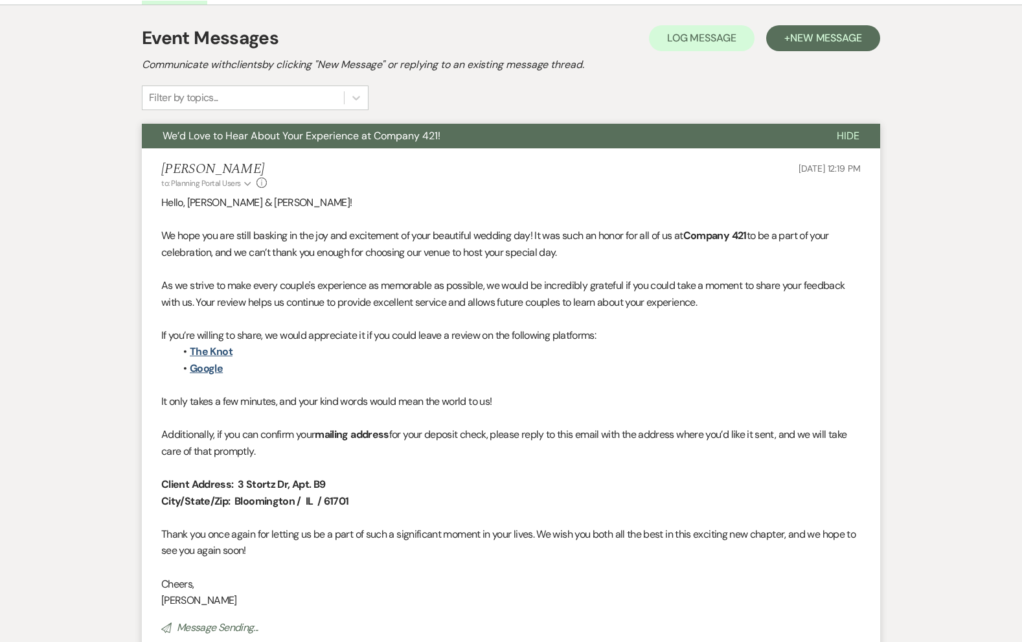
scroll to position [246, 0]
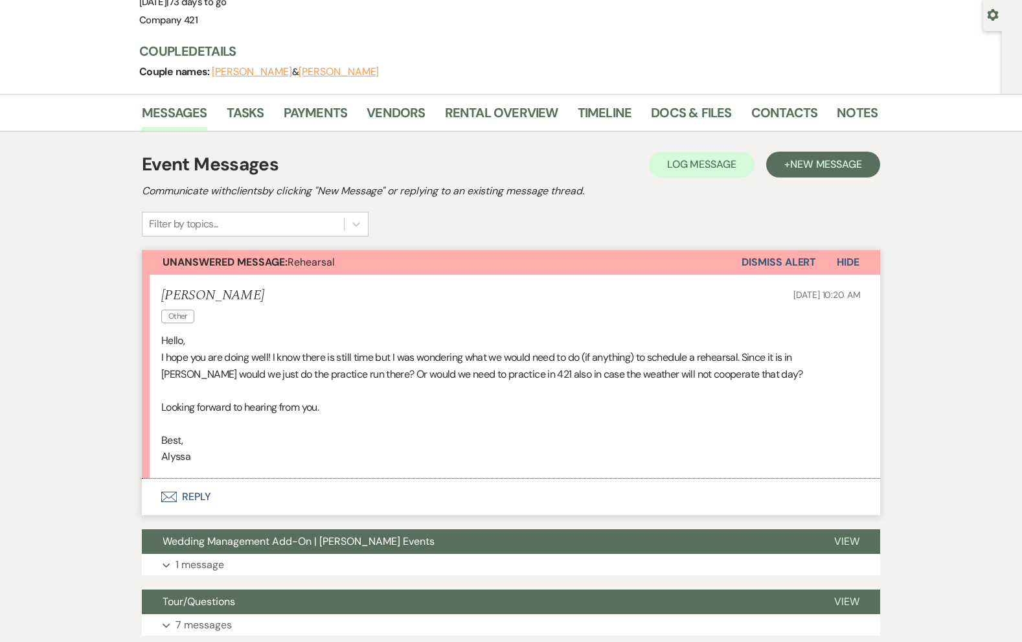
scroll to position [128, 0]
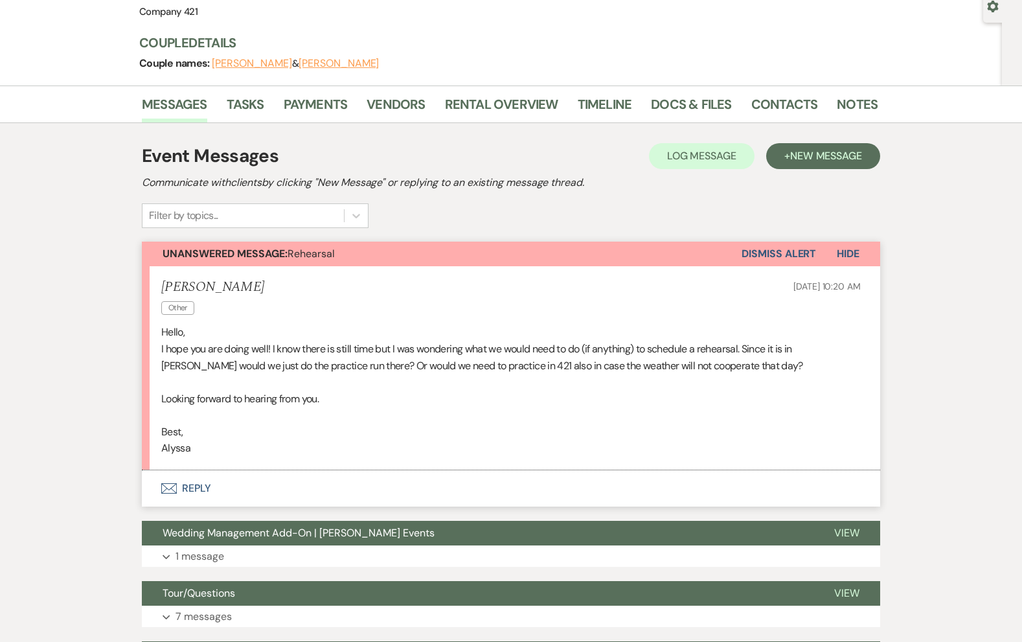
click at [205, 488] on button "Envelope Reply" at bounding box center [511, 488] width 738 height 36
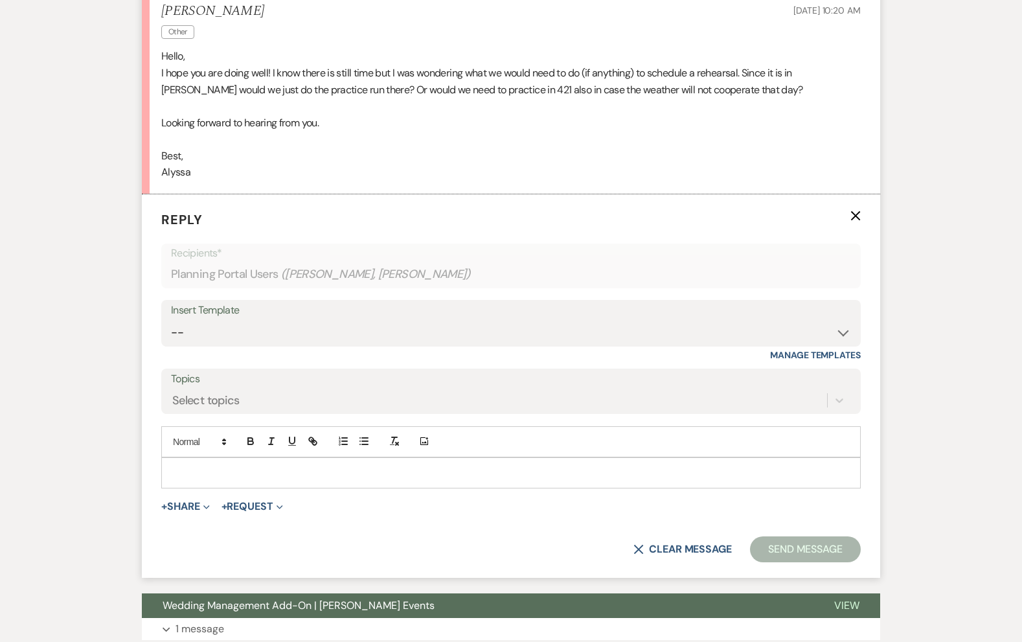
scroll to position [450, 0]
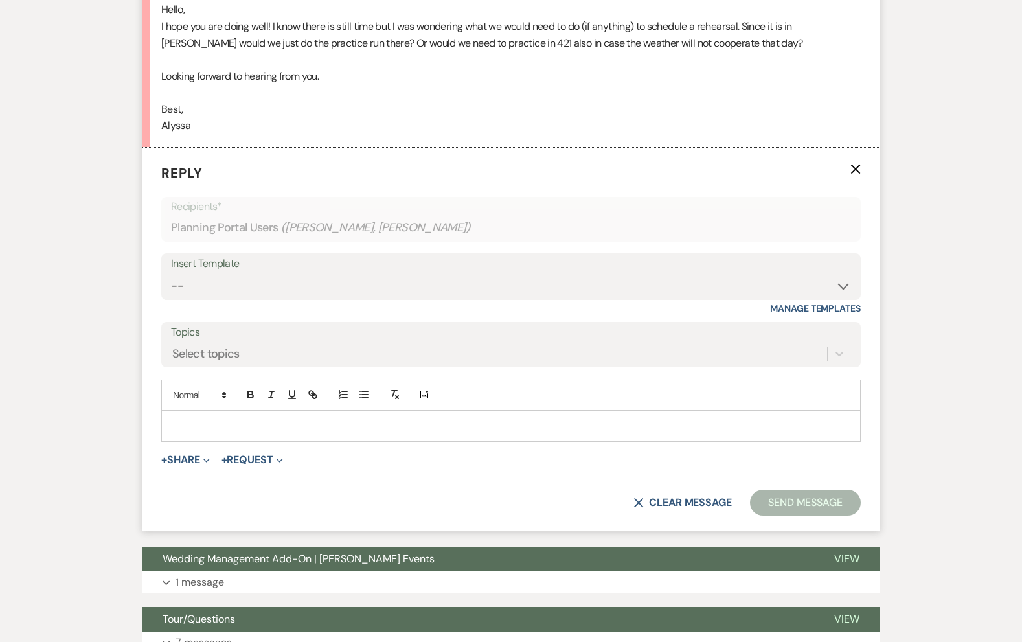
click at [224, 427] on p at bounding box center [511, 426] width 679 height 14
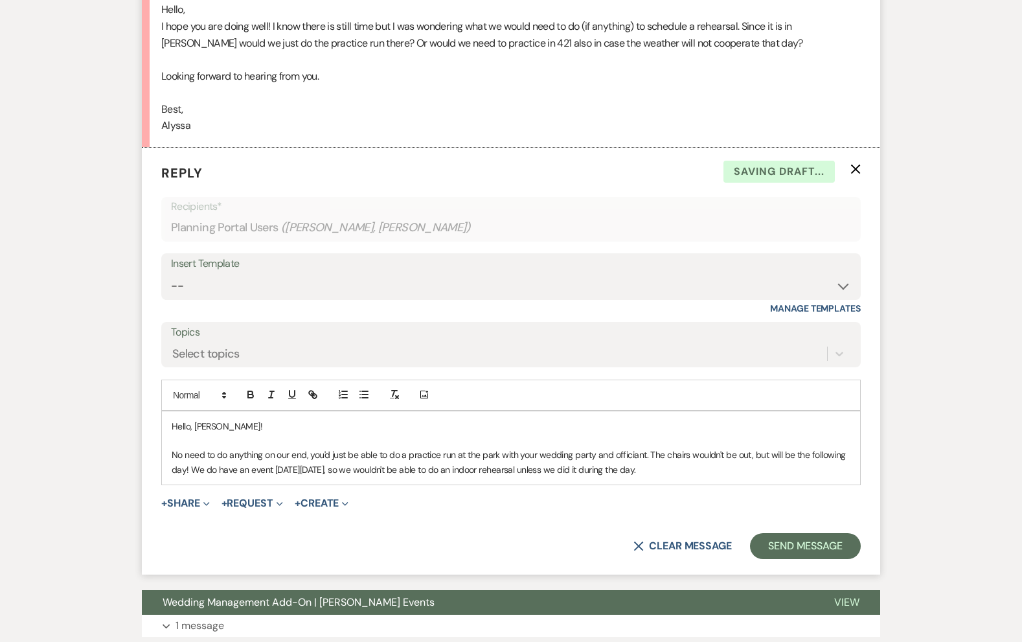
click at [691, 474] on p "No need to do anything on our end, you'd just be able to do a practice run at t…" at bounding box center [511, 462] width 679 height 29
click at [611, 466] on p "No need to do anything on our end, you'd just be able to do a practice run at t…" at bounding box center [511, 462] width 679 height 29
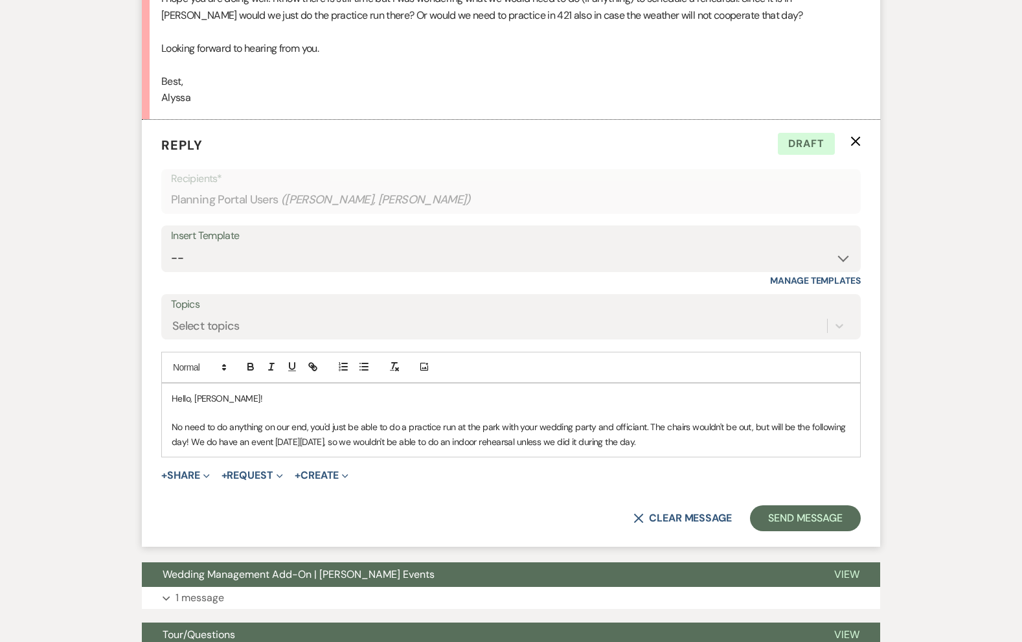
scroll to position [479, 0]
click at [429, 584] on button "Wedding Management Add-On | [PERSON_NAME] Events" at bounding box center [478, 574] width 672 height 25
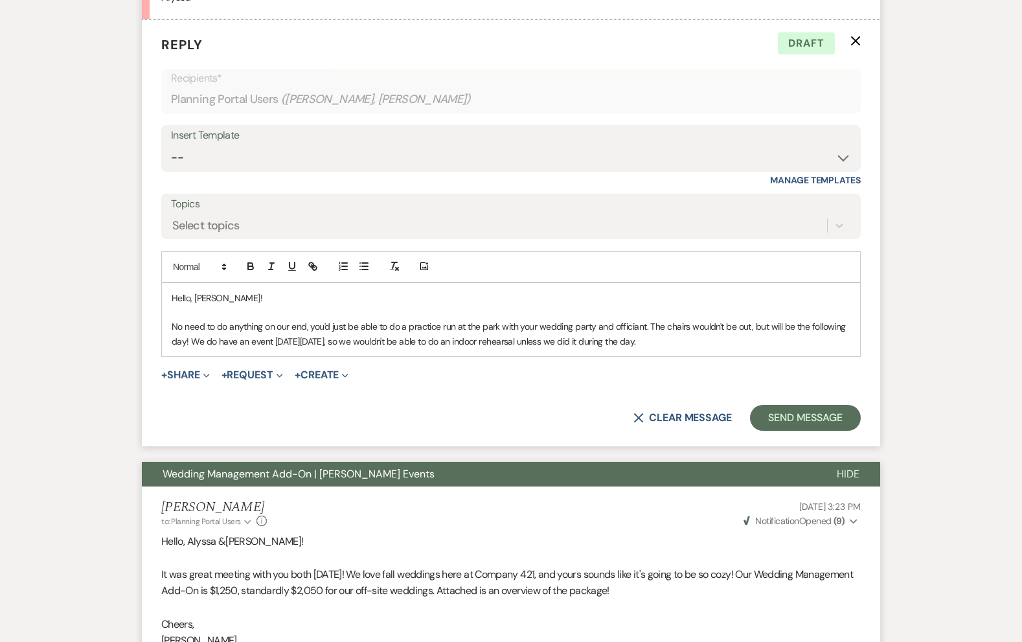
scroll to position [536, 0]
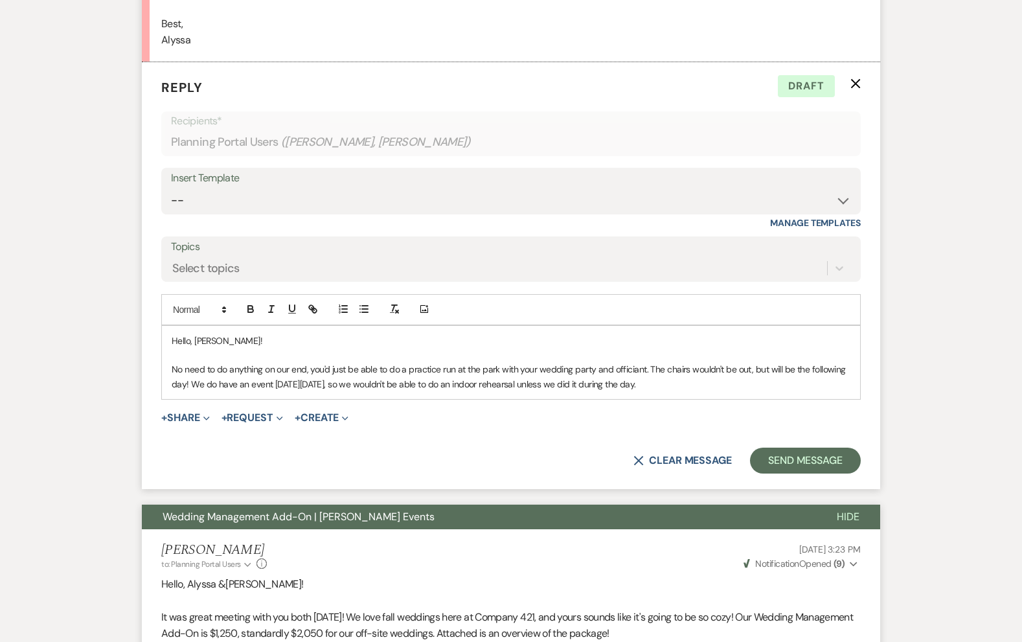
click at [695, 391] on div "Hello, [PERSON_NAME]! No need to do anything on our end, you'd just be able to …" at bounding box center [511, 363] width 698 height 74
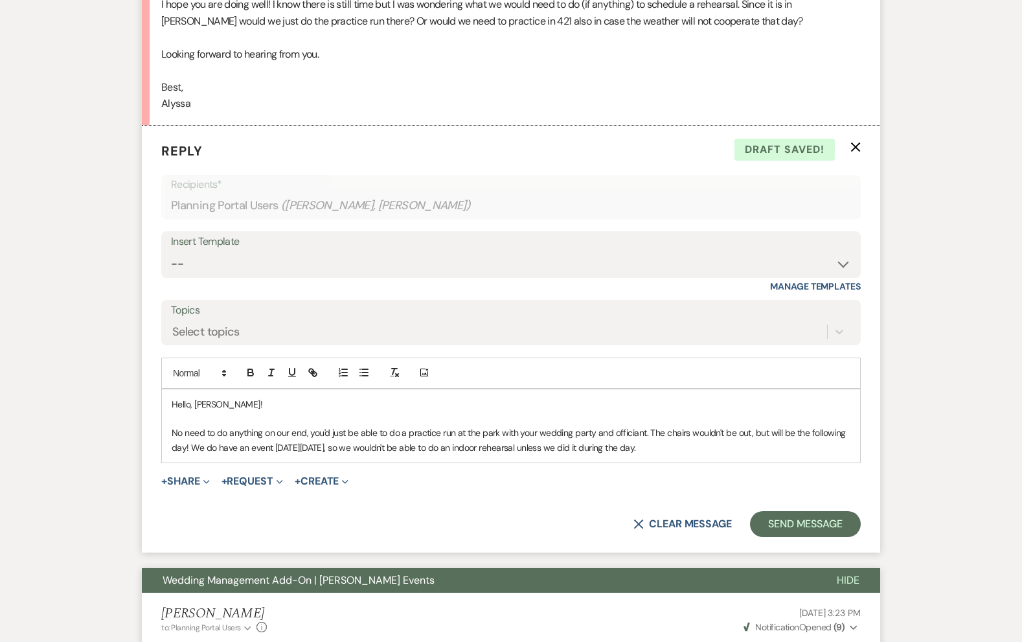
scroll to position [472, 0]
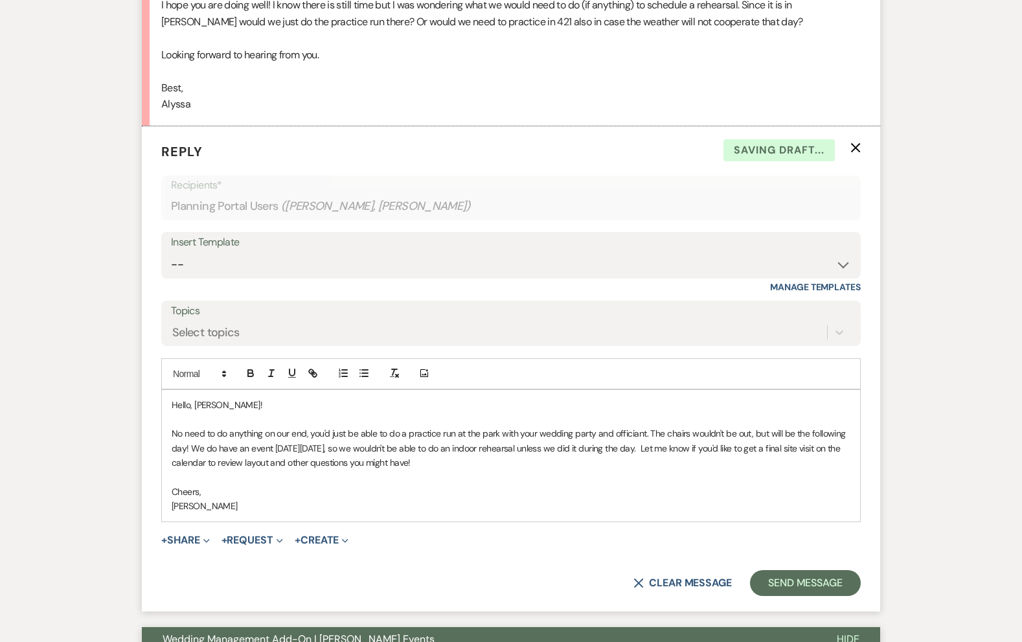
click at [182, 505] on p "[PERSON_NAME]" at bounding box center [511, 506] width 679 height 14
click at [839, 586] on button "Send Message" at bounding box center [805, 583] width 111 height 26
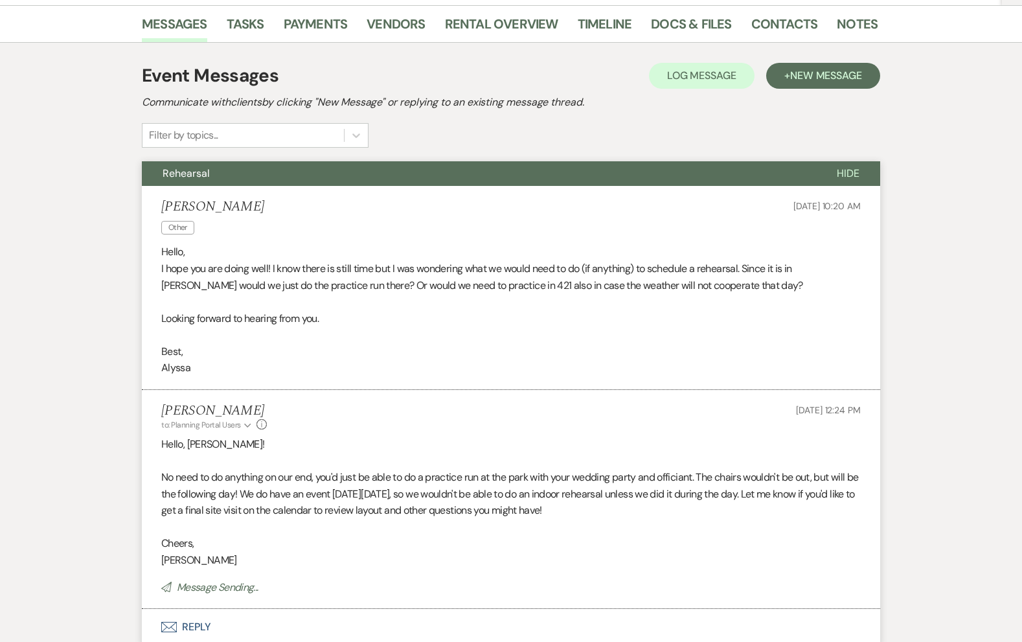
scroll to position [0, 0]
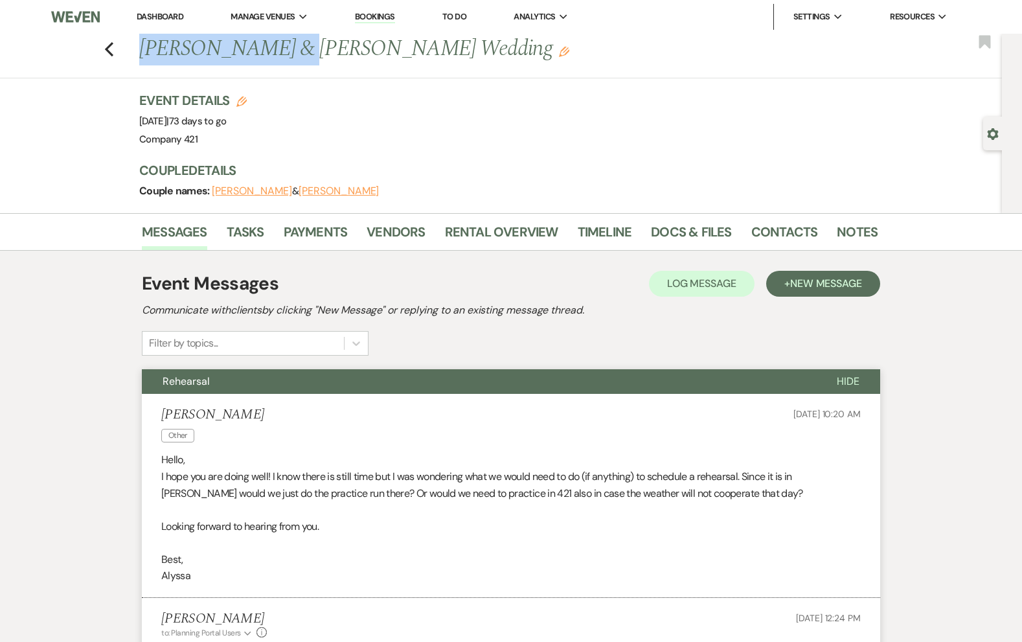
drag, startPoint x: 266, startPoint y: 56, endPoint x: 145, endPoint y: 56, distance: 120.5
click at [145, 56] on h1 "[PERSON_NAME] & [PERSON_NAME] Wedding Edit" at bounding box center [429, 49] width 580 height 31
copy h1 "[PERSON_NAME]"
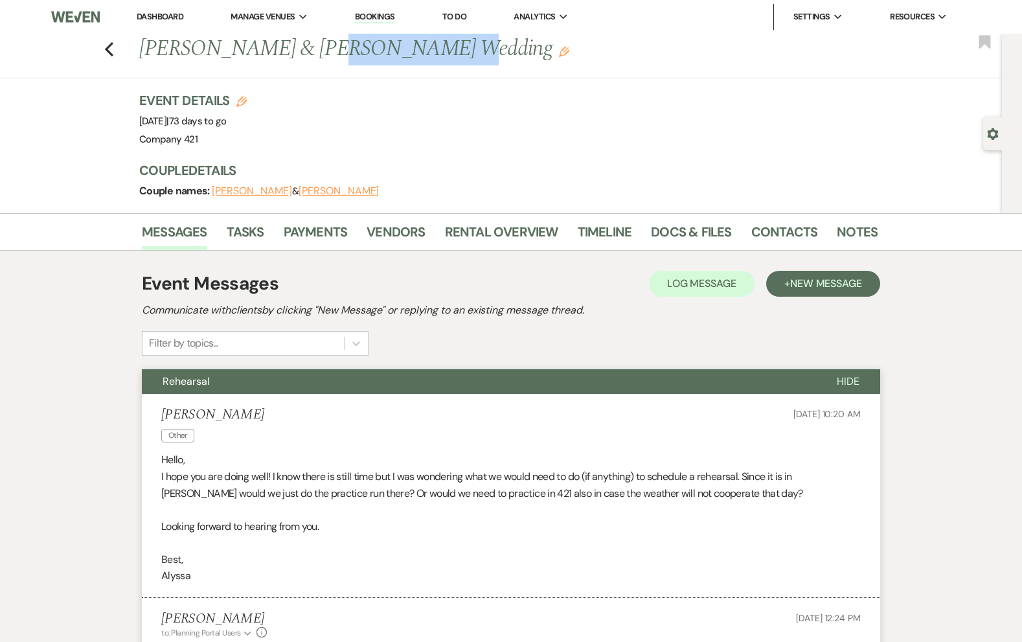
drag, startPoint x: 293, startPoint y: 49, endPoint x: 400, endPoint y: 56, distance: 107.1
click at [400, 56] on h1 "[PERSON_NAME] & [PERSON_NAME] Wedding Edit" at bounding box center [429, 49] width 580 height 31
copy h1 "[PERSON_NAME]"
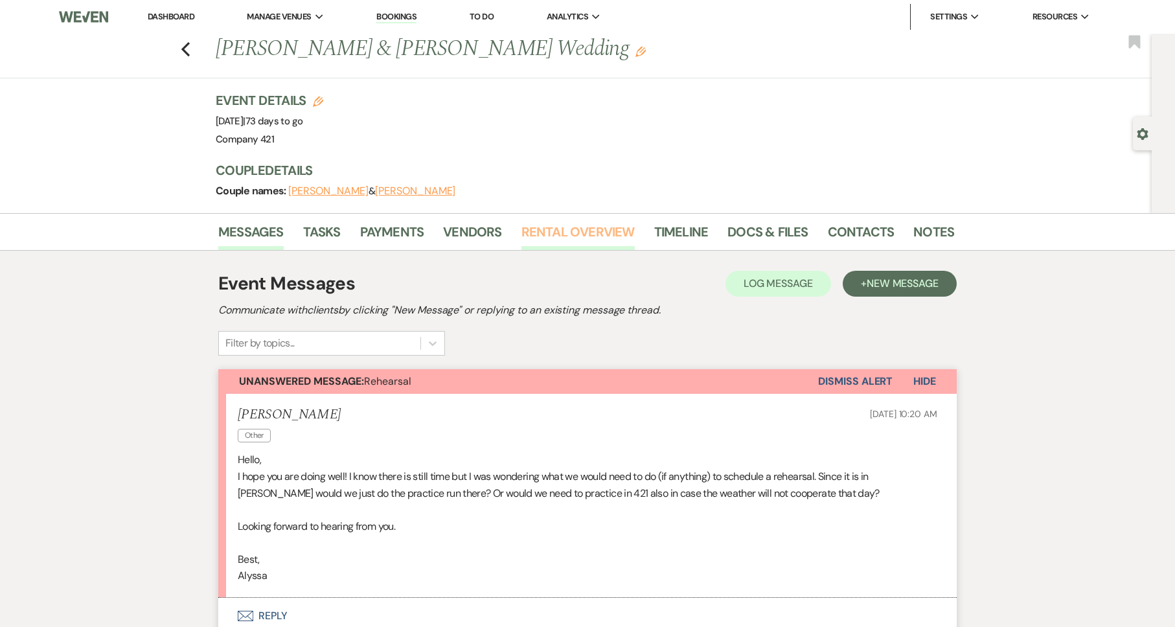
click at [541, 234] on link "Rental Overview" at bounding box center [577, 236] width 113 height 29
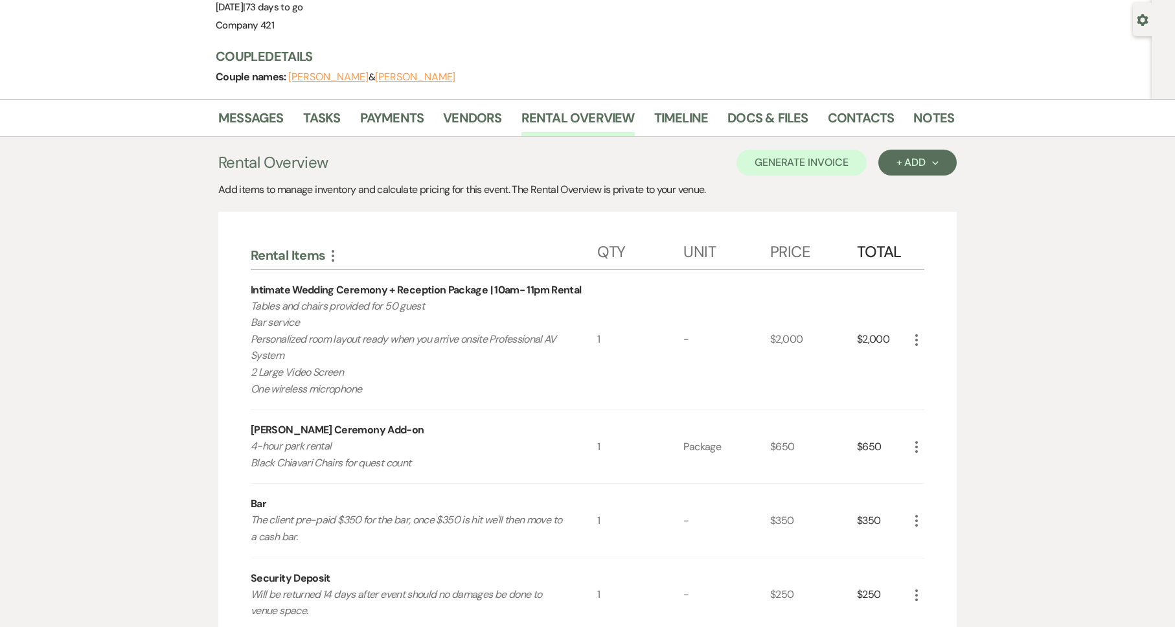
scroll to position [67, 0]
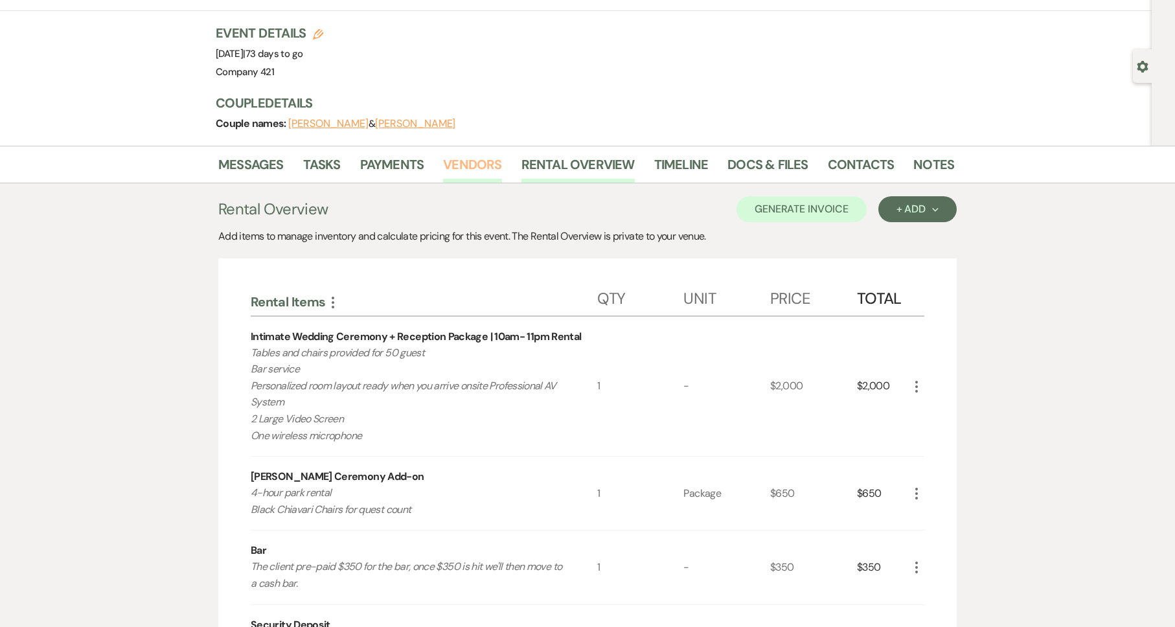
click at [468, 168] on link "Vendors" at bounding box center [472, 168] width 58 height 29
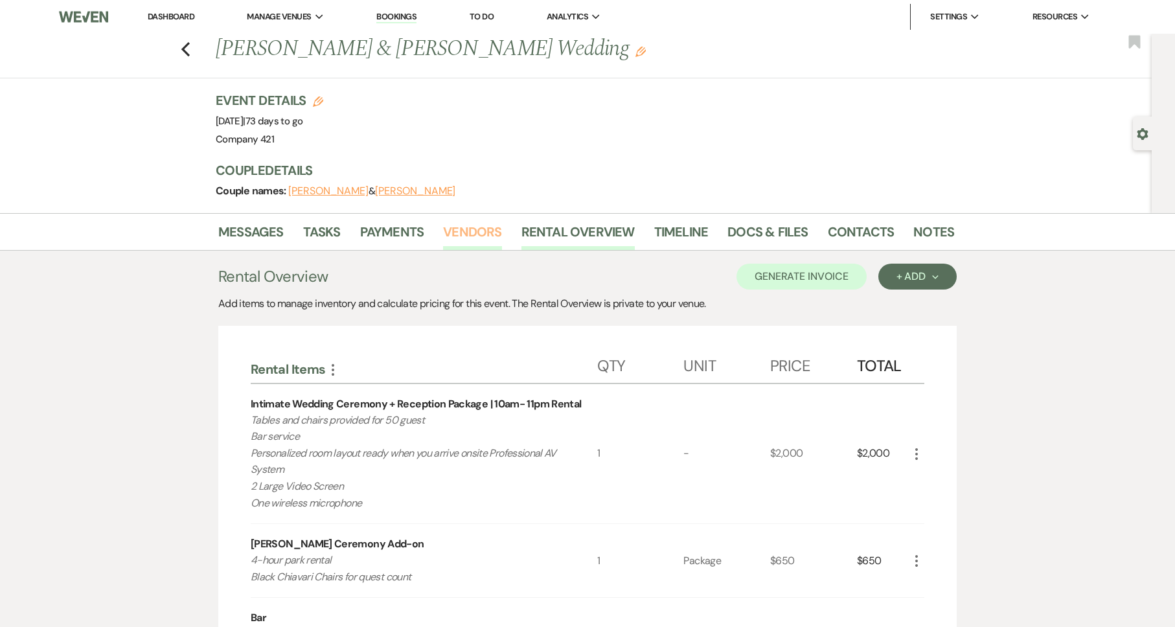
click at [468, 168] on h3 "Couple Details" at bounding box center [578, 170] width 725 height 18
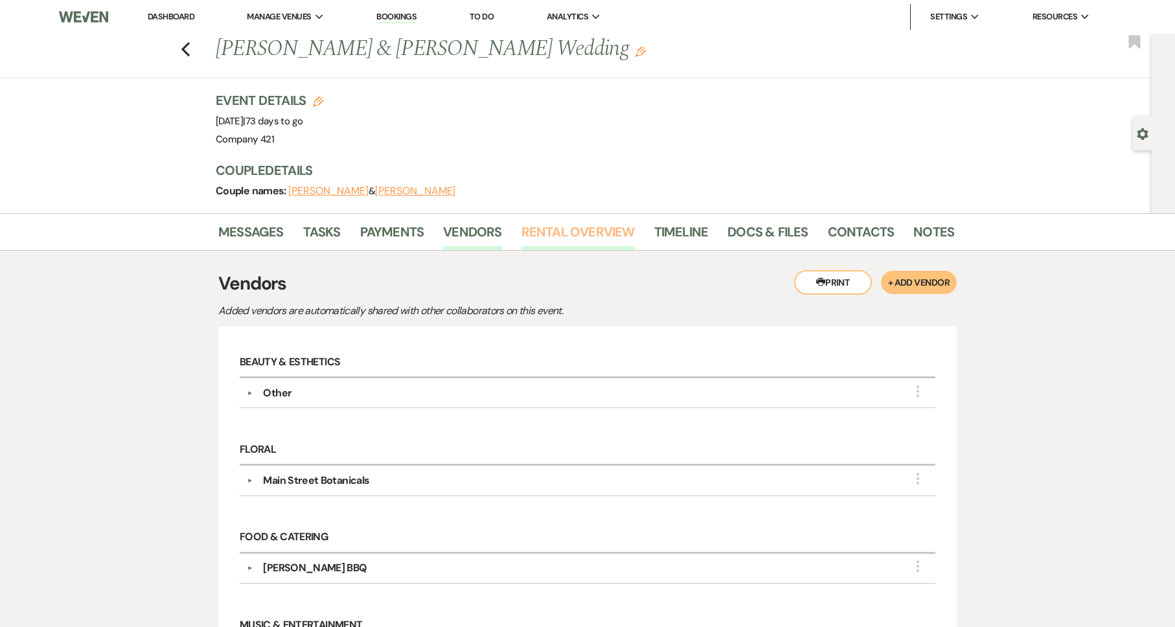
click at [582, 226] on link "Rental Overview" at bounding box center [577, 236] width 113 height 29
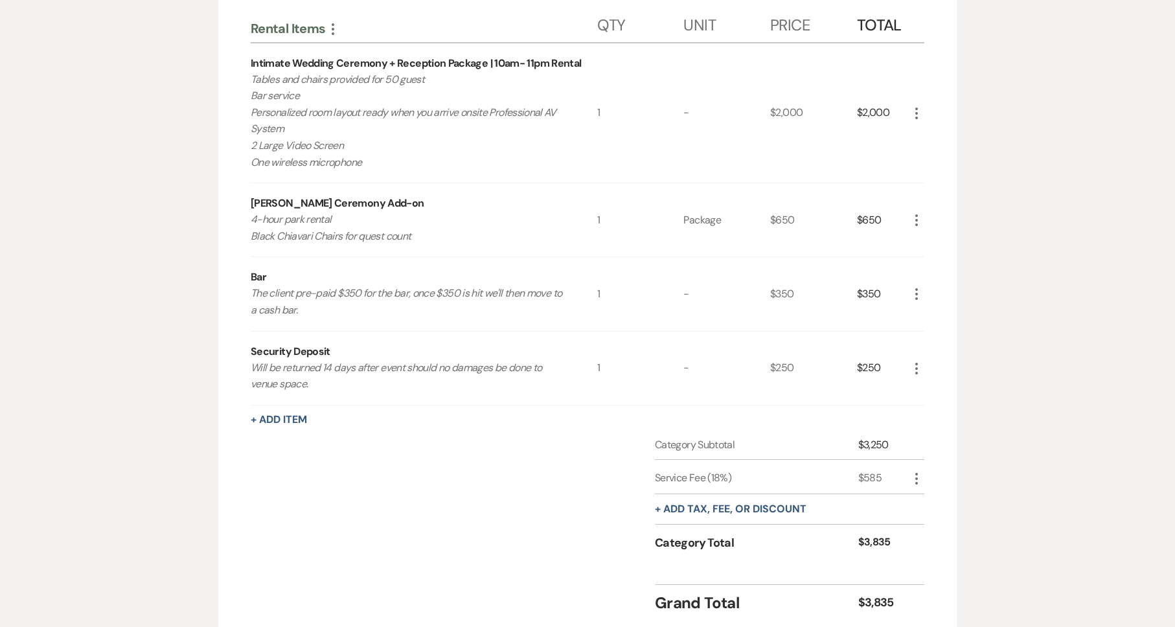
scroll to position [343, 0]
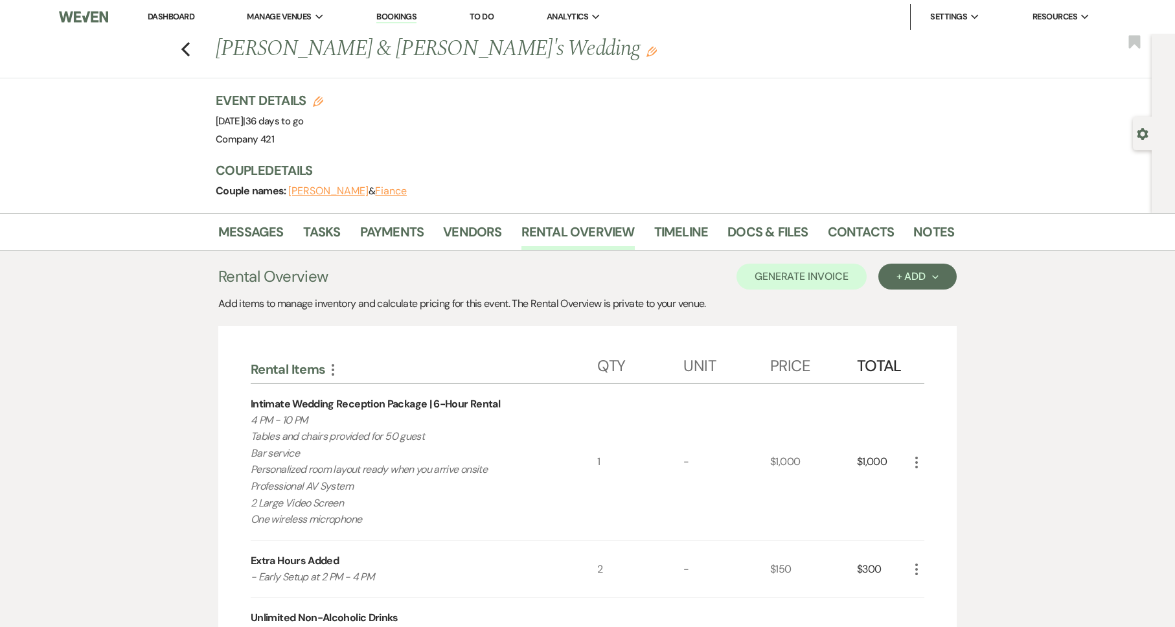
click at [151, 8] on li "Dashboard" at bounding box center [171, 17] width 60 height 26
click at [168, 23] on li "Dashboard" at bounding box center [171, 17] width 60 height 26
click at [173, 18] on link "Dashboard" at bounding box center [171, 16] width 47 height 11
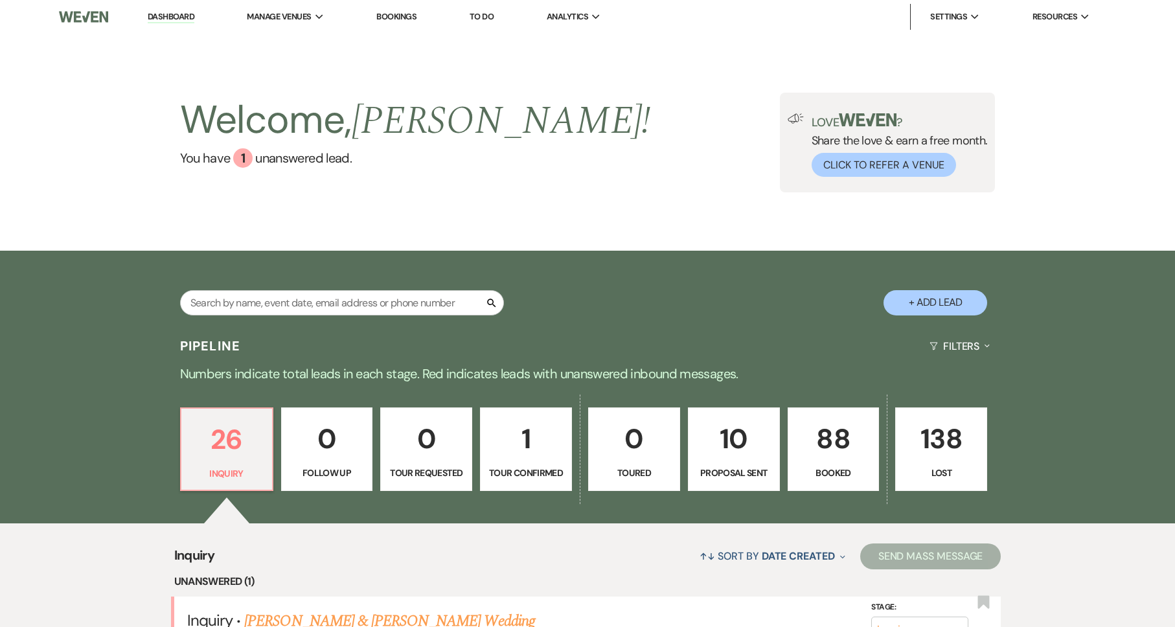
click at [825, 451] on p "88" at bounding box center [833, 438] width 75 height 43
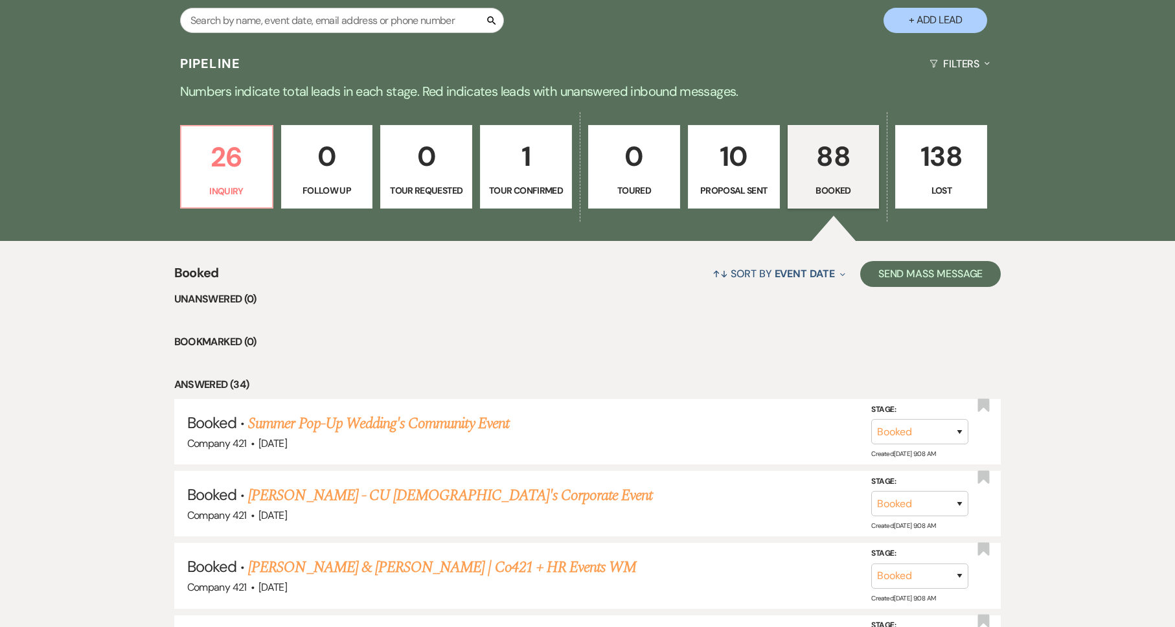
scroll to position [291, 0]
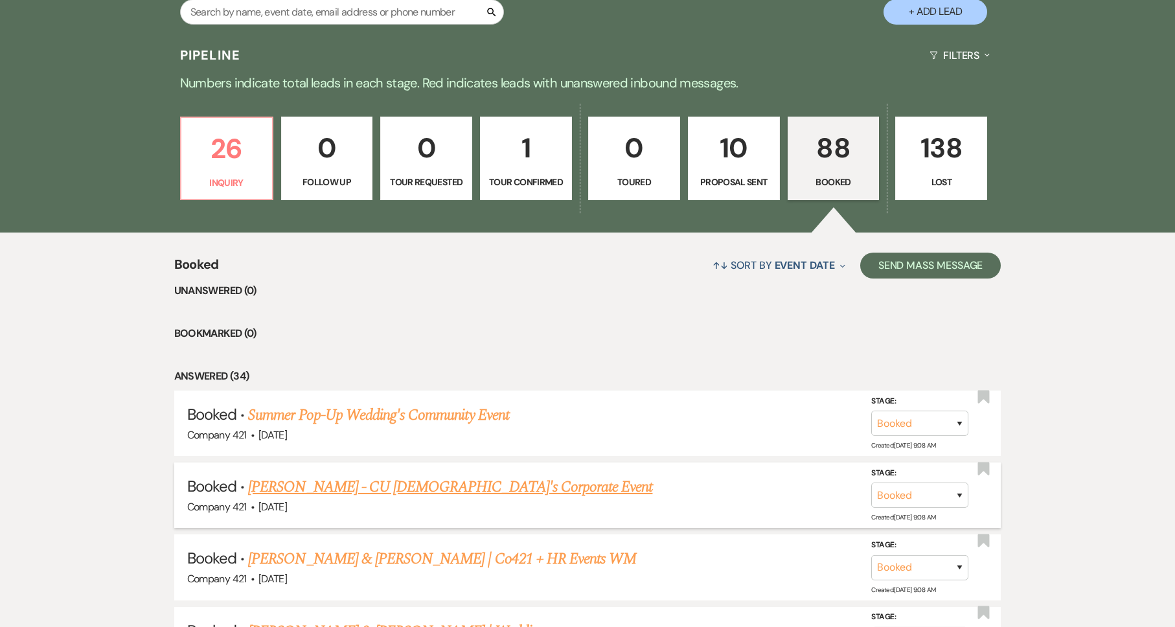
click at [459, 485] on link "[PERSON_NAME] - CU [DEMOGRAPHIC_DATA]'s Corporate Event" at bounding box center [450, 486] width 404 height 23
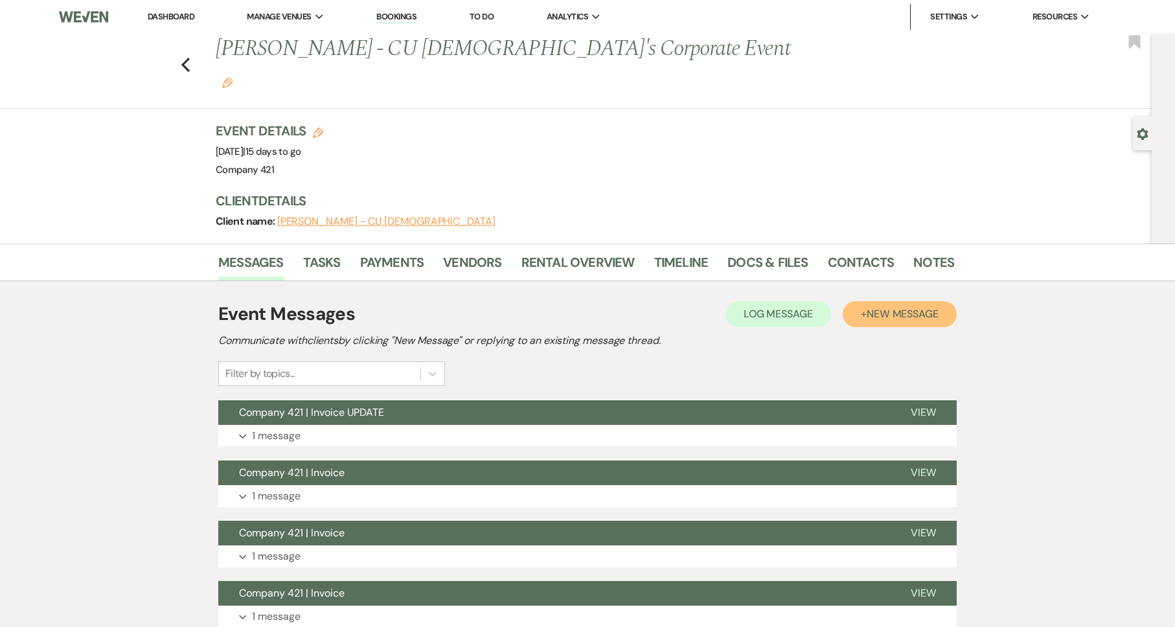
click at [917, 307] on span "New Message" at bounding box center [903, 314] width 72 height 14
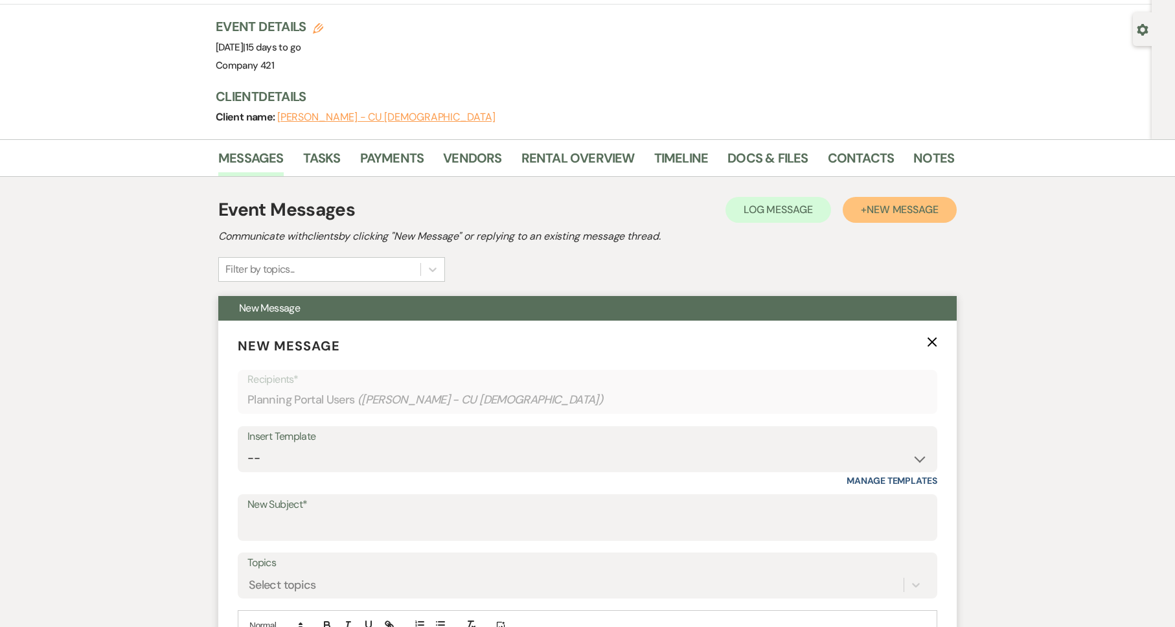
scroll to position [148, 0]
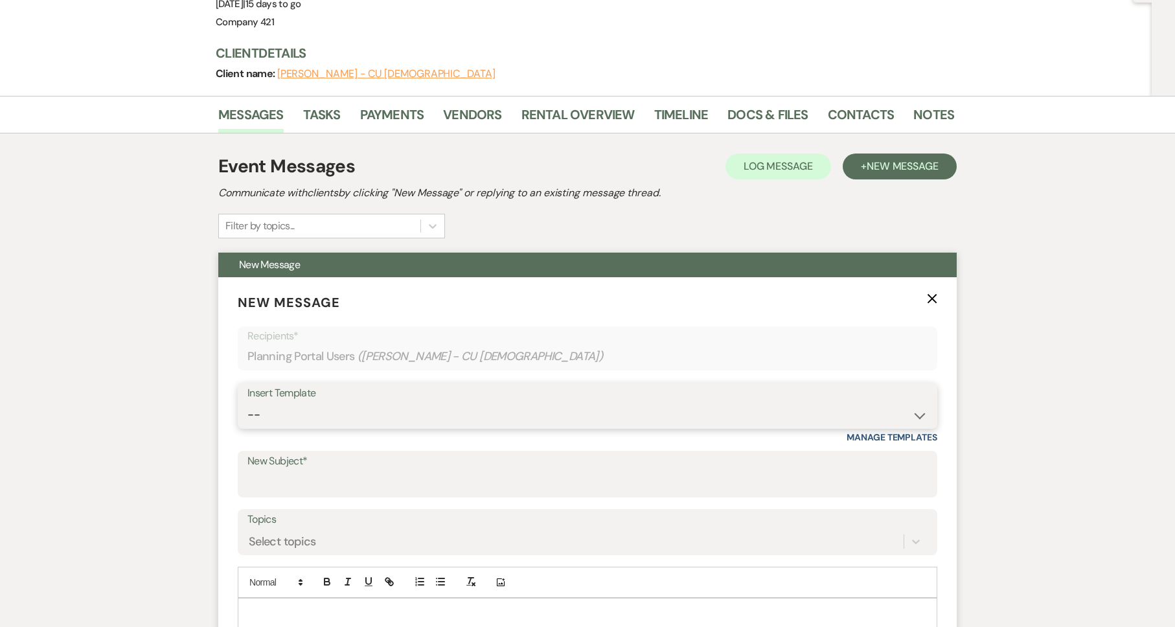
click at [366, 402] on select "-- Weven Planning Portal Introduction (Booked Events) Initial Inquiry Response …" at bounding box center [587, 414] width 680 height 25
click at [287, 471] on input "New Subject*" at bounding box center [587, 483] width 680 height 25
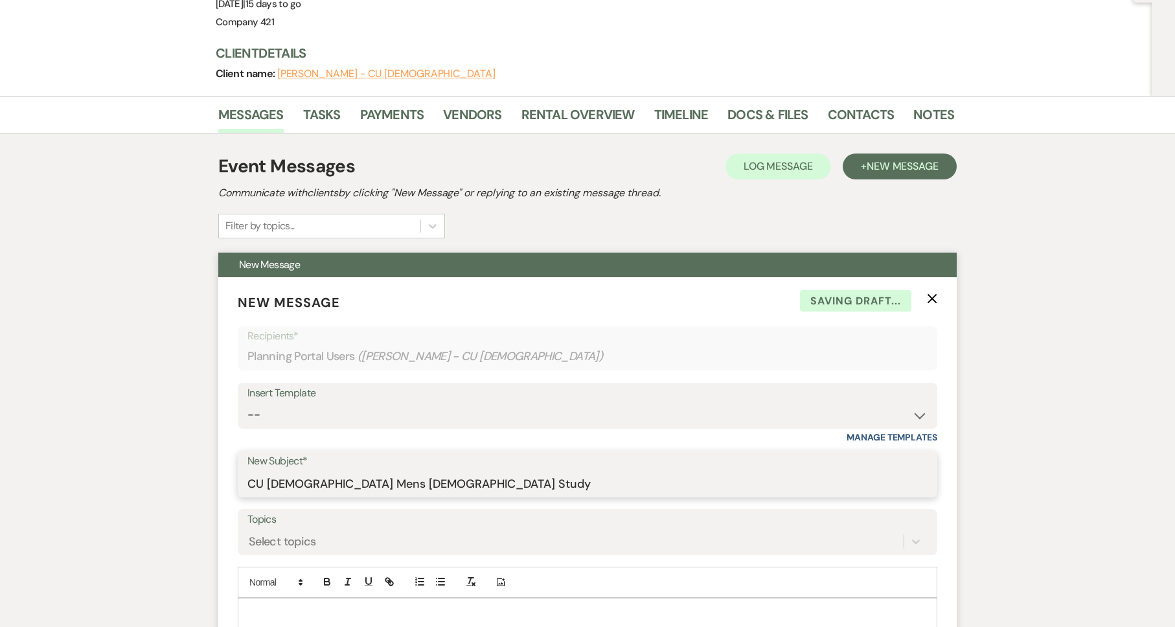
type input "CU [DEMOGRAPHIC_DATA] Mens [DEMOGRAPHIC_DATA] Study"
click at [258, 606] on p at bounding box center [587, 613] width 679 height 14
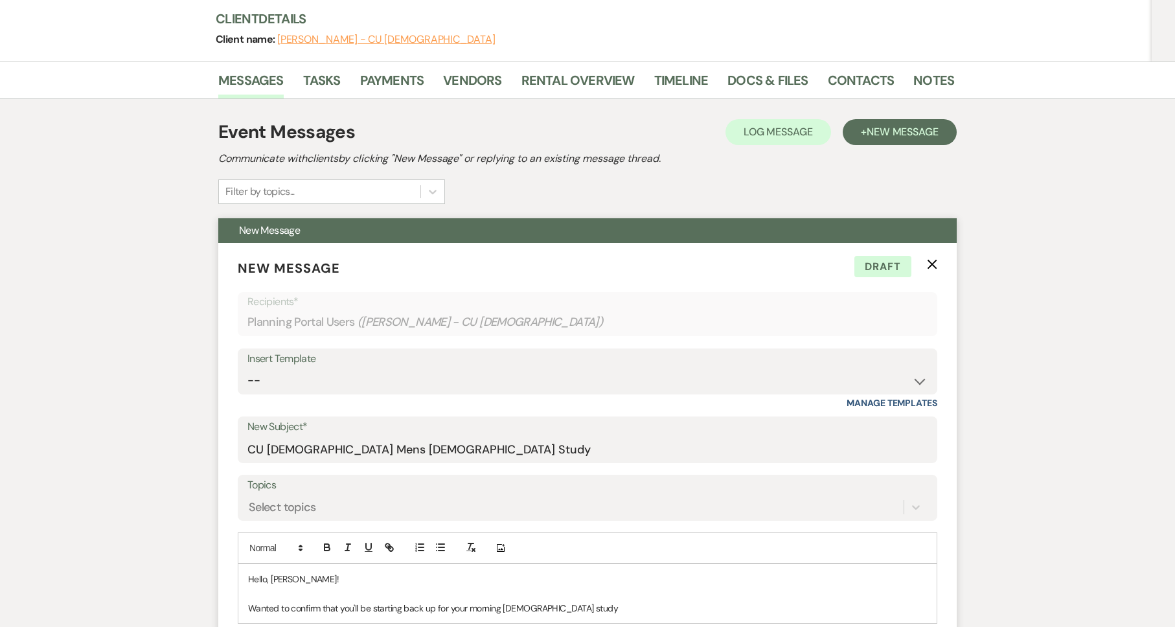
scroll to position [204, 0]
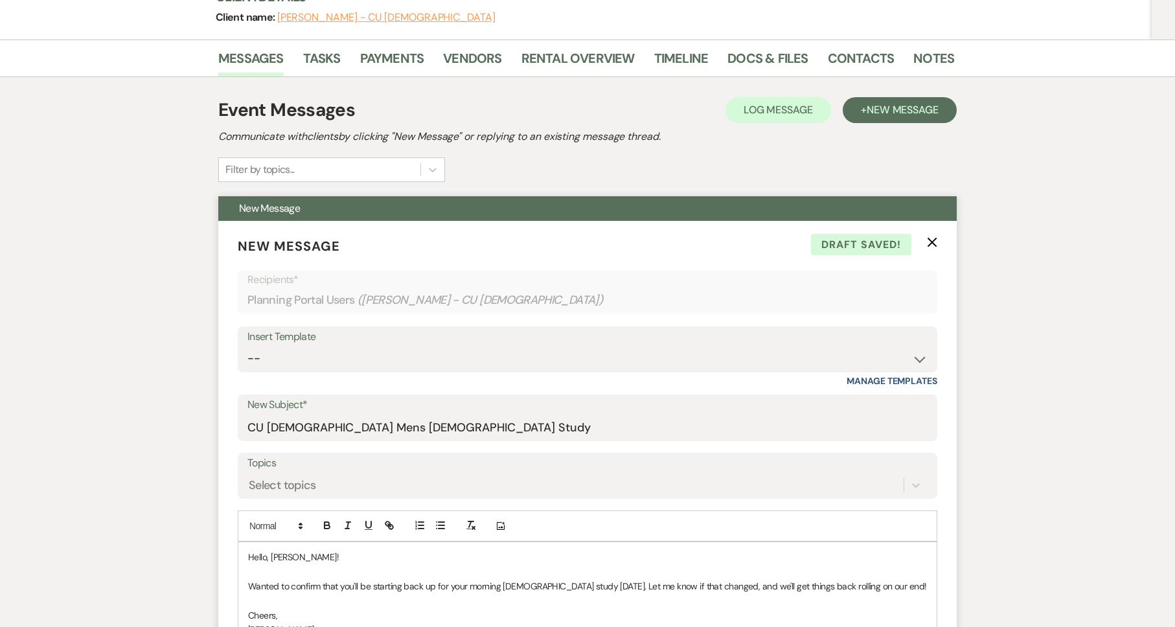
click at [769, 622] on p "[PERSON_NAME]" at bounding box center [587, 629] width 679 height 14
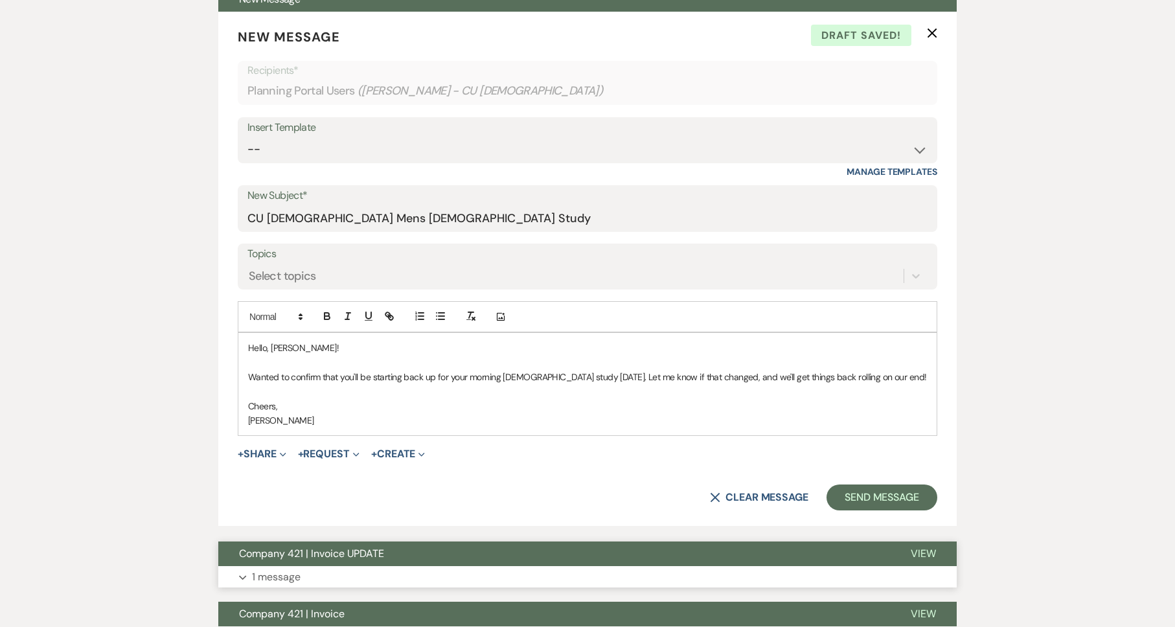
scroll to position [435, 0]
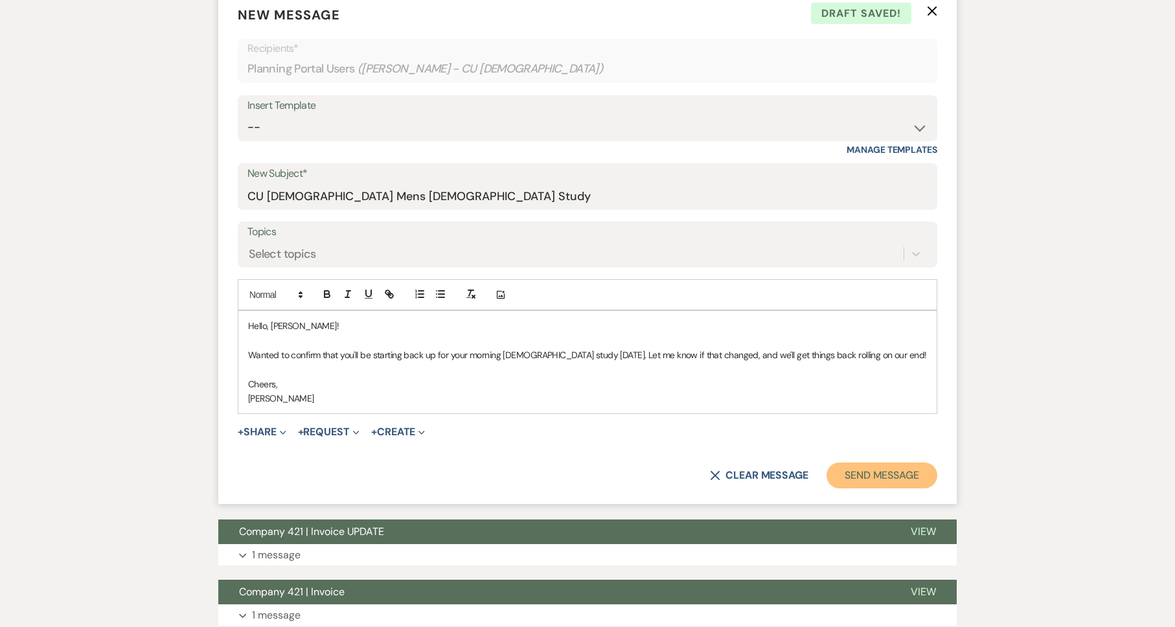
click at [884, 462] on button "Send Message" at bounding box center [882, 475] width 111 height 26
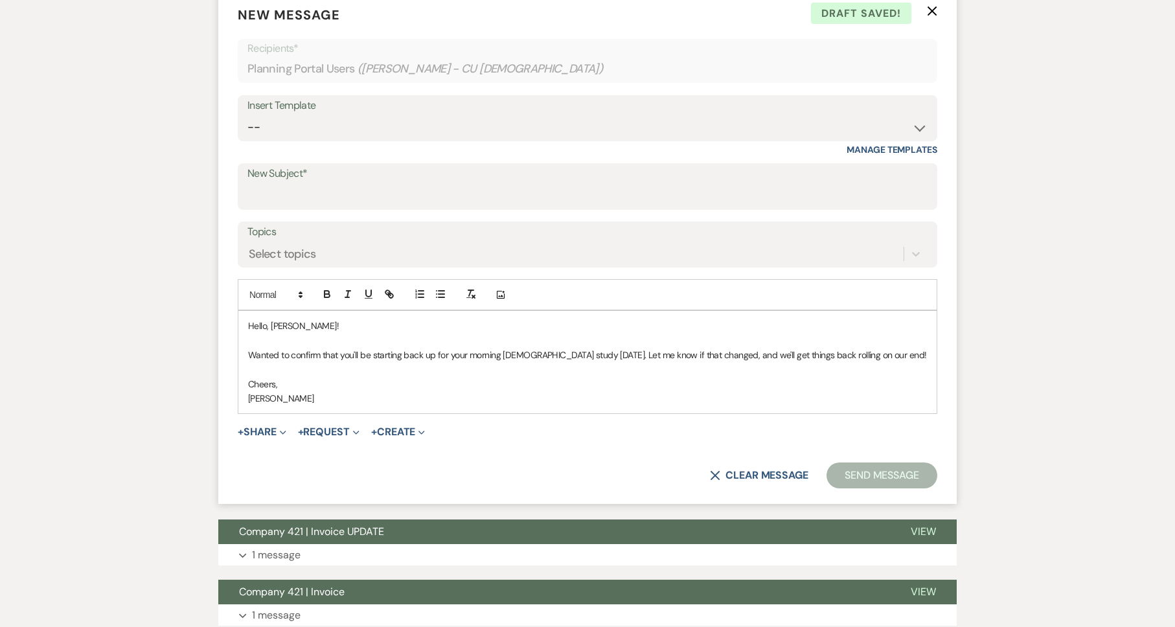
scroll to position [0, 0]
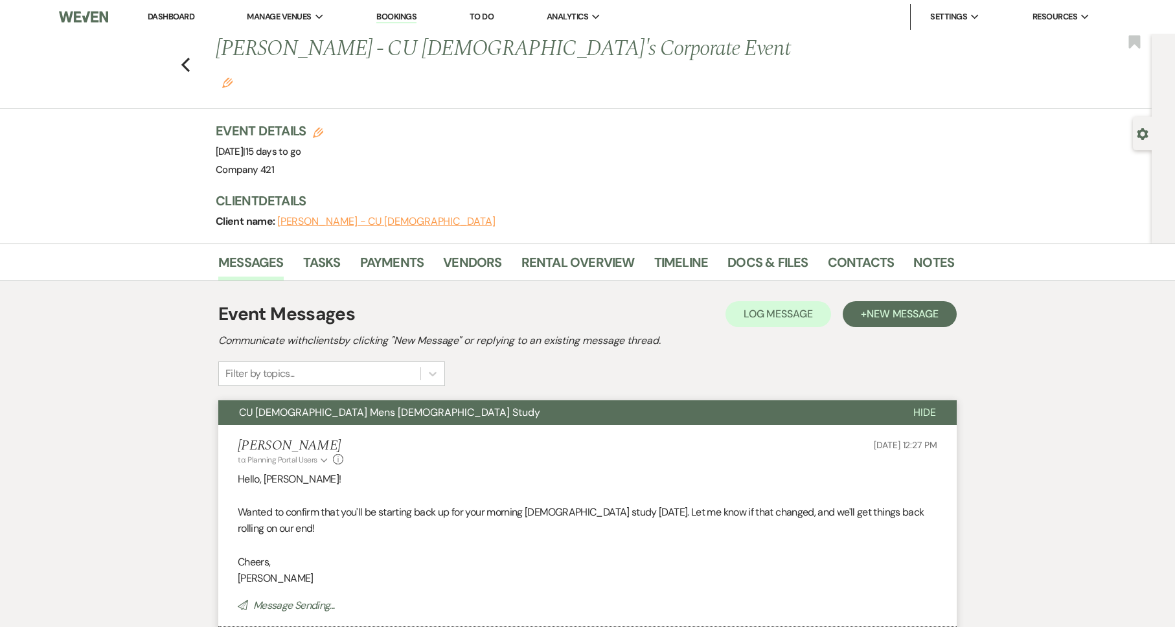
click at [170, 17] on link "Dashboard" at bounding box center [171, 16] width 47 height 11
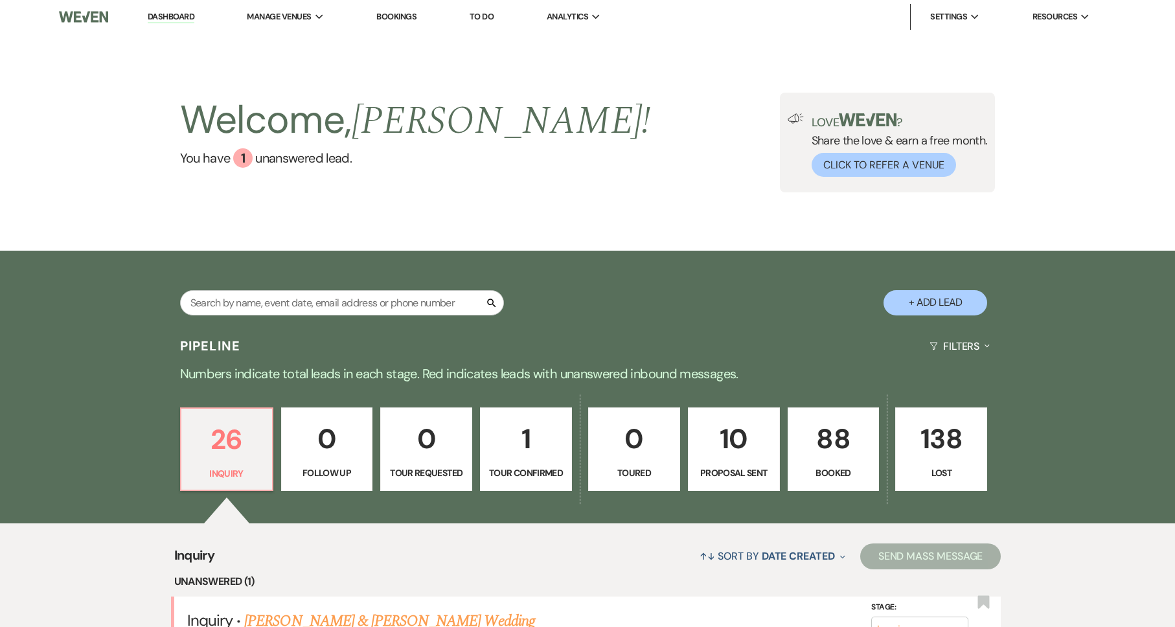
click at [845, 446] on p "88" at bounding box center [833, 438] width 75 height 43
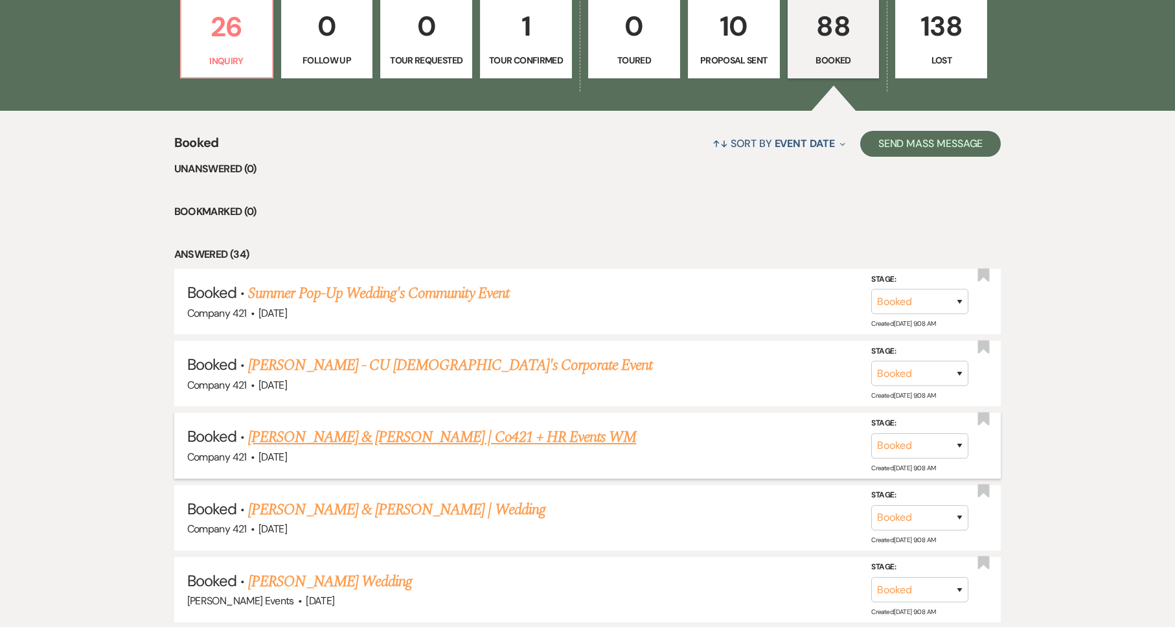
scroll to position [425, 0]
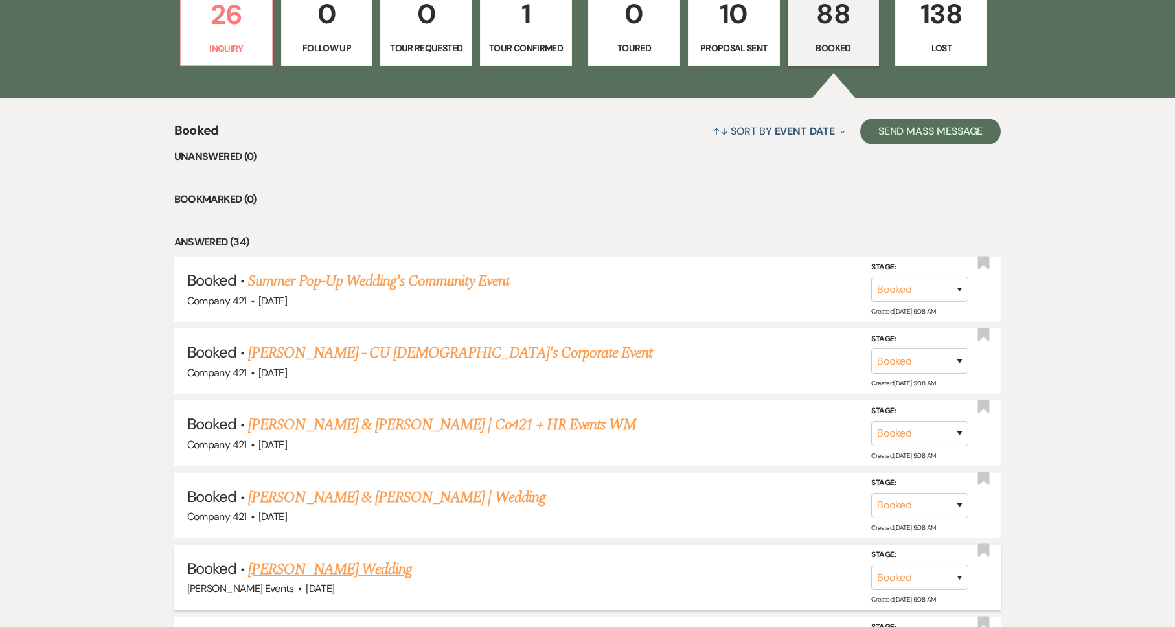
click at [354, 570] on link "[PERSON_NAME] Wedding" at bounding box center [330, 569] width 164 height 23
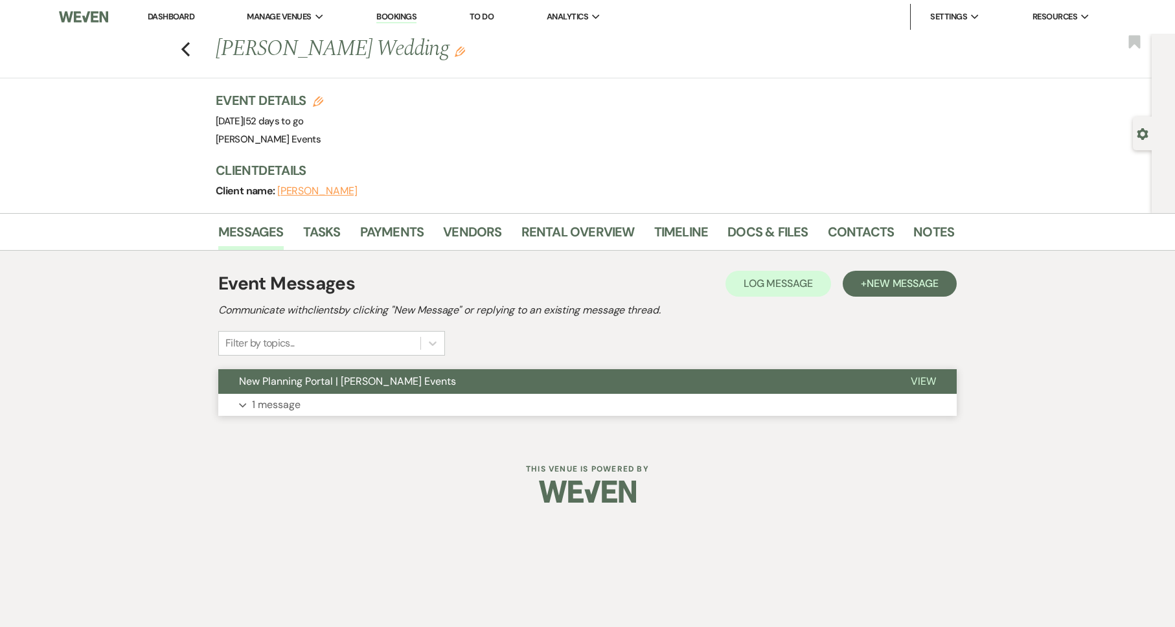
click at [331, 404] on button "Expand 1 message" at bounding box center [587, 405] width 738 height 22
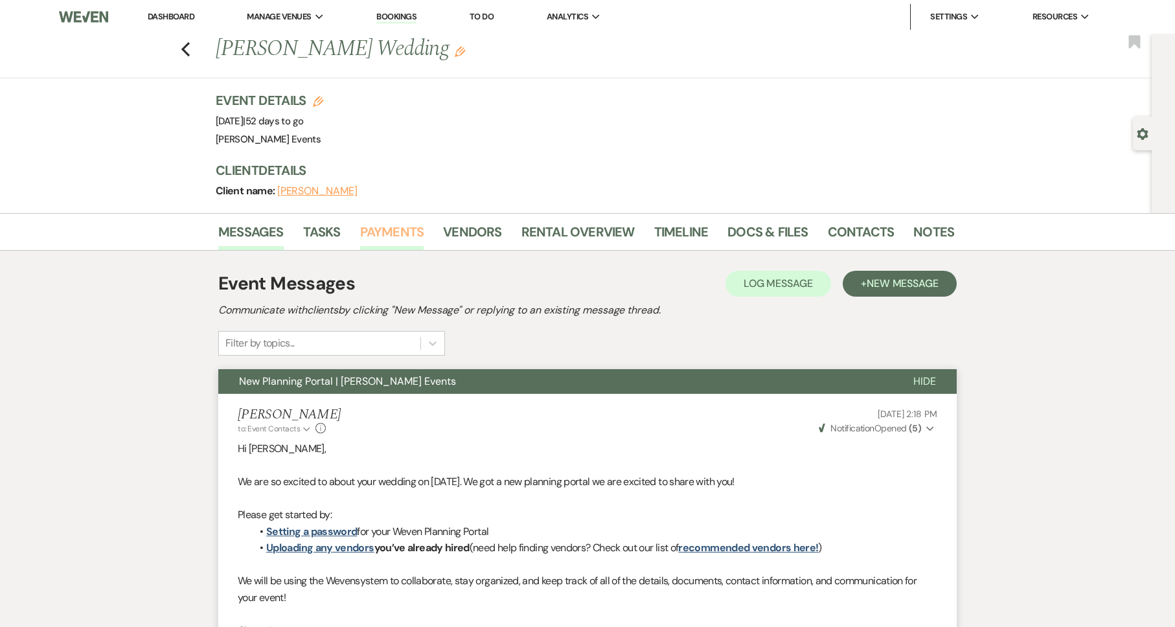
click at [390, 229] on link "Payments" at bounding box center [392, 236] width 64 height 29
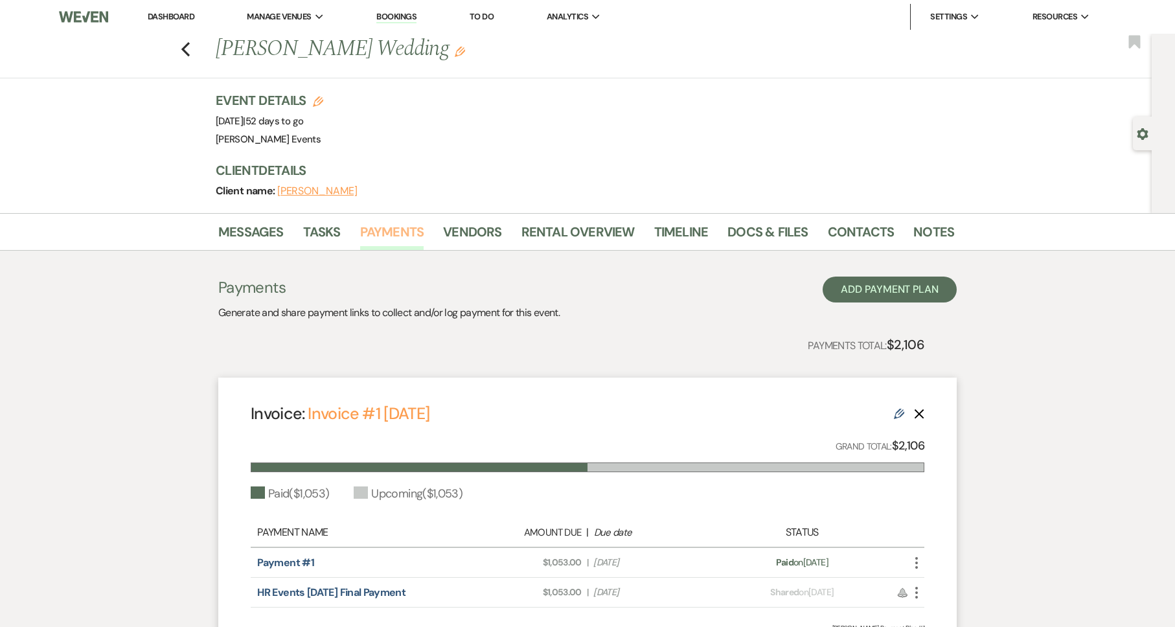
scroll to position [137, 0]
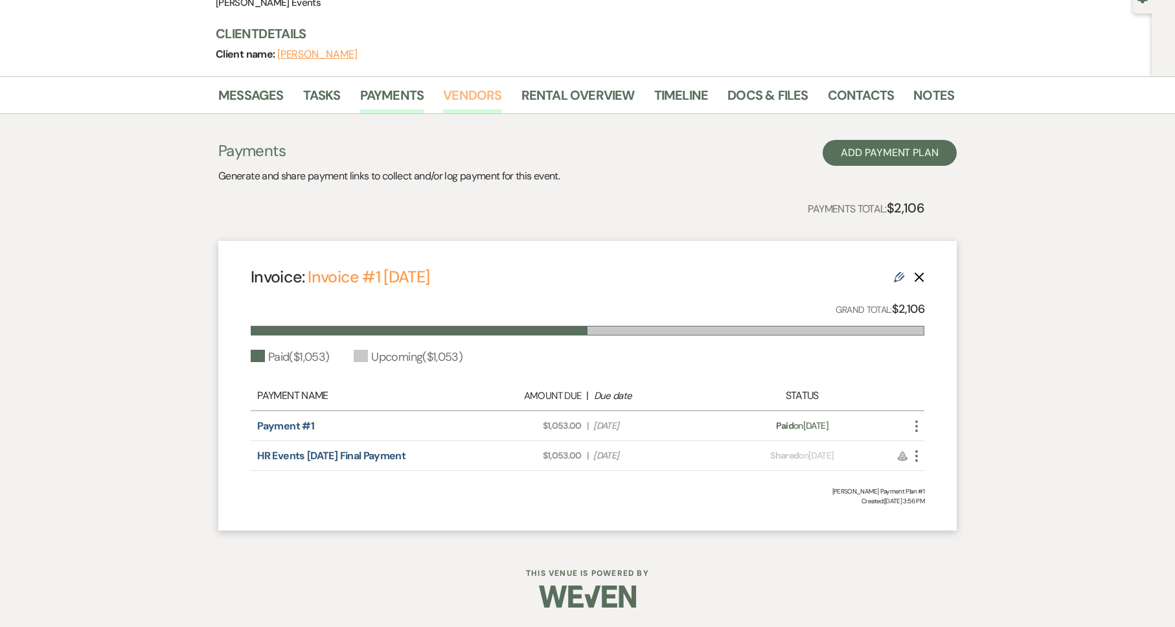
click at [484, 89] on link "Vendors" at bounding box center [472, 99] width 58 height 29
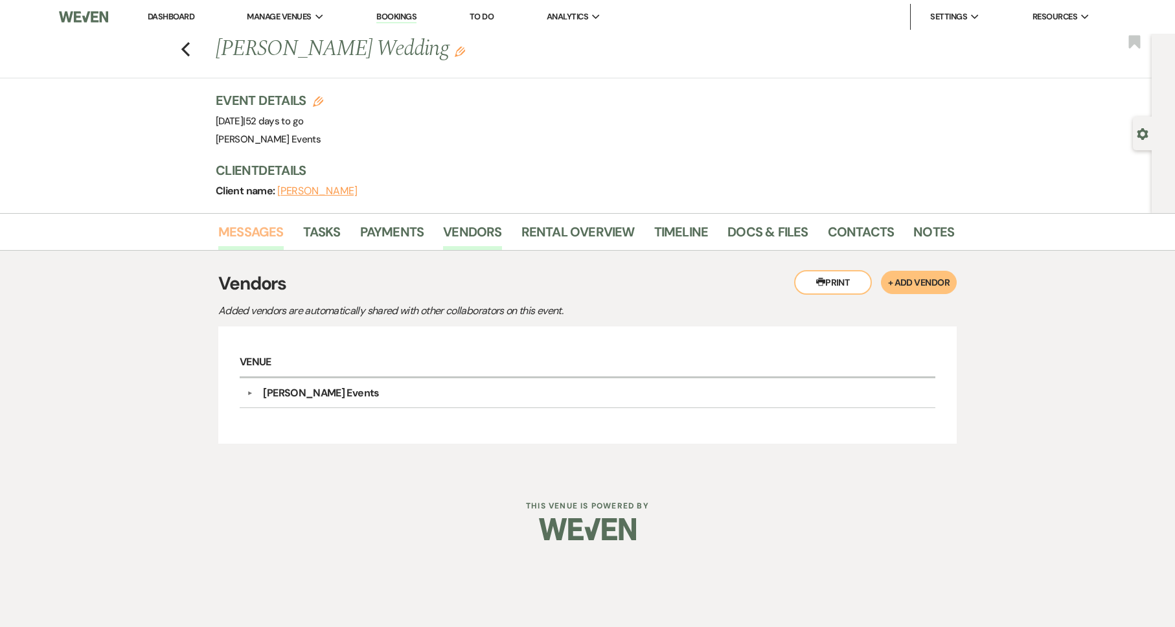
click at [258, 225] on link "Messages" at bounding box center [250, 236] width 65 height 29
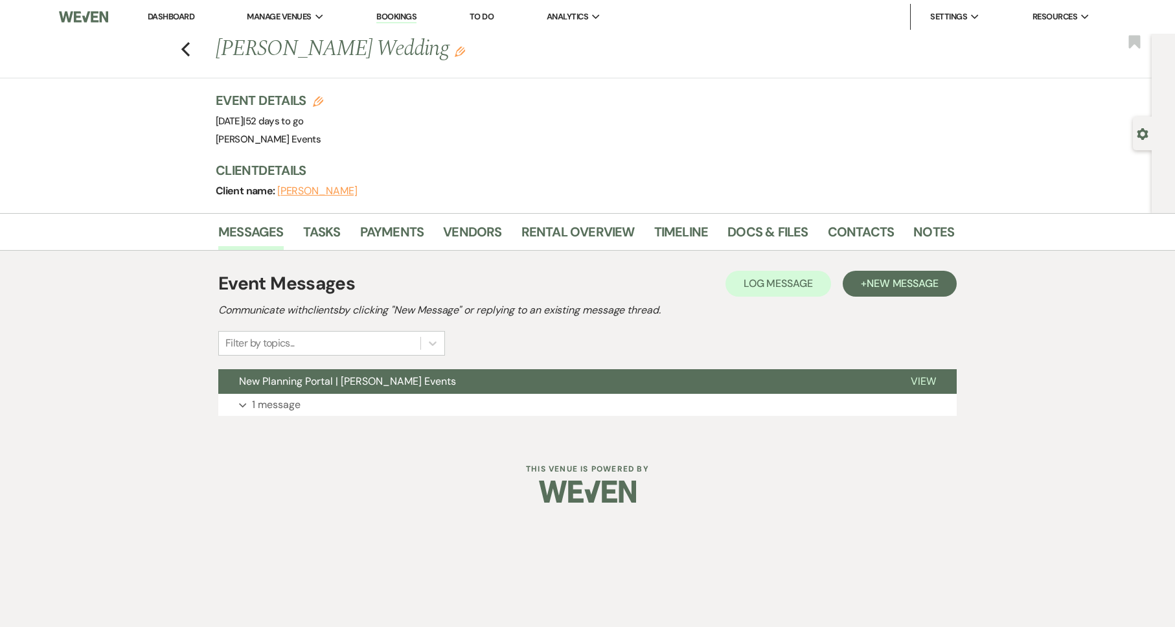
click at [161, 17] on link "Dashboard" at bounding box center [171, 16] width 47 height 11
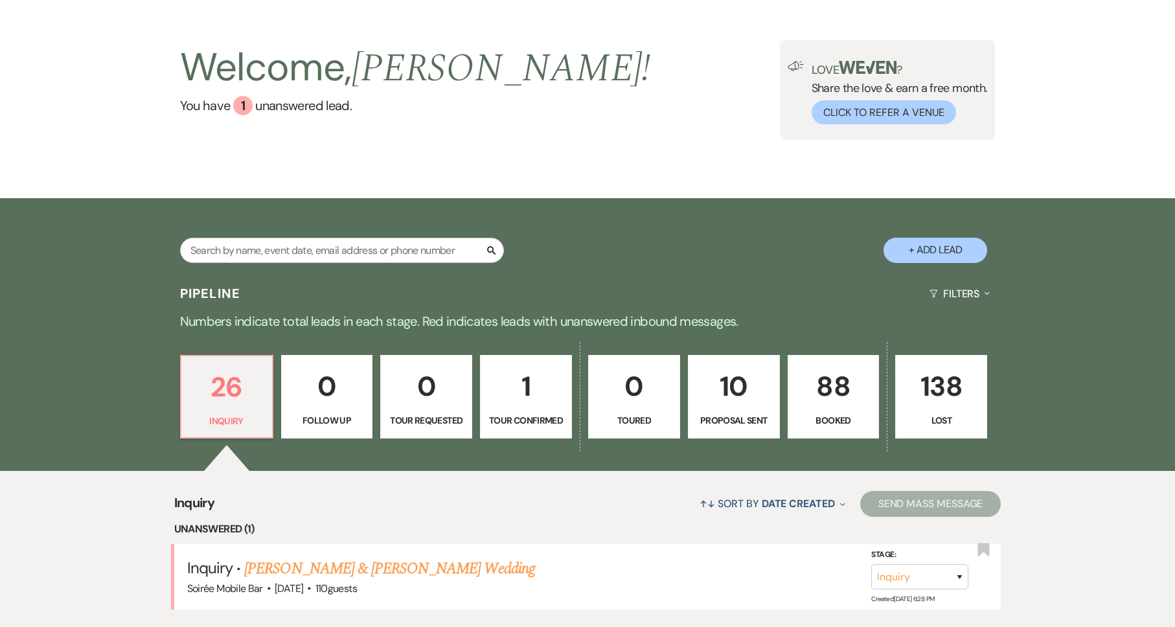
scroll to position [56, 0]
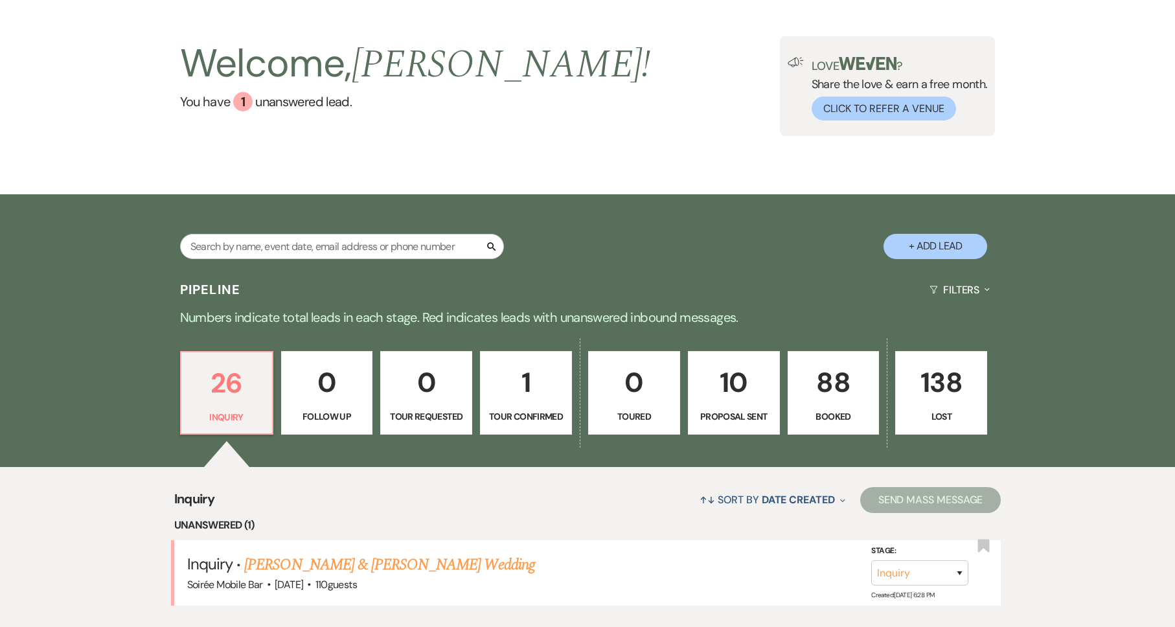
click at [843, 370] on p "88" at bounding box center [833, 382] width 75 height 43
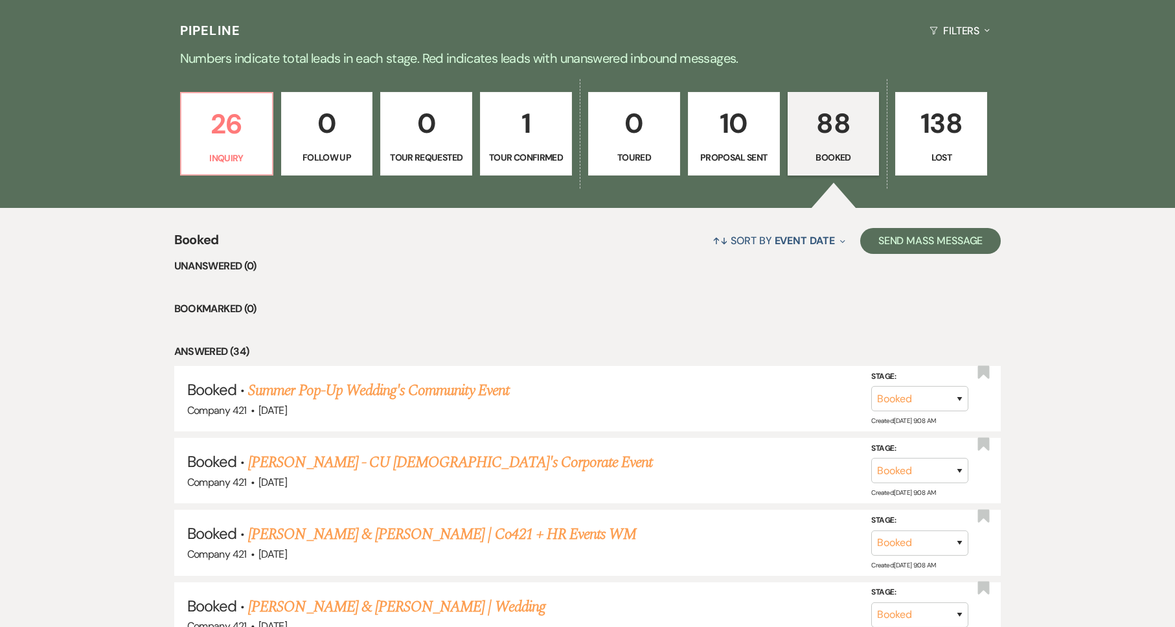
scroll to position [320, 0]
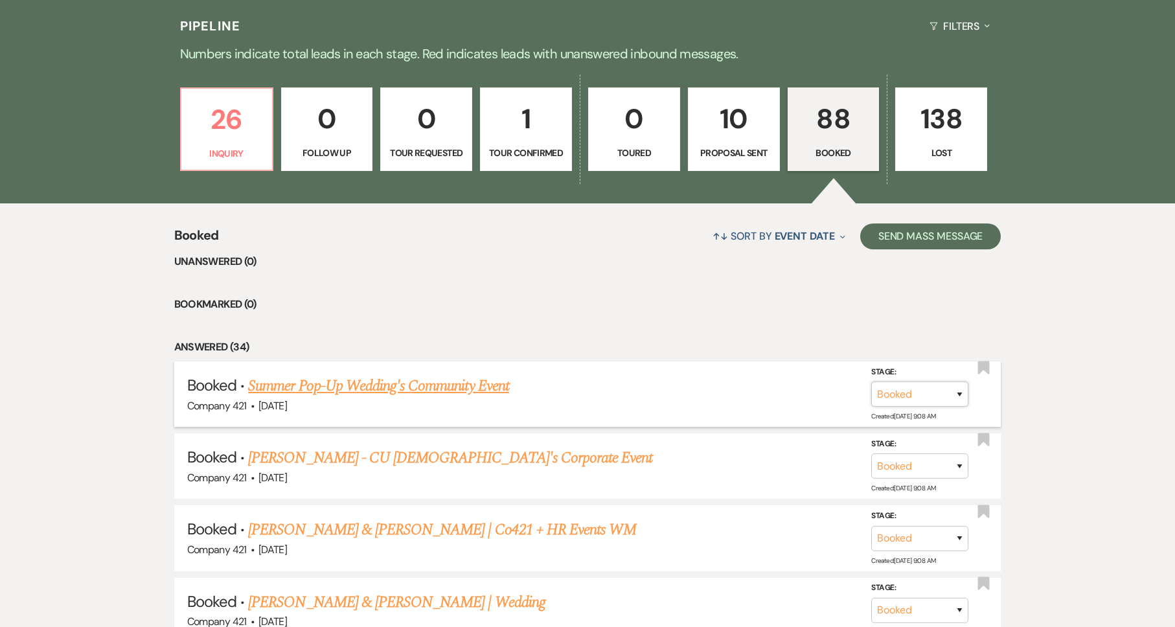
click at [911, 394] on select "Booked Lost" at bounding box center [919, 394] width 97 height 25
select select "8"
click at [760, 396] on select "Booked Elsewhere Budget Date Unavailable No Response Not a Good Match Capacity …" at bounding box center [737, 394] width 111 height 25
select select "2"
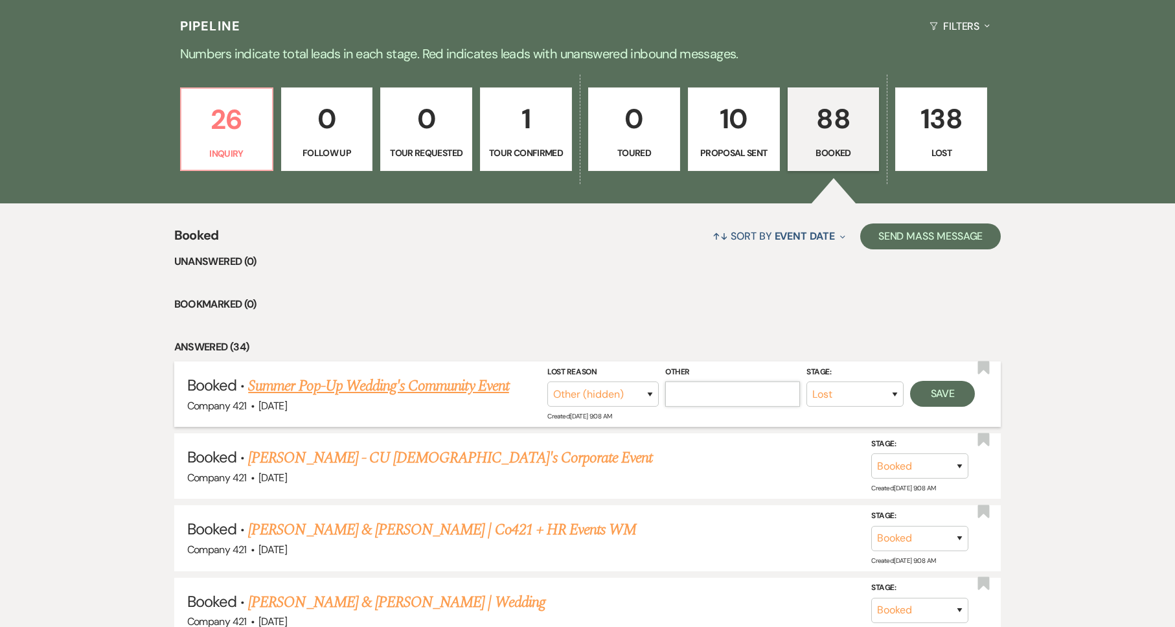
click at [747, 397] on input "Other" at bounding box center [732, 394] width 135 height 25
type input "No one booked summer date"
click at [950, 398] on button "Save" at bounding box center [942, 394] width 65 height 26
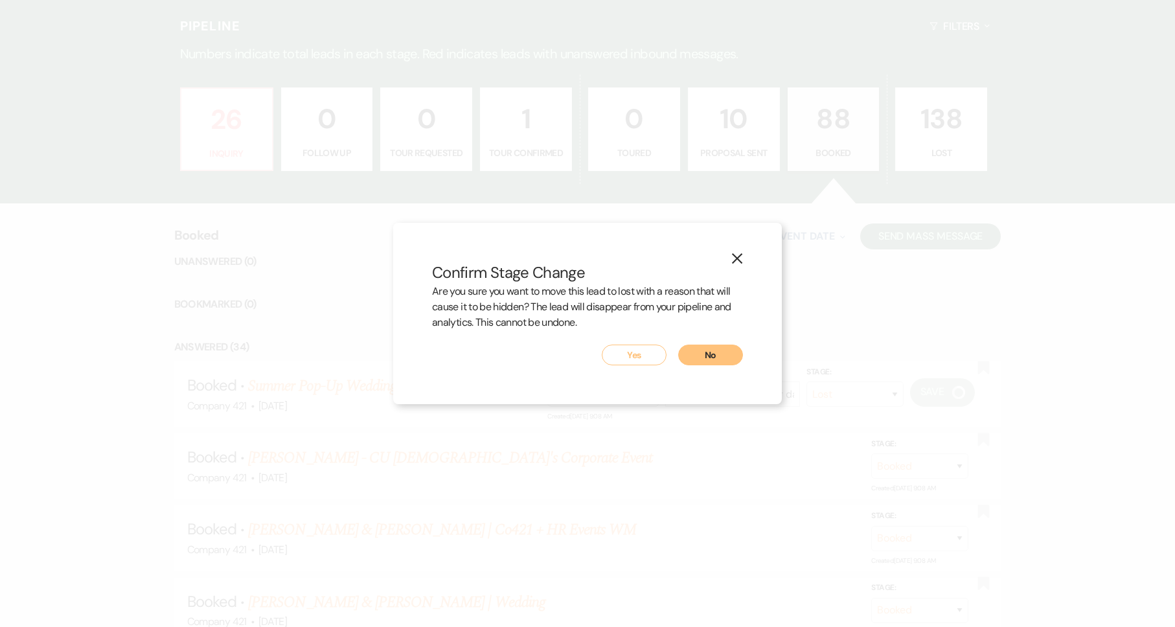
click at [643, 349] on button "Yes" at bounding box center [634, 355] width 65 height 21
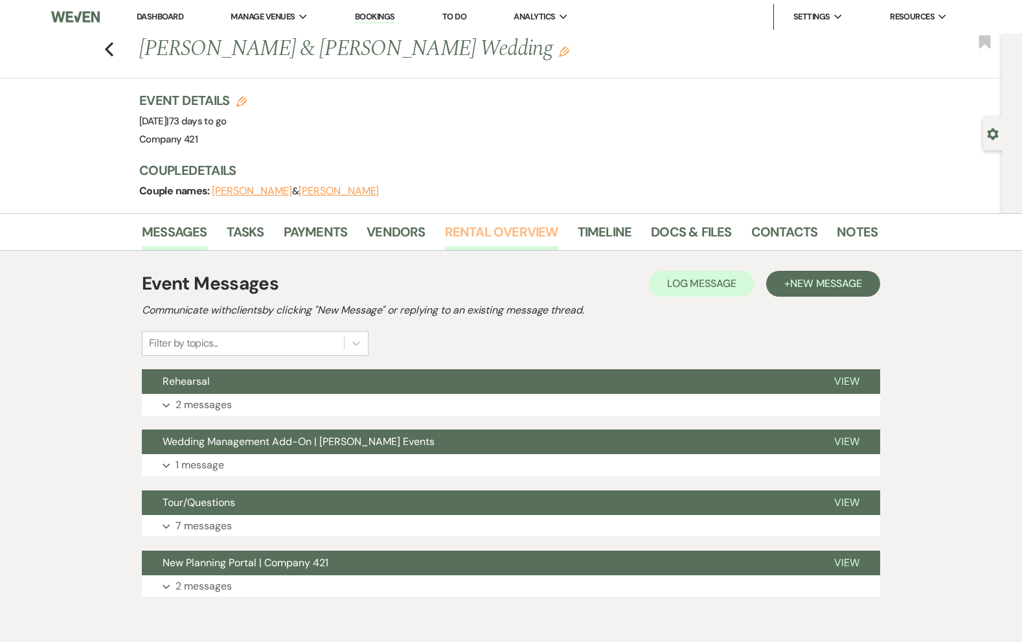
click at [479, 231] on link "Rental Overview" at bounding box center [501, 236] width 113 height 29
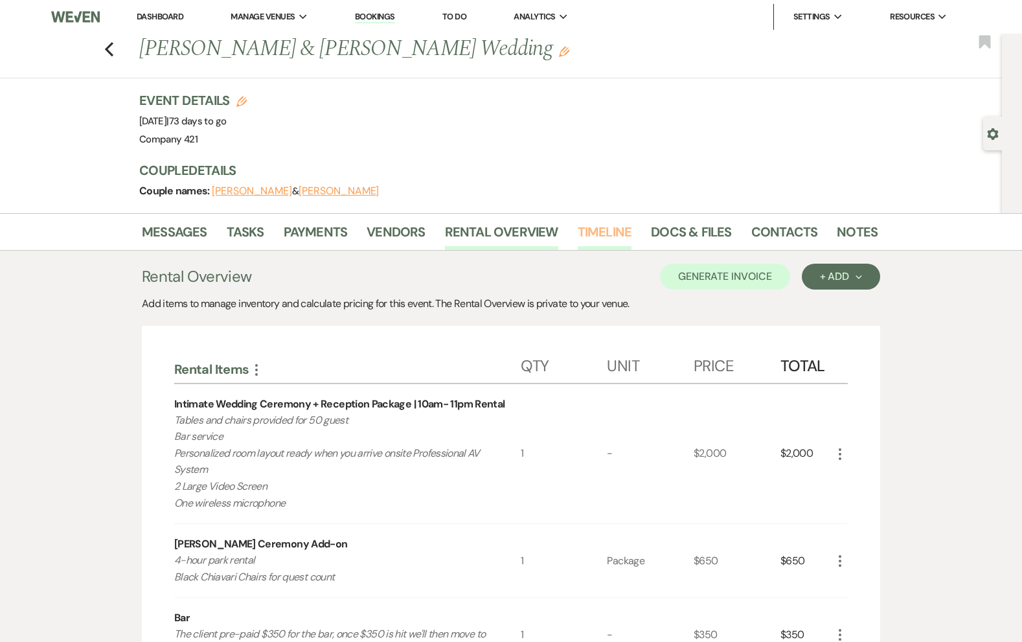
click at [589, 238] on link "Timeline" at bounding box center [605, 236] width 54 height 29
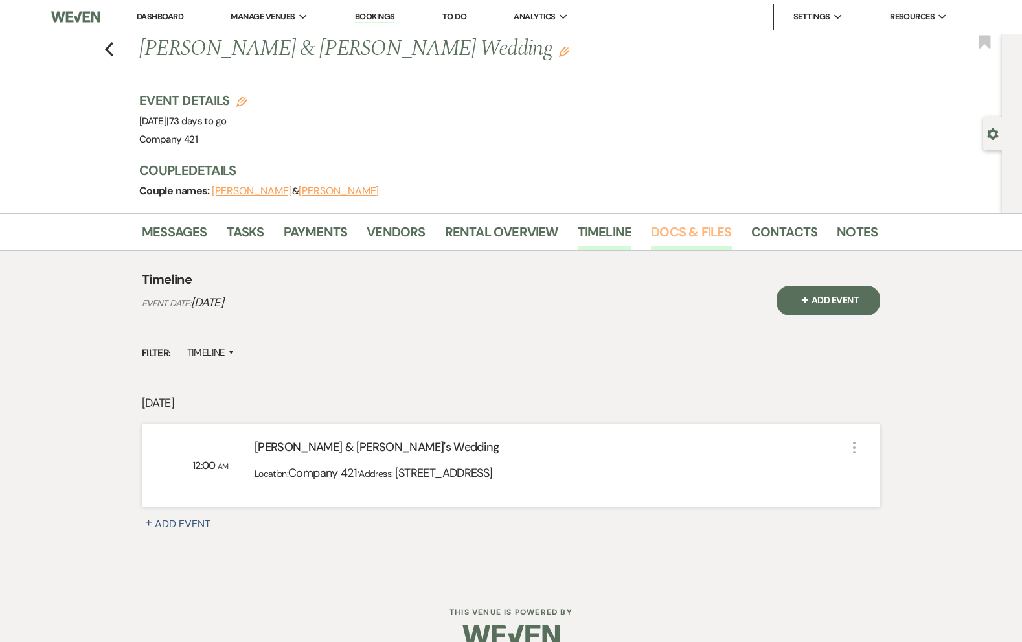
click at [674, 234] on link "Docs & Files" at bounding box center [691, 236] width 80 height 29
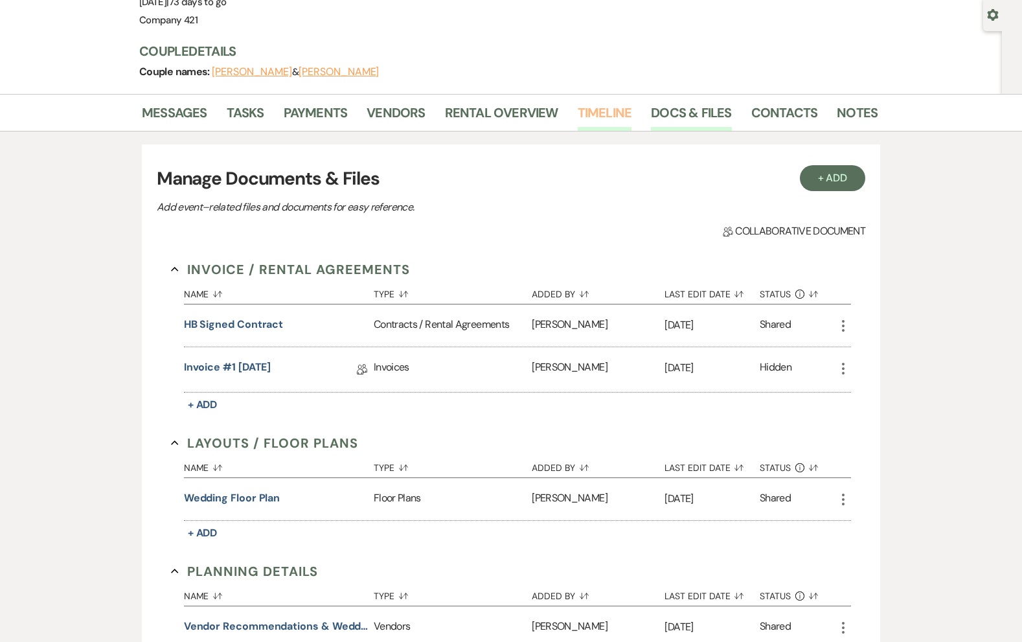
click at [578, 118] on link "Timeline" at bounding box center [605, 116] width 54 height 29
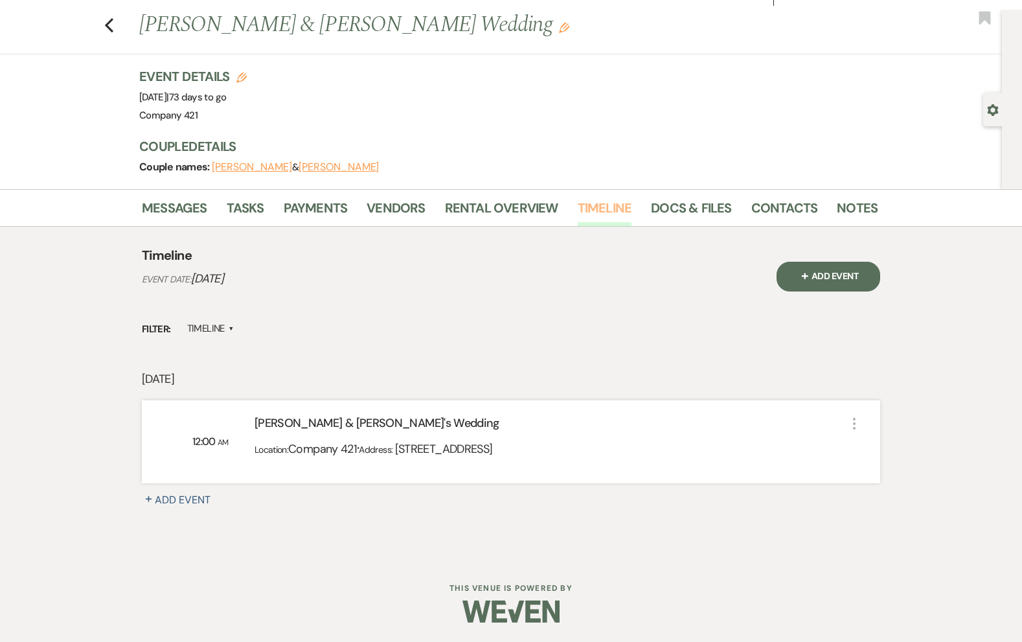
scroll to position [24, 0]
click at [671, 207] on link "Docs & Files" at bounding box center [691, 212] width 80 height 29
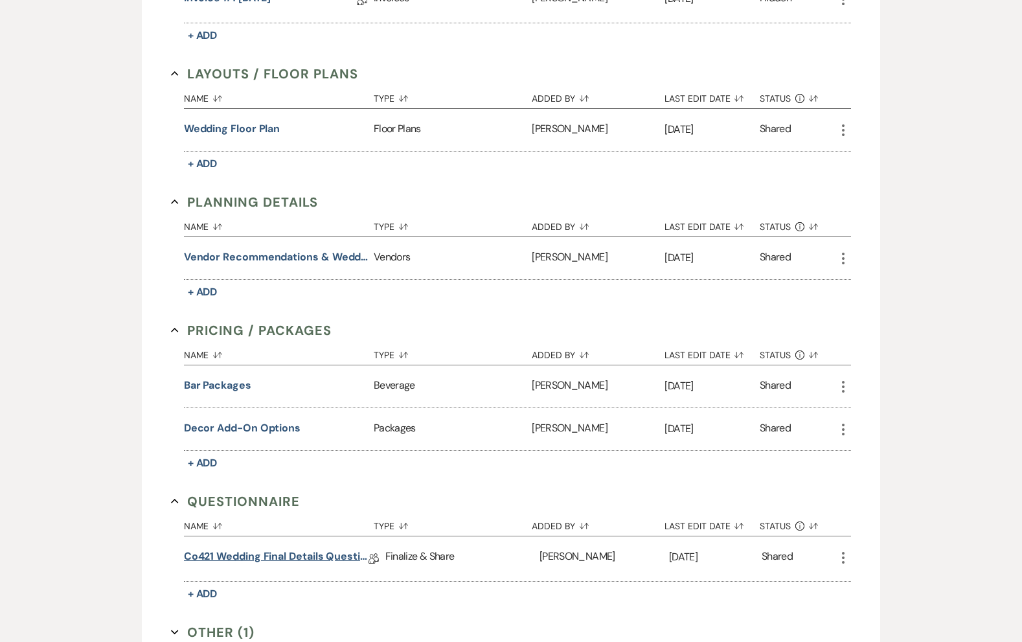
scroll to position [488, 0]
click at [242, 128] on button "Wedding Floor Plan" at bounding box center [232, 130] width 97 height 16
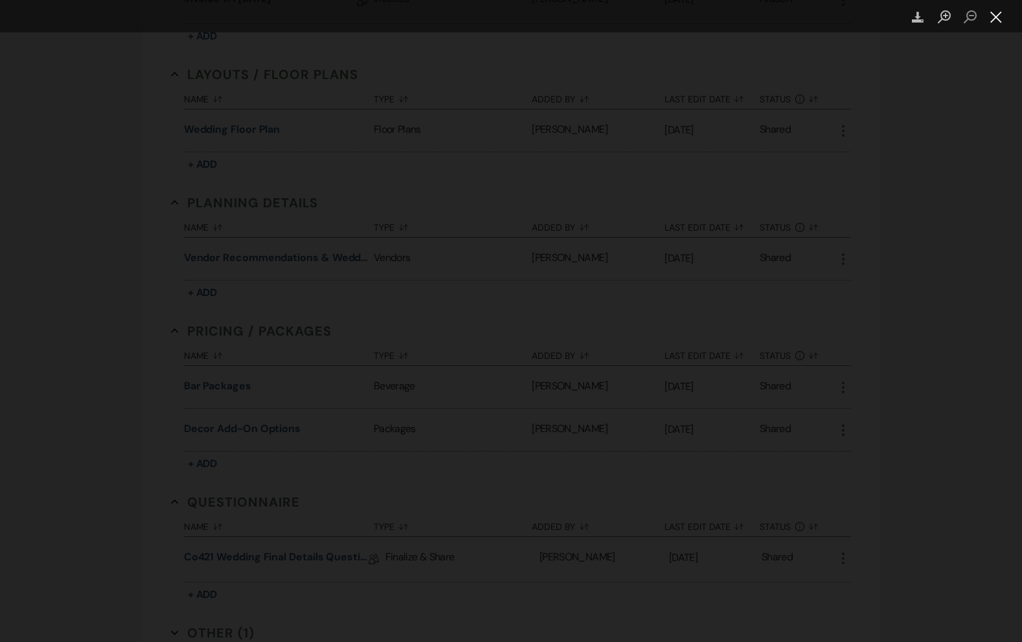
click at [1003, 23] on button "Close lightbox" at bounding box center [996, 17] width 26 height 23
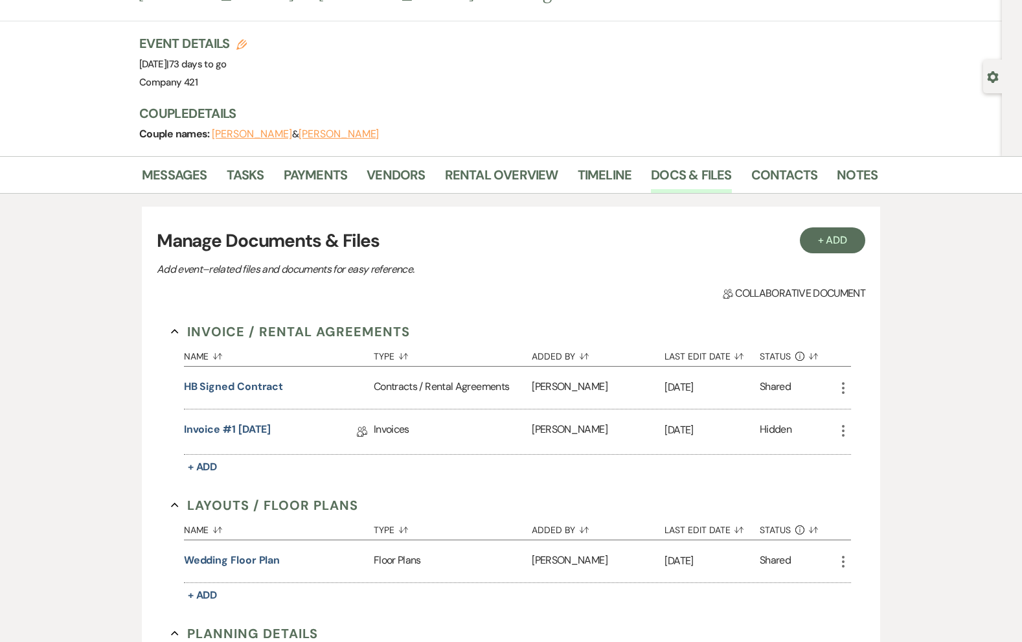
scroll to position [0, 0]
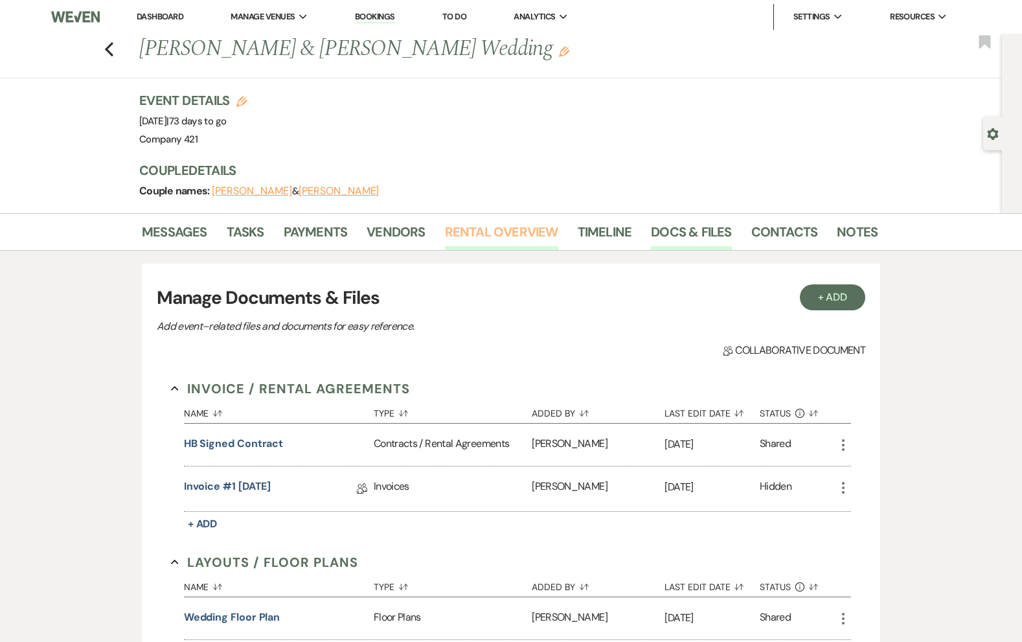
click at [469, 231] on link "Rental Overview" at bounding box center [501, 236] width 113 height 29
